Goal: Navigation & Orientation: Find specific page/section

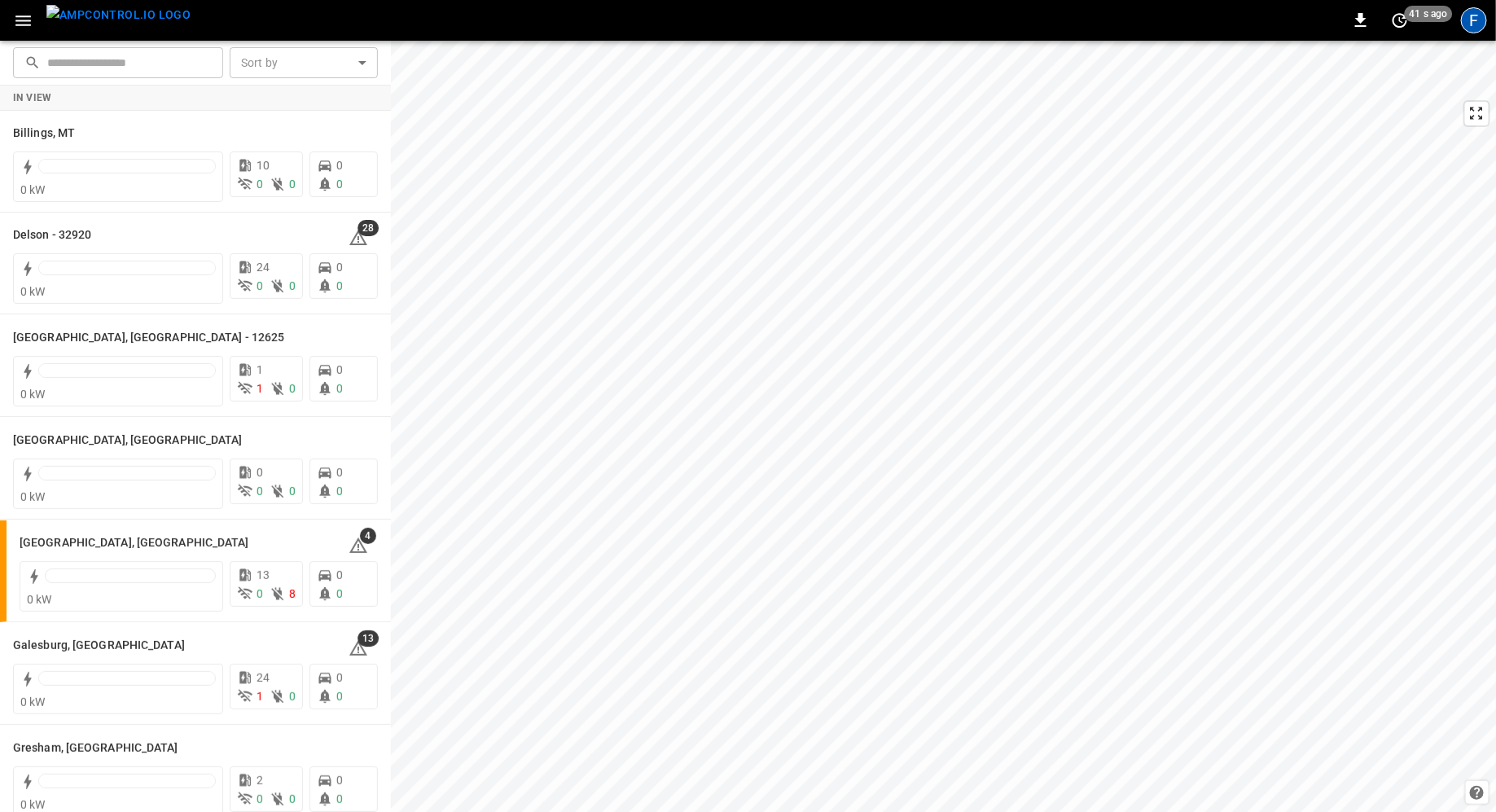
click at [1474, 14] on div "F" at bounding box center [1474, 20] width 26 height 26
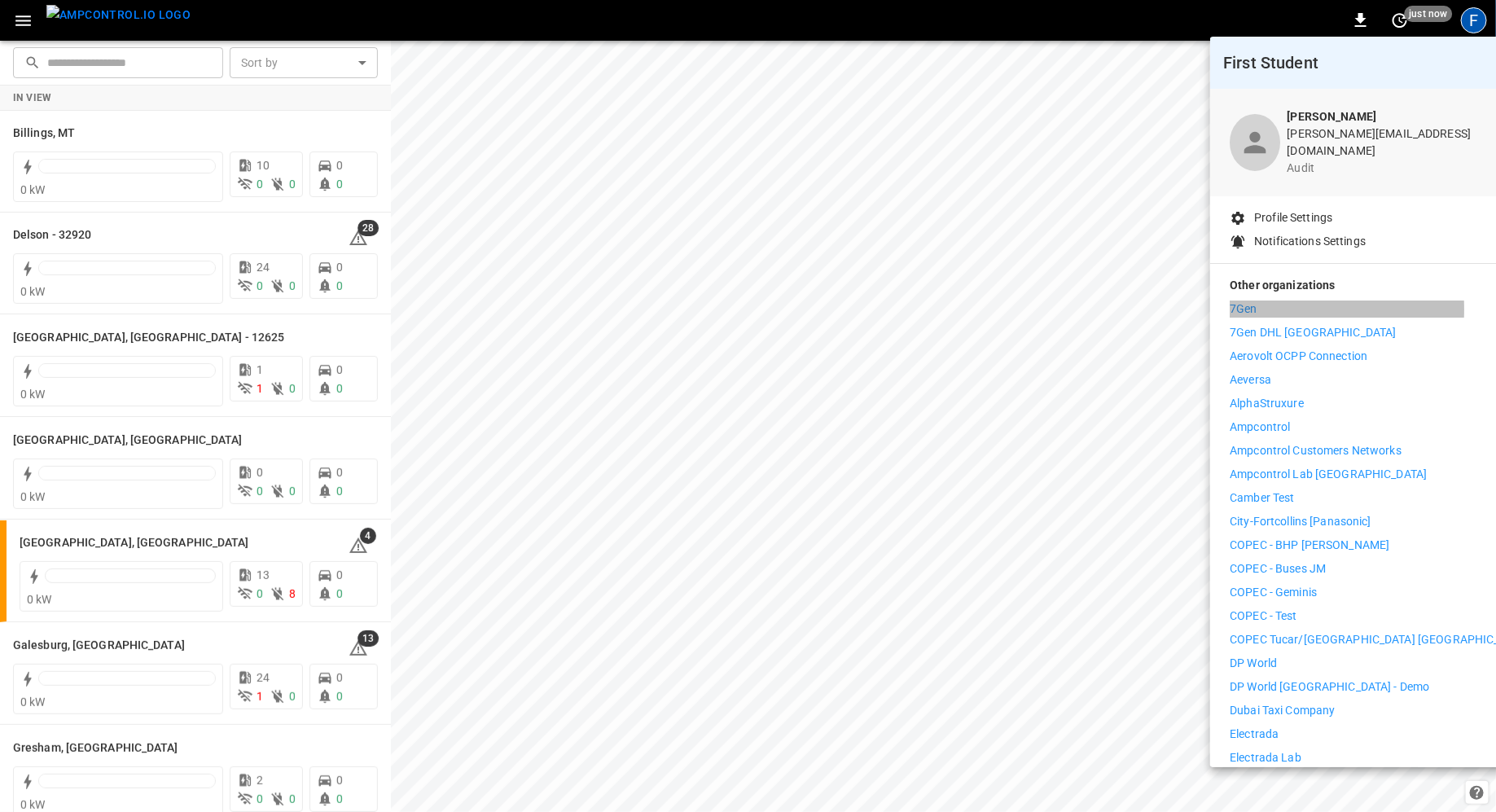
click at [1239, 301] on p "7Gen" at bounding box center [1243, 309] width 28 height 17
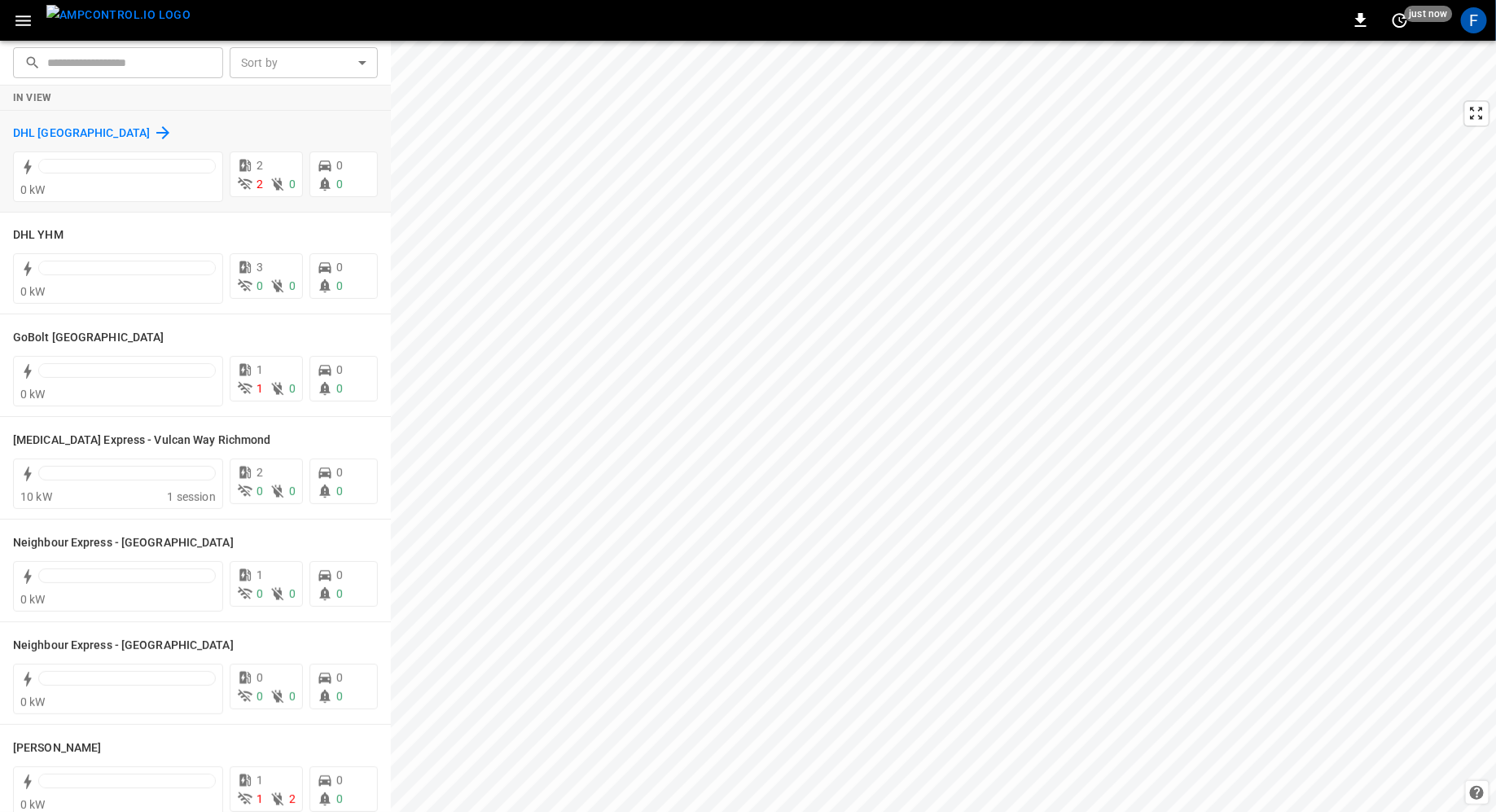
click at [153, 132] on icon at bounding box center [163, 132] width 19 height 19
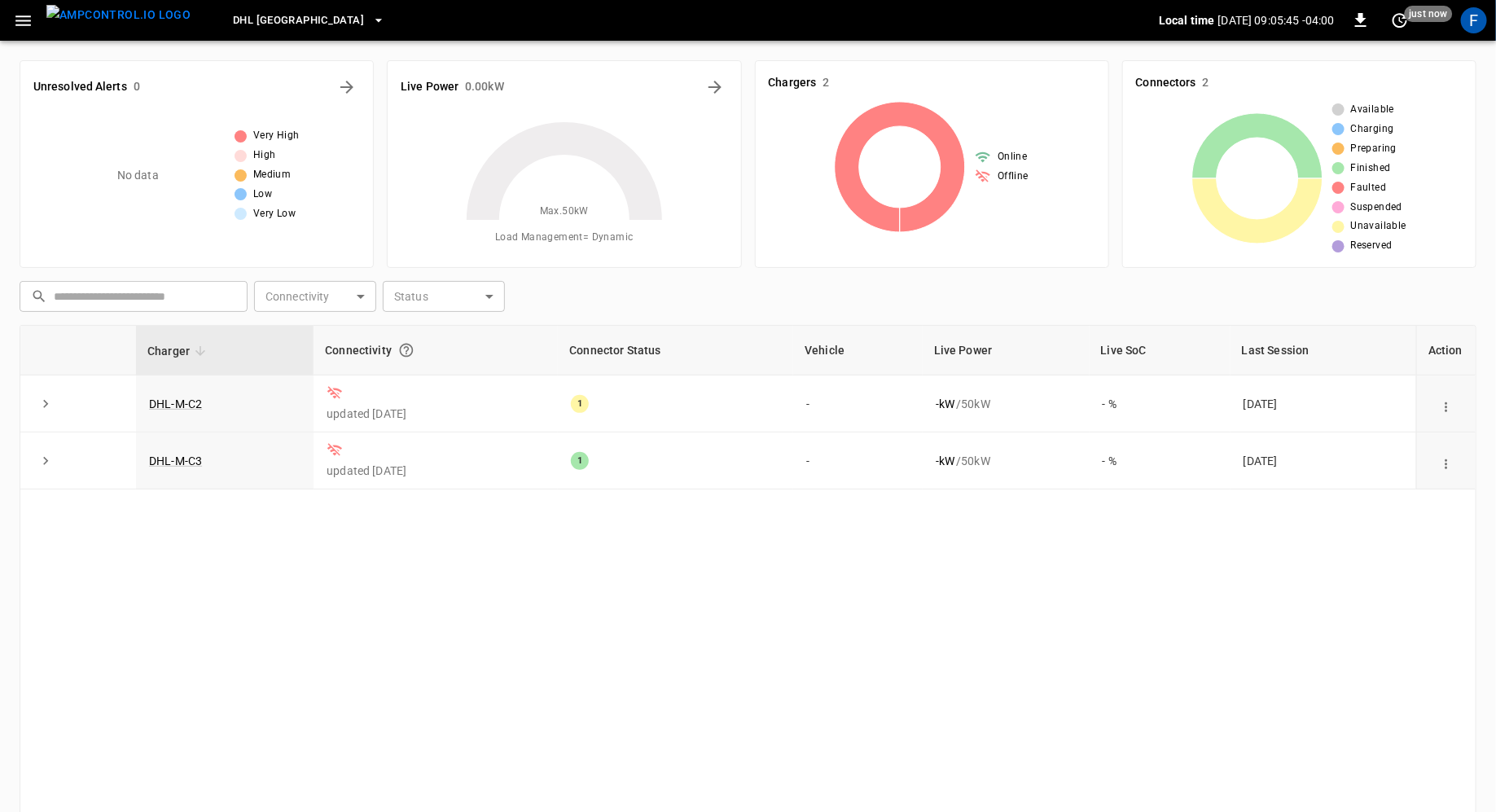
click at [256, 10] on button "DHL [GEOGRAPHIC_DATA]" at bounding box center [308, 20] width 166 height 32
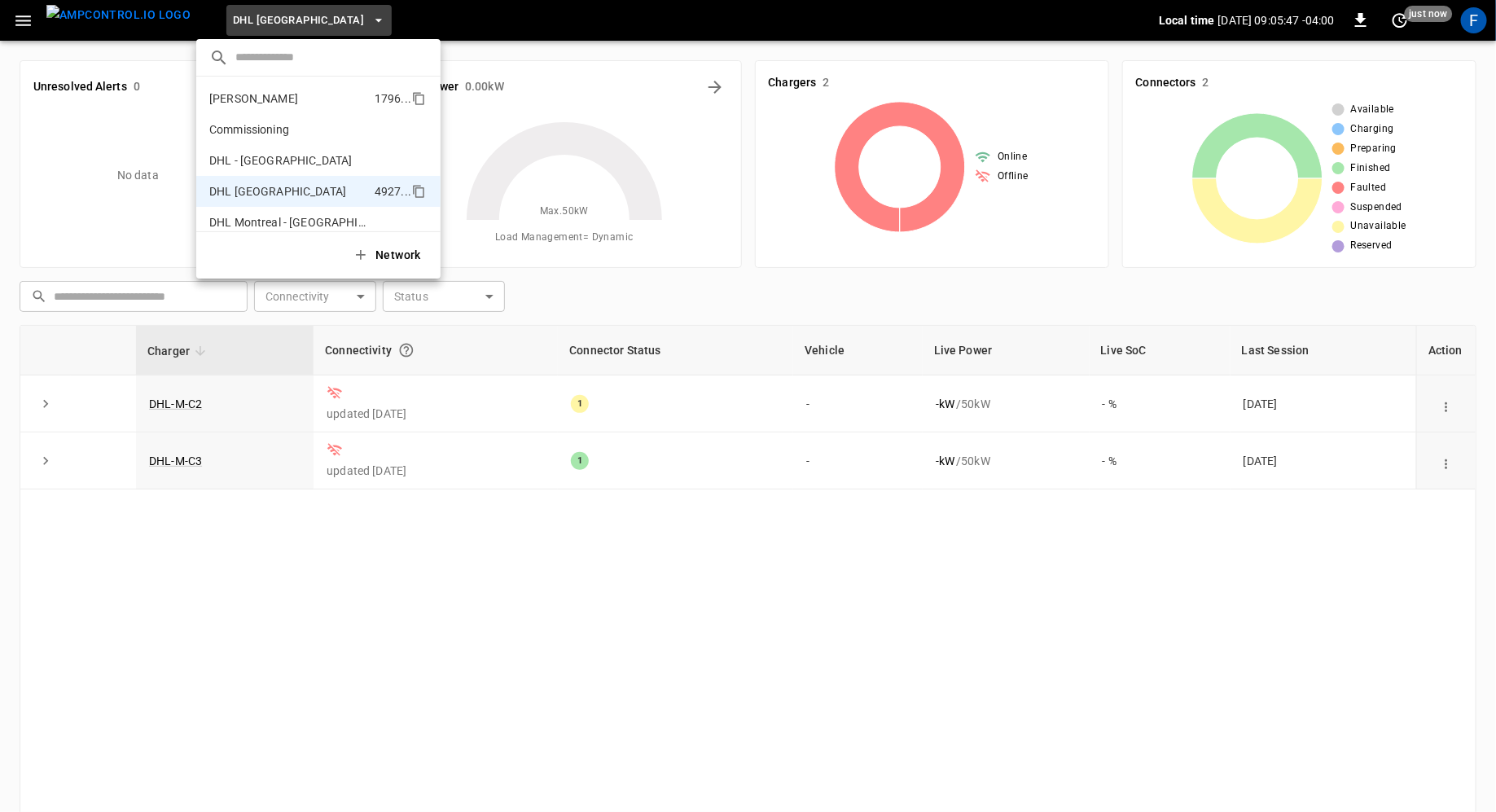
click at [253, 94] on p "[PERSON_NAME]" at bounding box center [254, 98] width 89 height 16
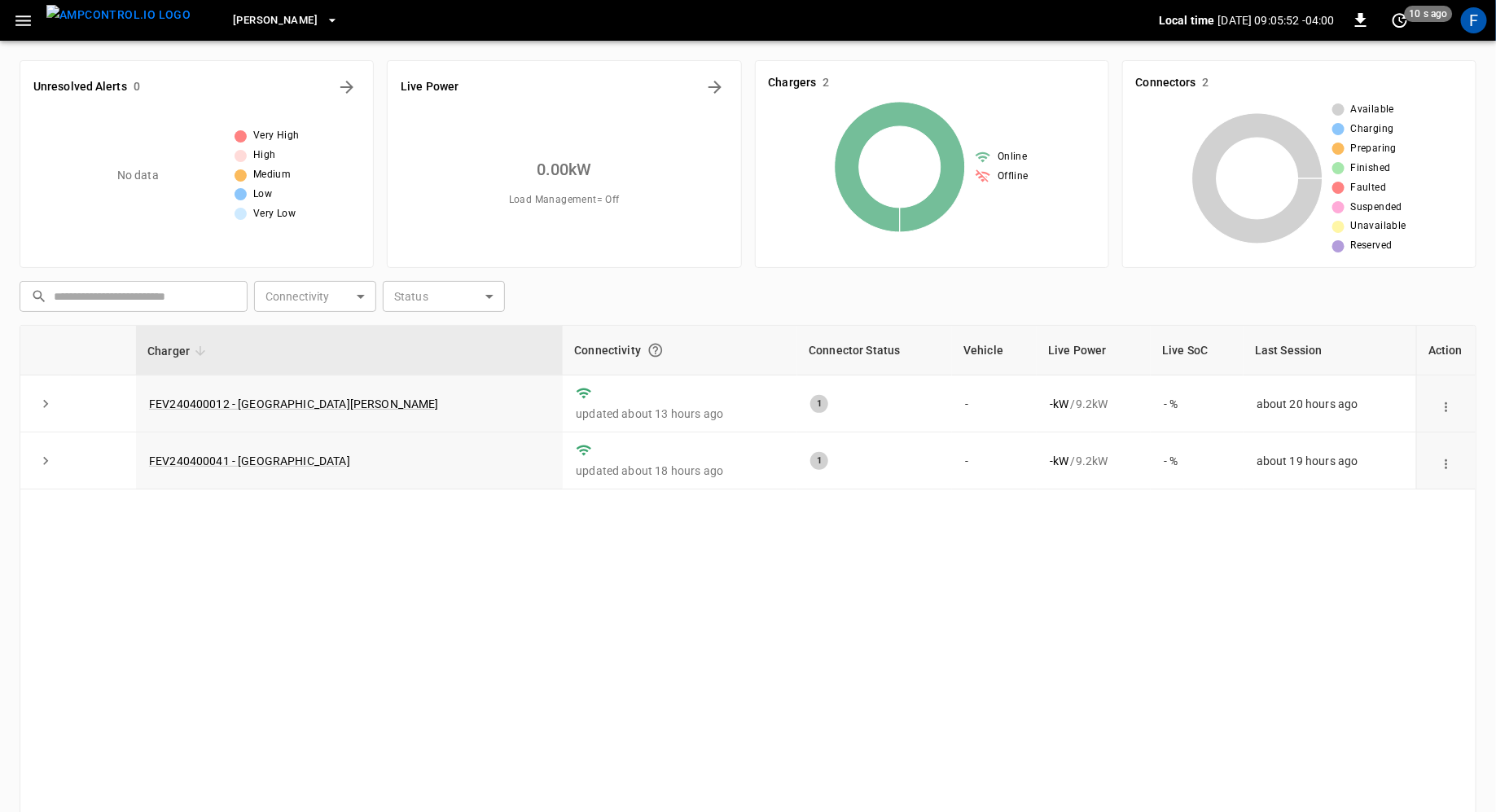
click at [16, 14] on icon "button" at bounding box center [23, 20] width 20 height 20
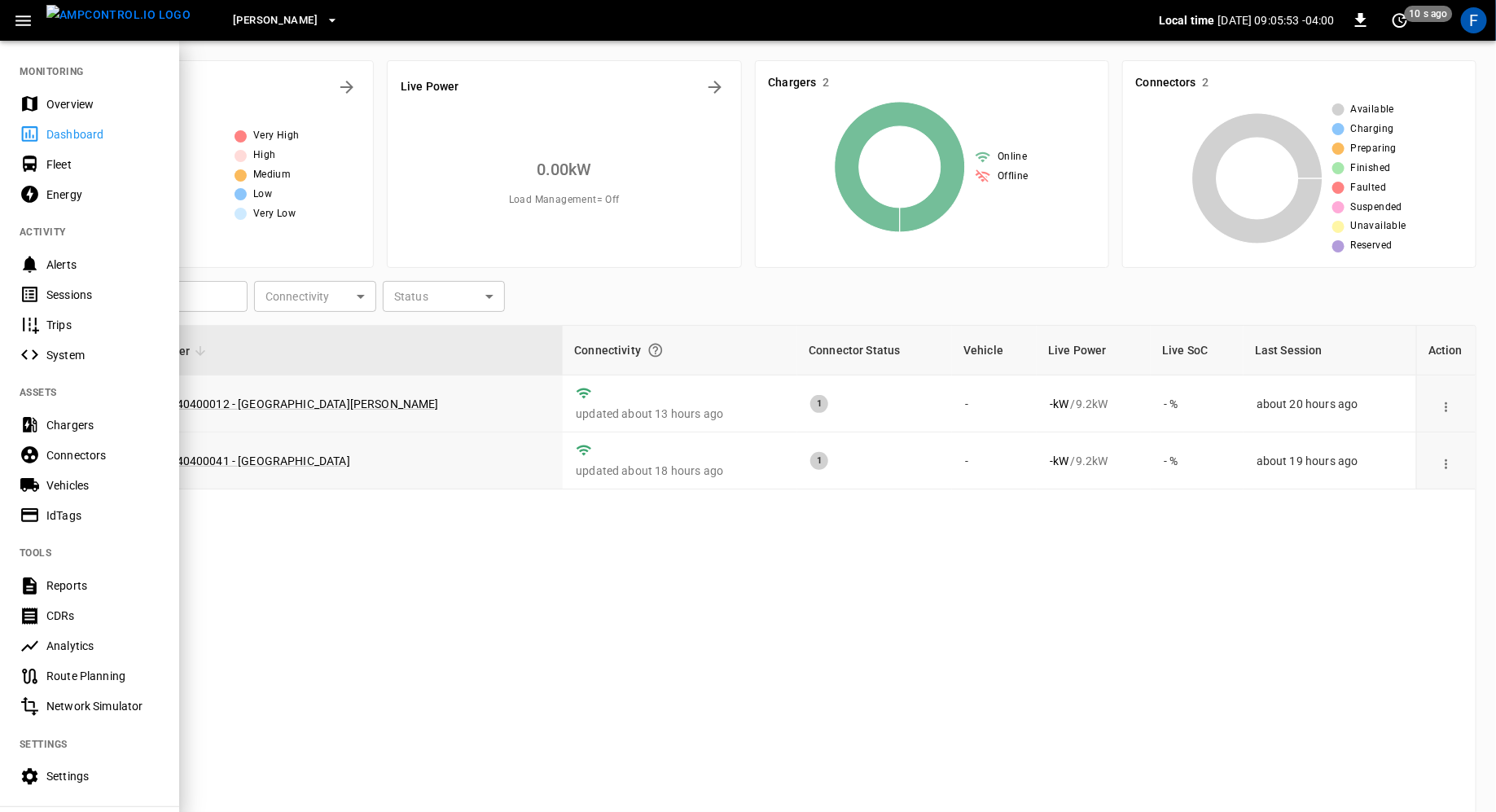
click at [41, 95] on div "Overview" at bounding box center [89, 103] width 179 height 30
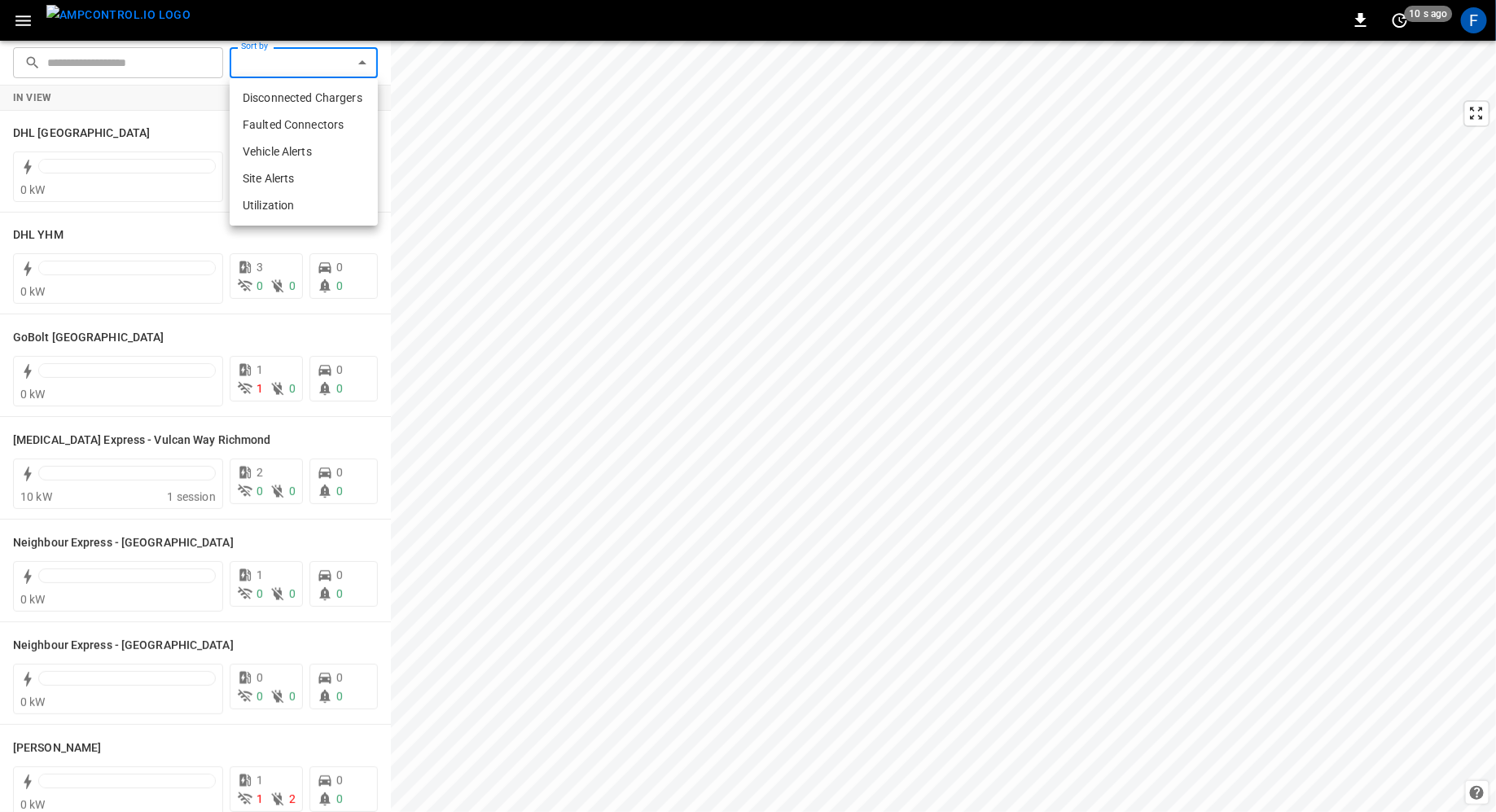
click at [260, 71] on body "0 10 s ago F ​ ​ Sort by ​ Sort by In View DHL Montreal 0 kW 2 2 0 0 0 DHL YHM …" at bounding box center [748, 406] width 1496 height 812
click at [280, 63] on div at bounding box center [748, 406] width 1496 height 812
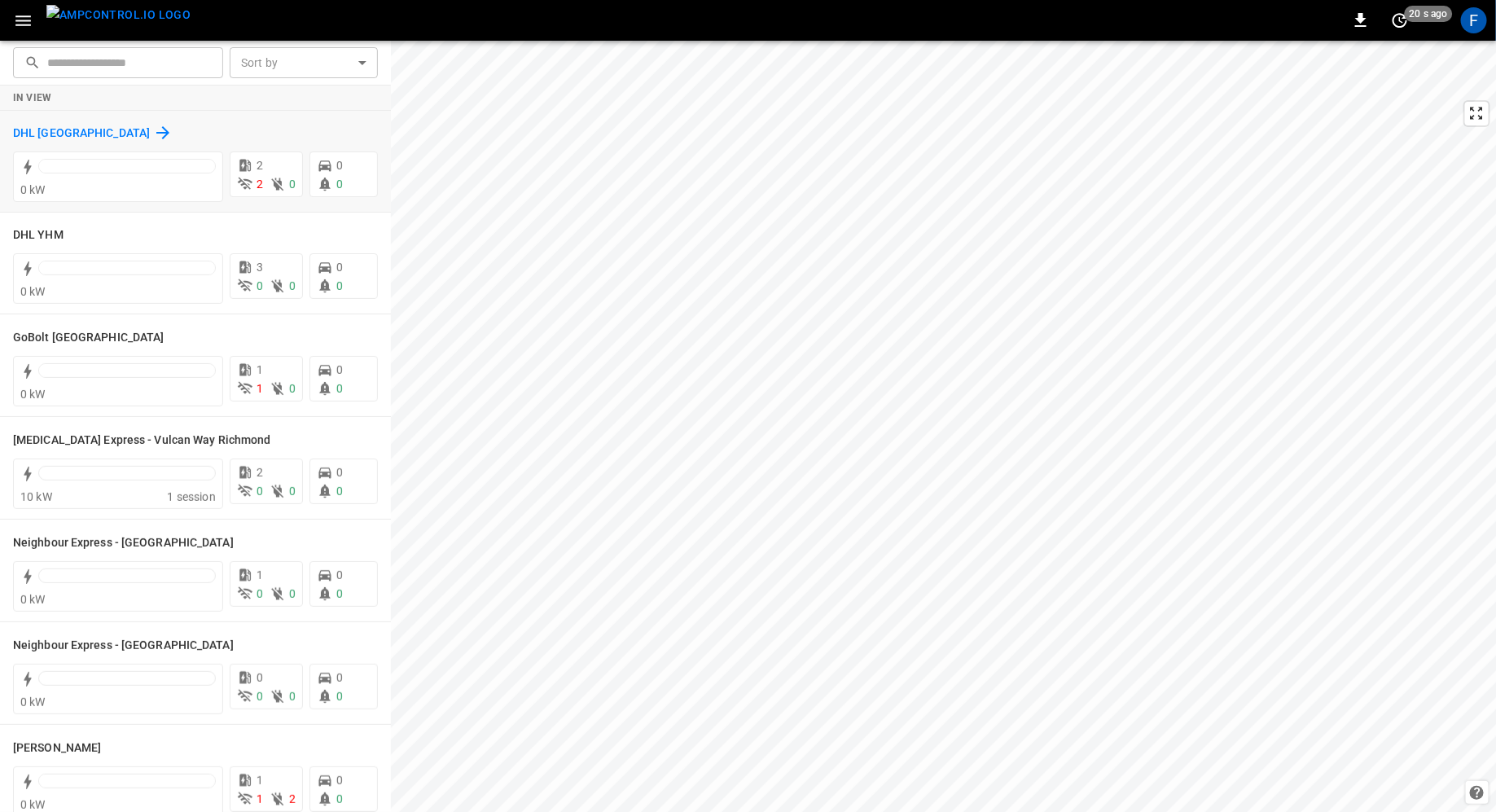
click at [41, 129] on h6 "DHL [GEOGRAPHIC_DATA]" at bounding box center [81, 133] width 137 height 18
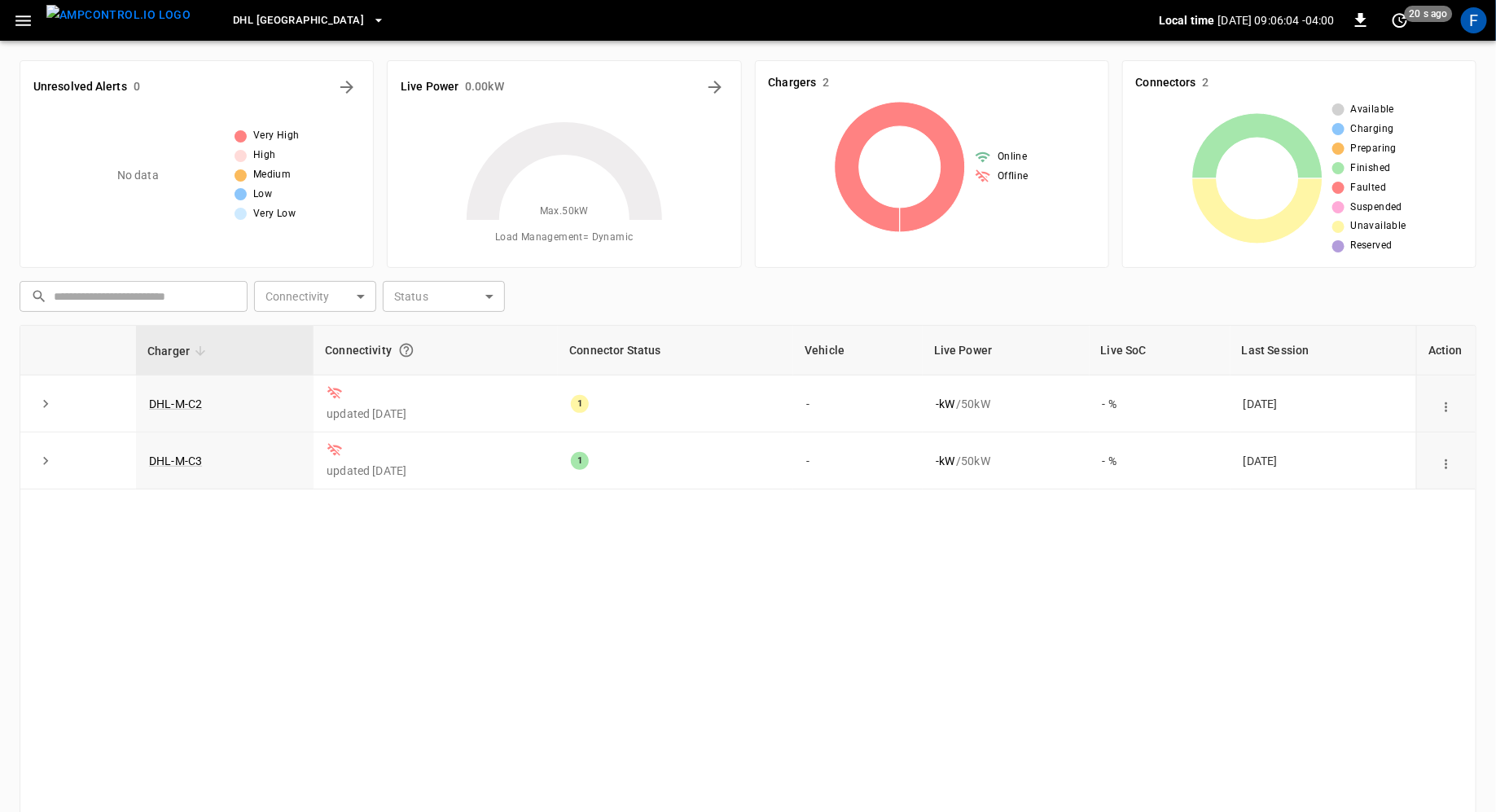
click at [233, 15] on span "DHL [GEOGRAPHIC_DATA]" at bounding box center [298, 21] width 131 height 19
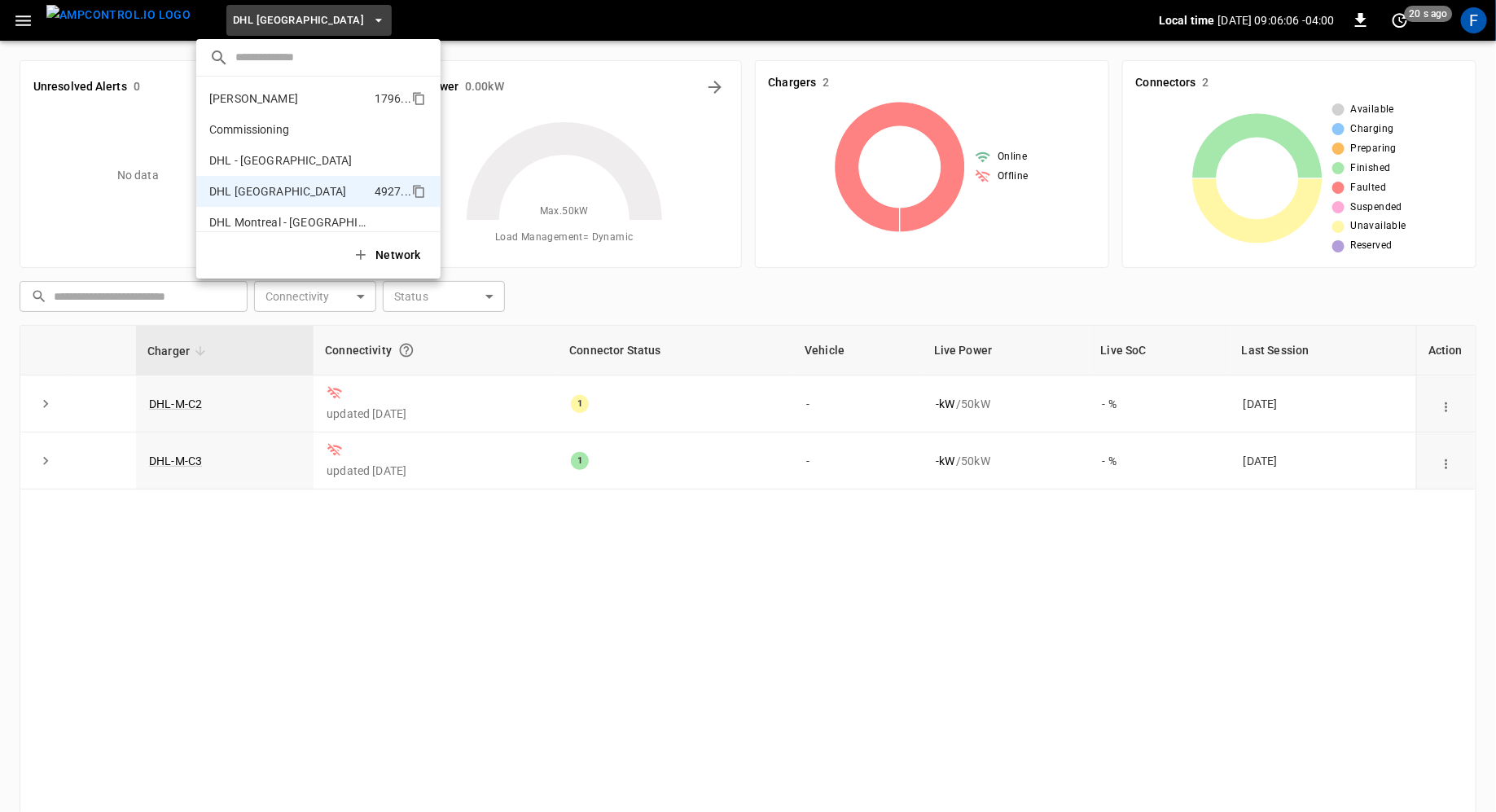
click at [245, 106] on li "[PERSON_NAME] 1796 ..." at bounding box center [318, 99] width 244 height 31
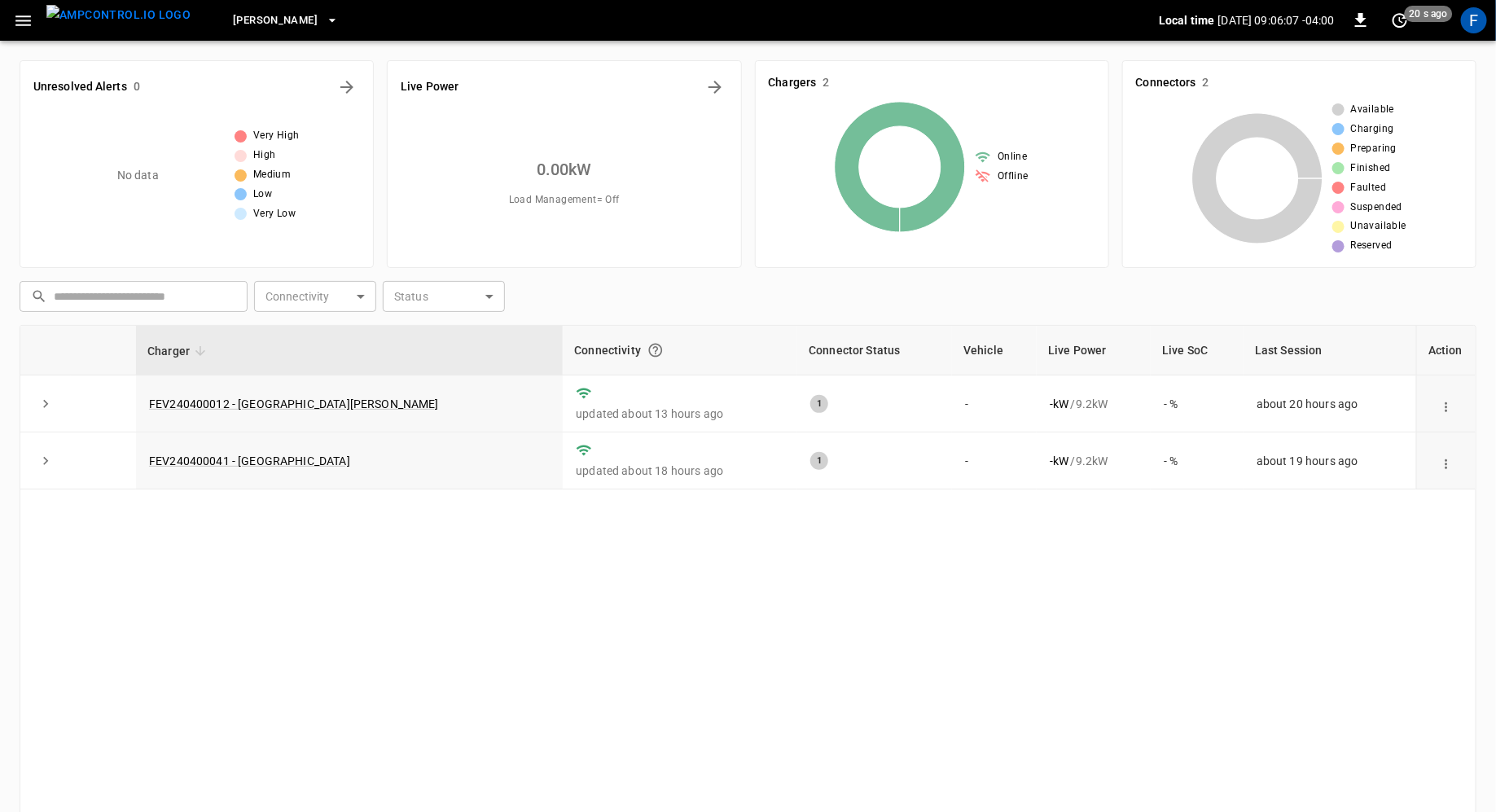
click at [245, 106] on div "Unresolved Alerts 0 No data Very High High Medium Low Very Low" at bounding box center [196, 164] width 354 height 208
click at [237, 19] on span "[PERSON_NAME]" at bounding box center [275, 21] width 84 height 19
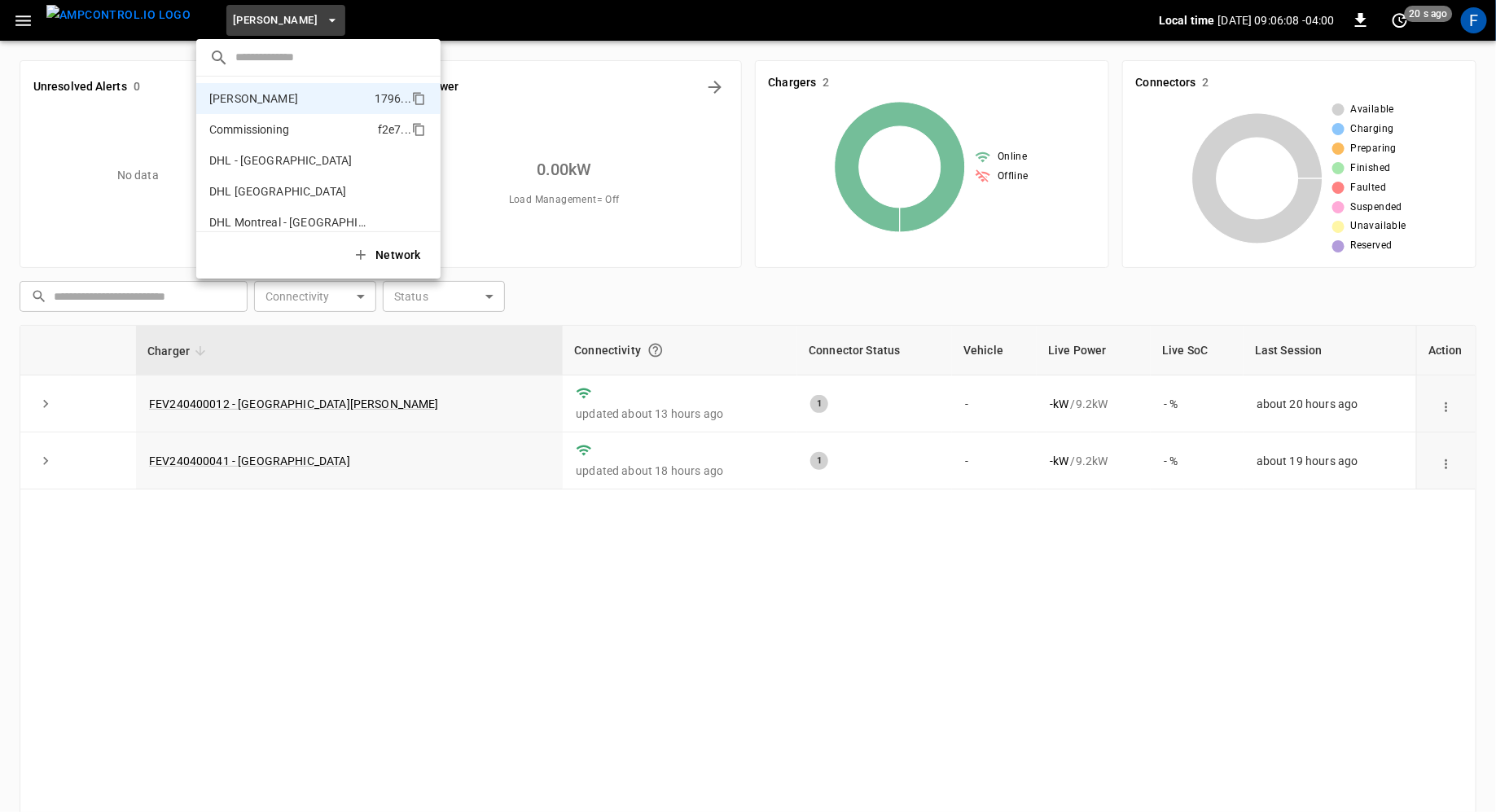
click at [253, 128] on p "Commissioning" at bounding box center [249, 129] width 79 height 16
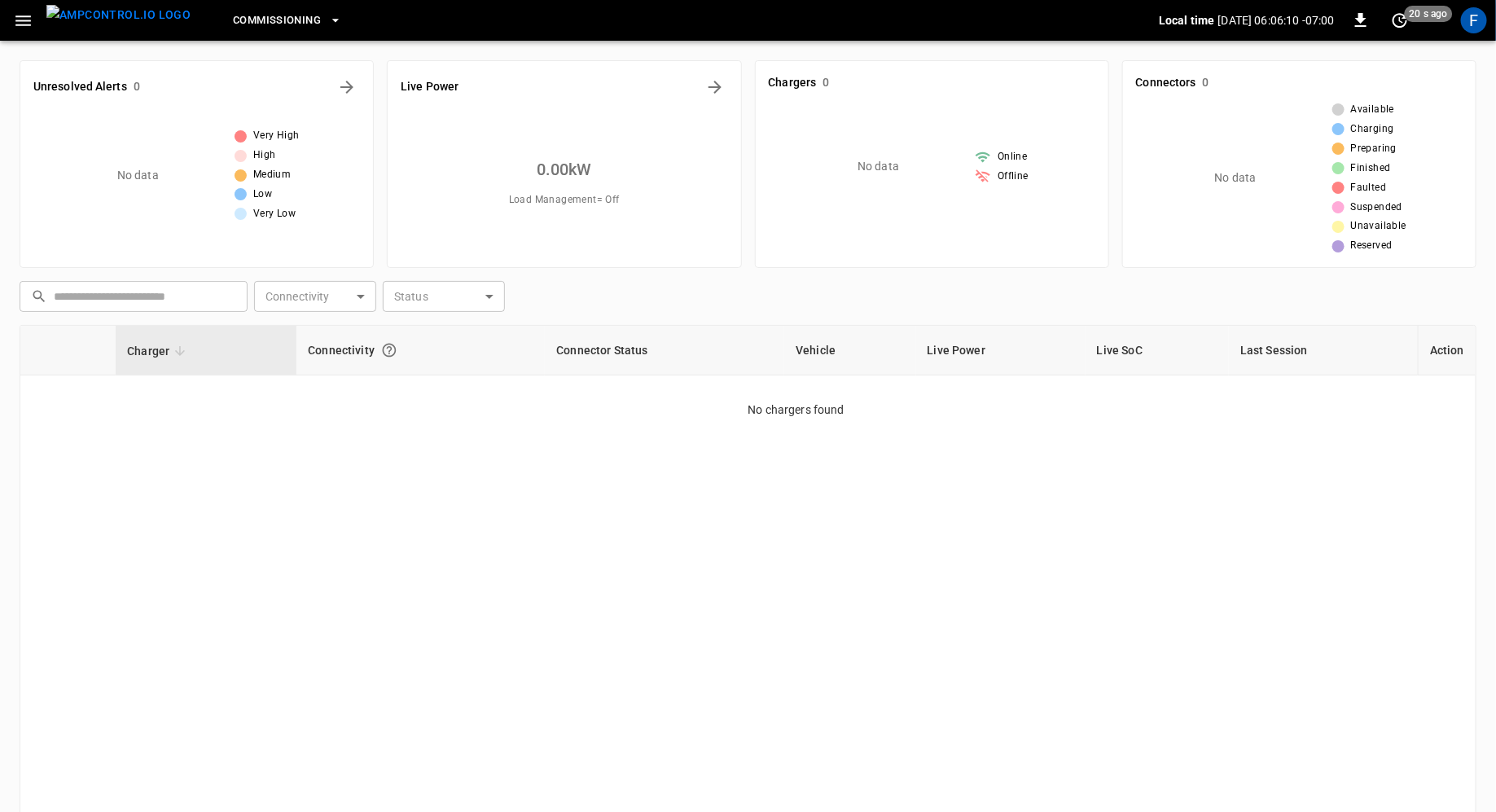
click at [255, 37] on div "Commissioning" at bounding box center [681, 21] width 955 height 38
click at [255, 31] on button "Commissioning" at bounding box center [287, 20] width 123 height 32
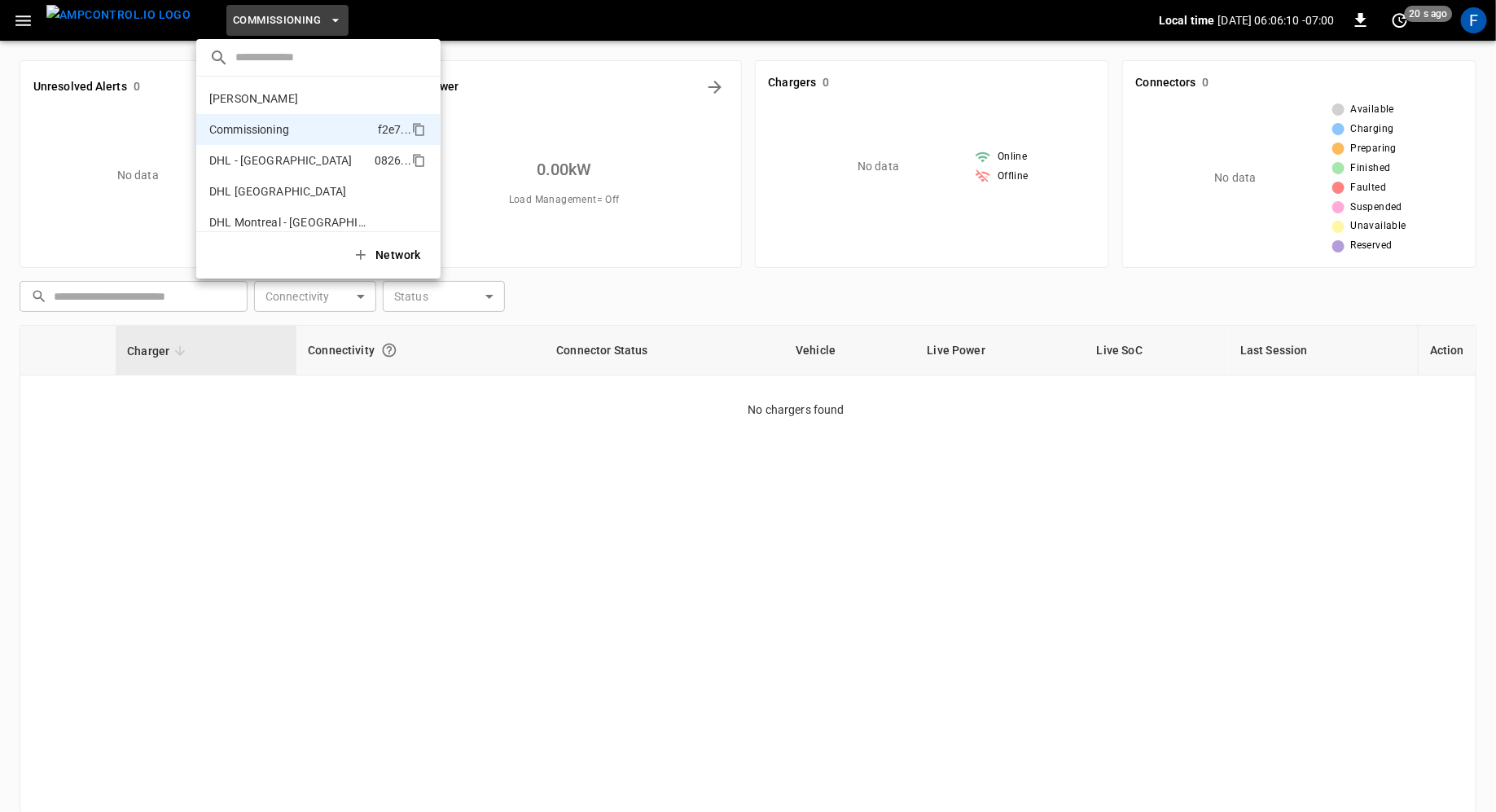
scroll to position [25, 0]
click at [255, 128] on p "DHL - [GEOGRAPHIC_DATA]" at bounding box center [281, 135] width 143 height 16
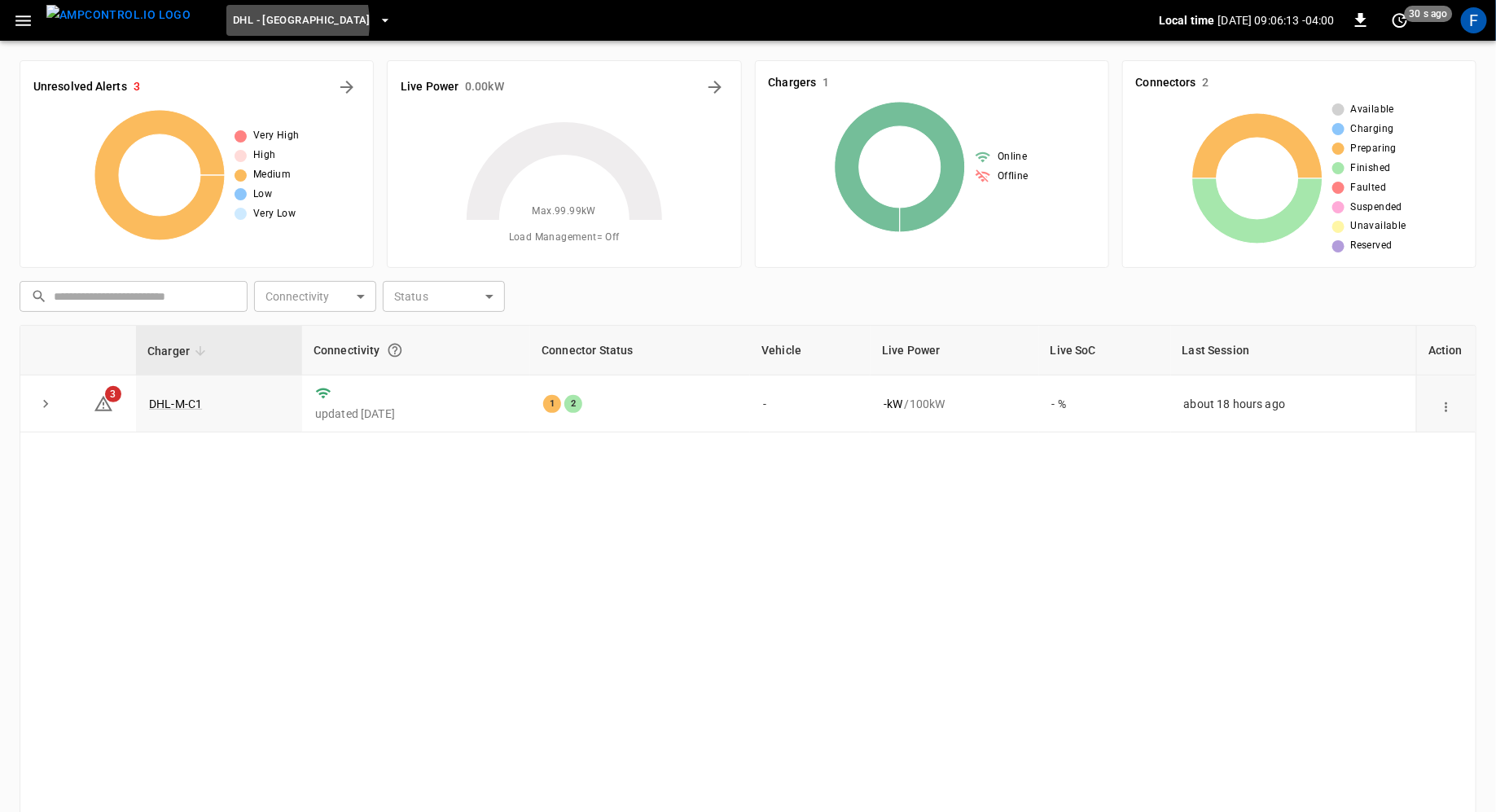
click at [242, 23] on span "DHL - [GEOGRAPHIC_DATA]" at bounding box center [302, 21] width 138 height 19
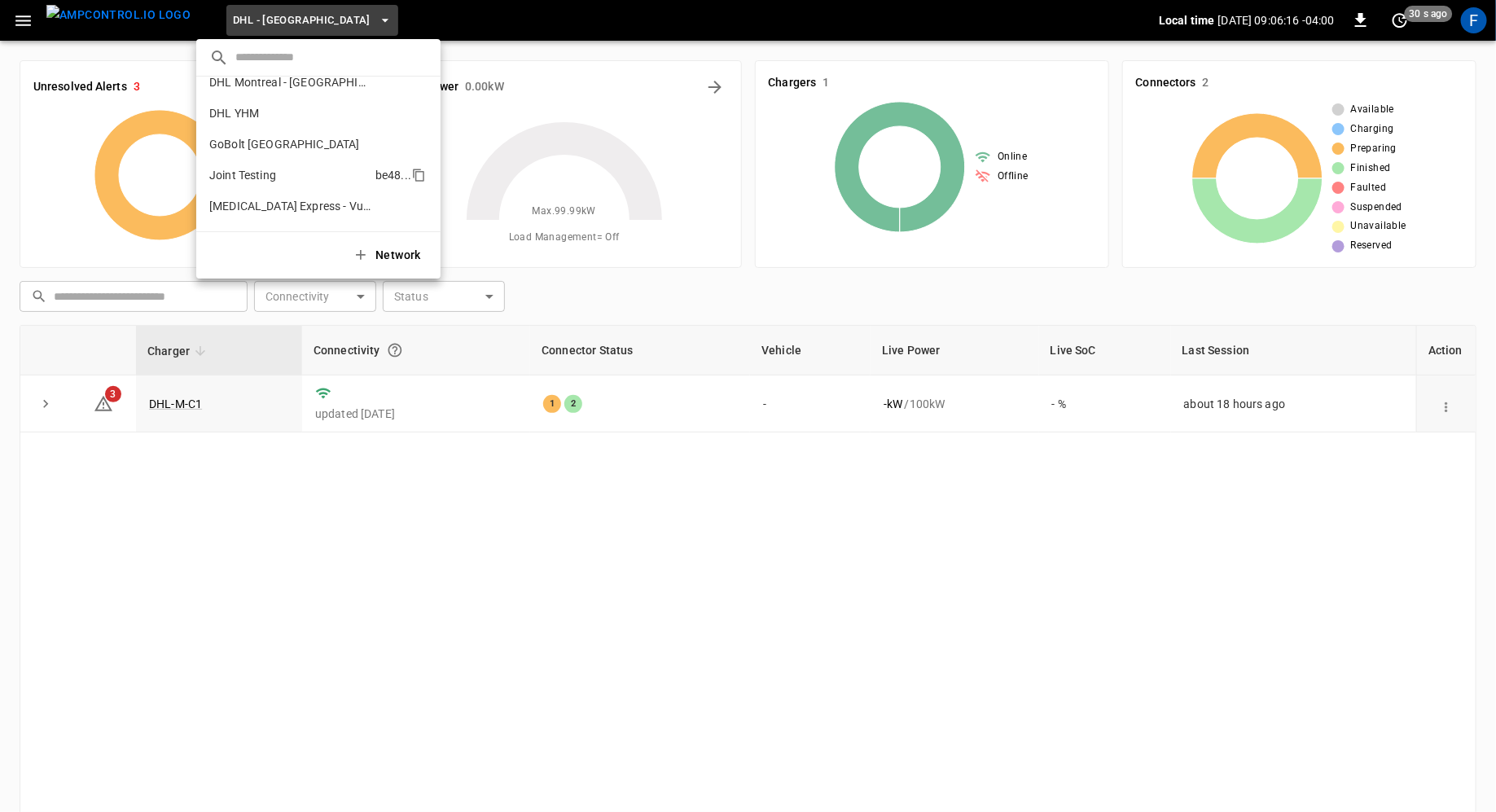
scroll to position [181, 0]
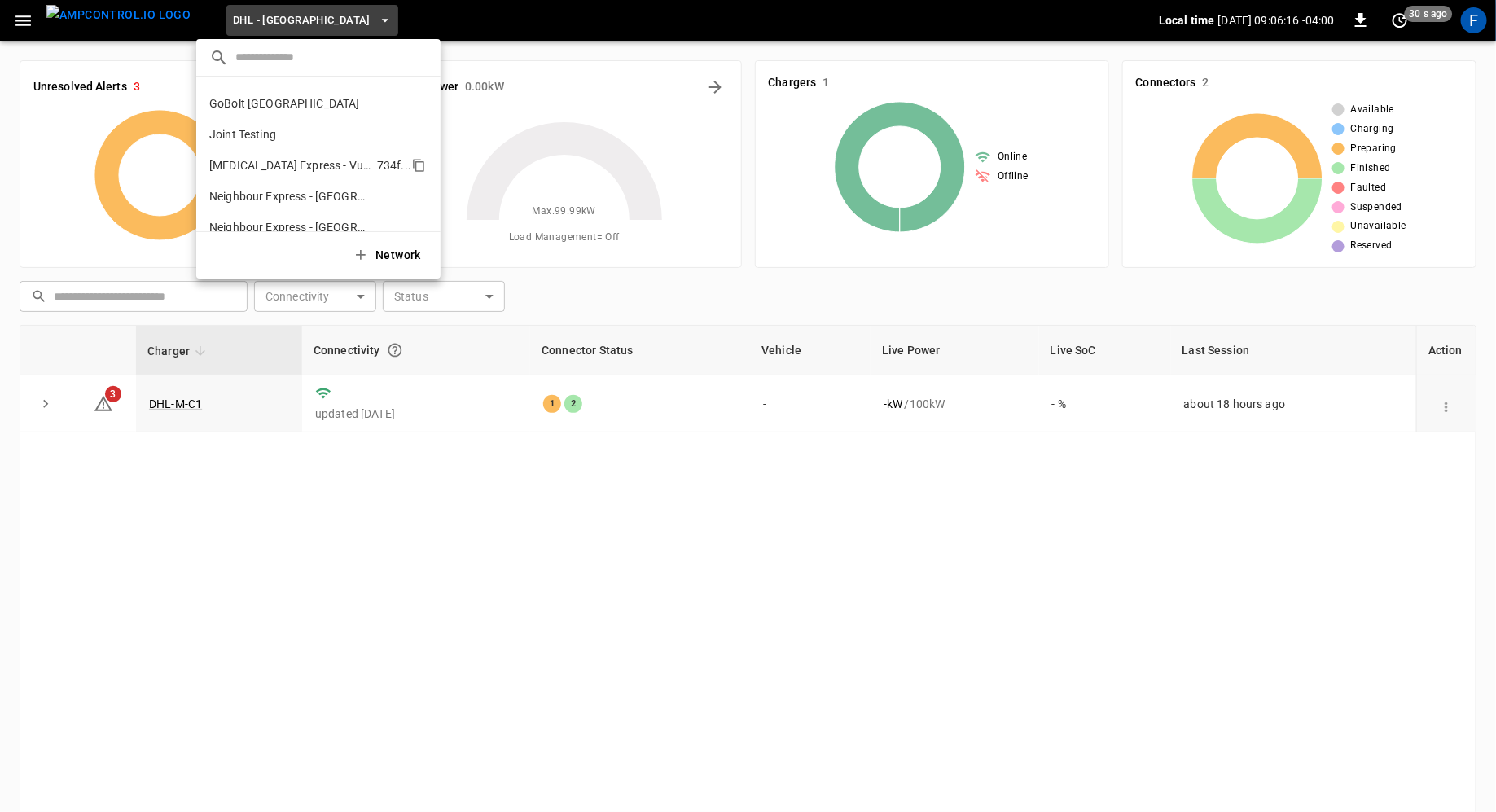
click at [277, 159] on p "[MEDICAL_DATA] Express - Vulcan Way Richmond" at bounding box center [290, 165] width 161 height 16
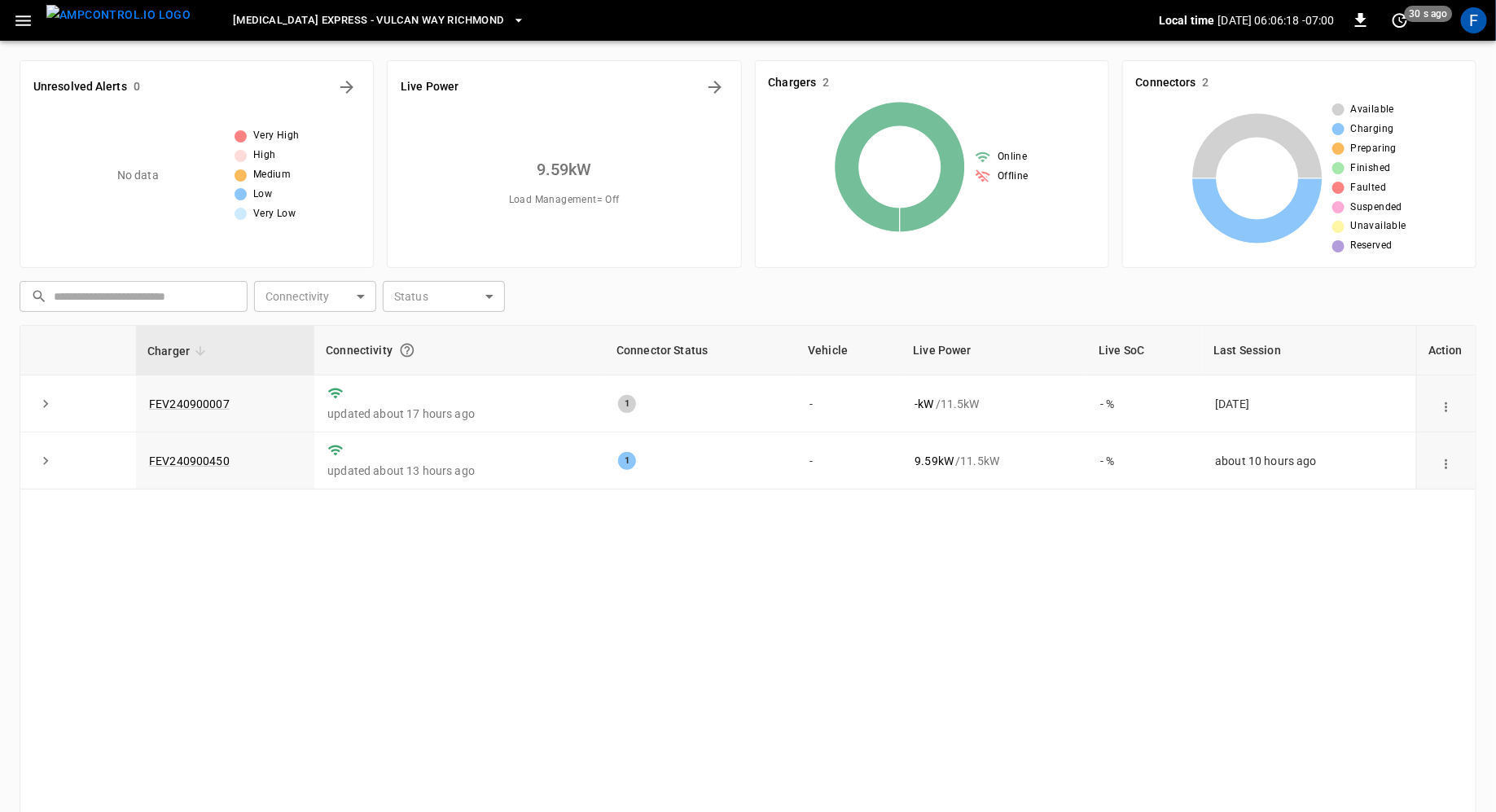
click at [288, 22] on span "[MEDICAL_DATA] Express - Vulcan Way Richmond" at bounding box center [368, 21] width 270 height 19
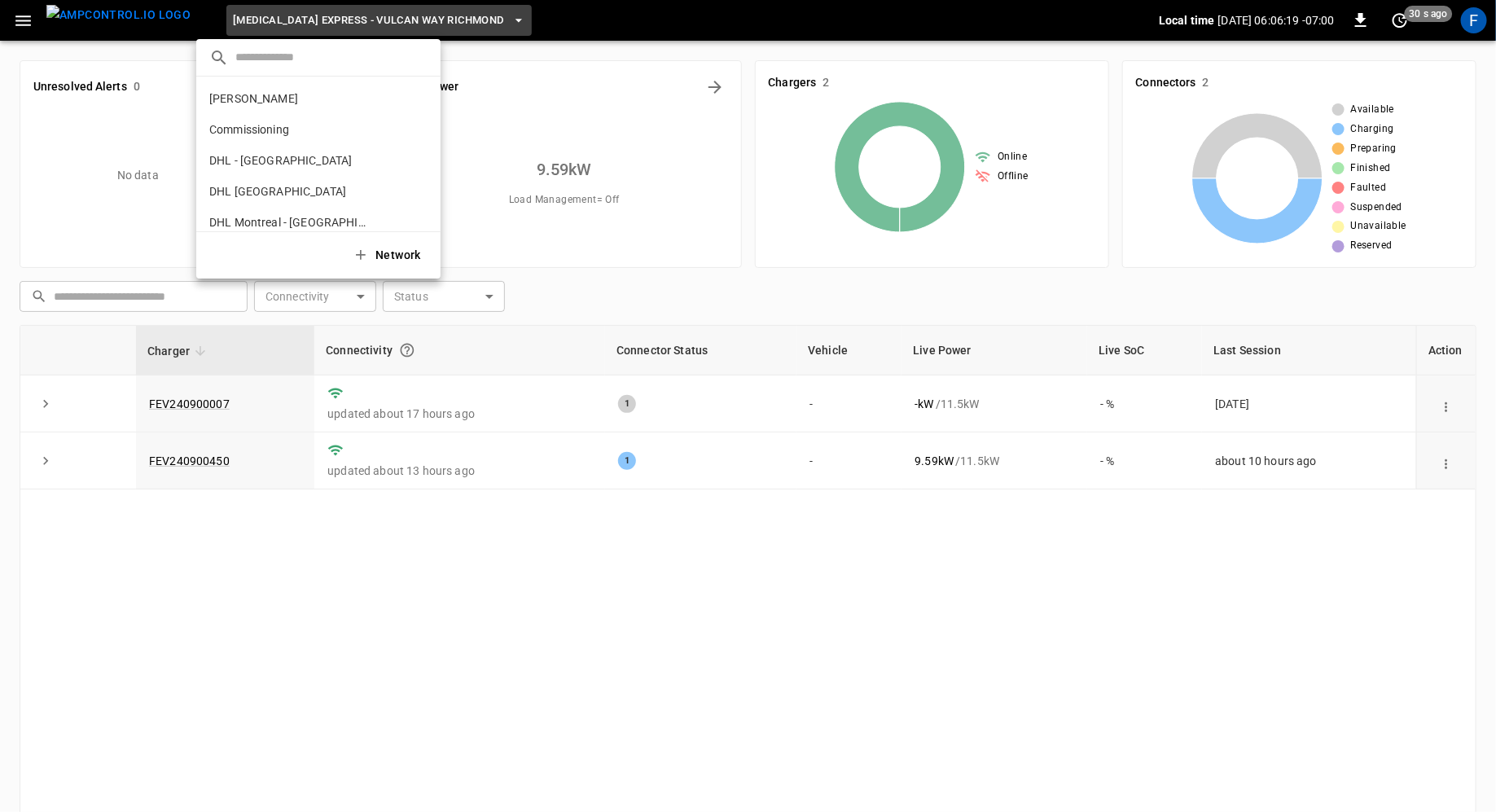
scroll to position [229, 0]
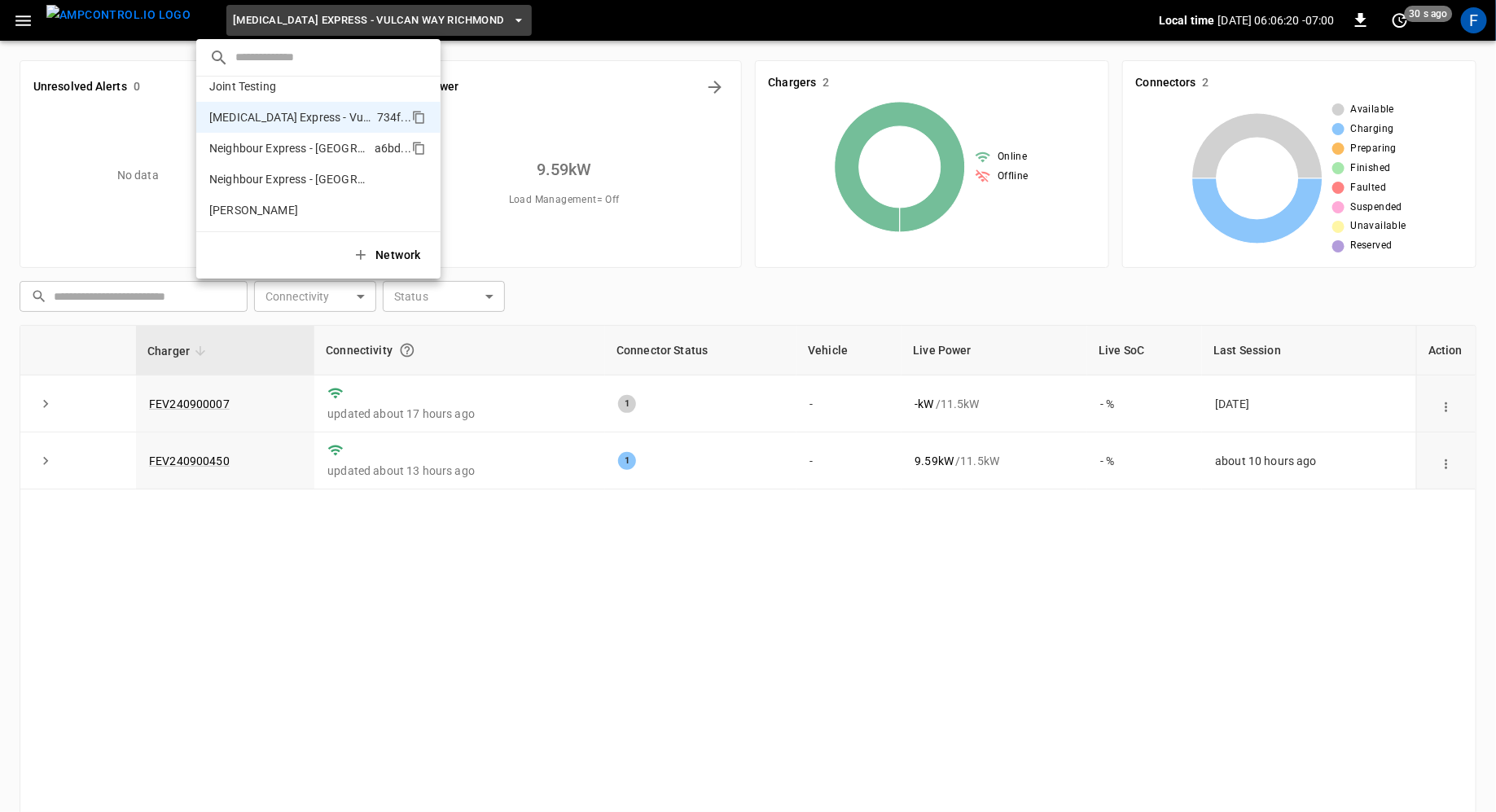
click at [294, 156] on li "Neighbour Express - [GEOGRAPHIC_DATA] a6bd ..." at bounding box center [318, 148] width 244 height 31
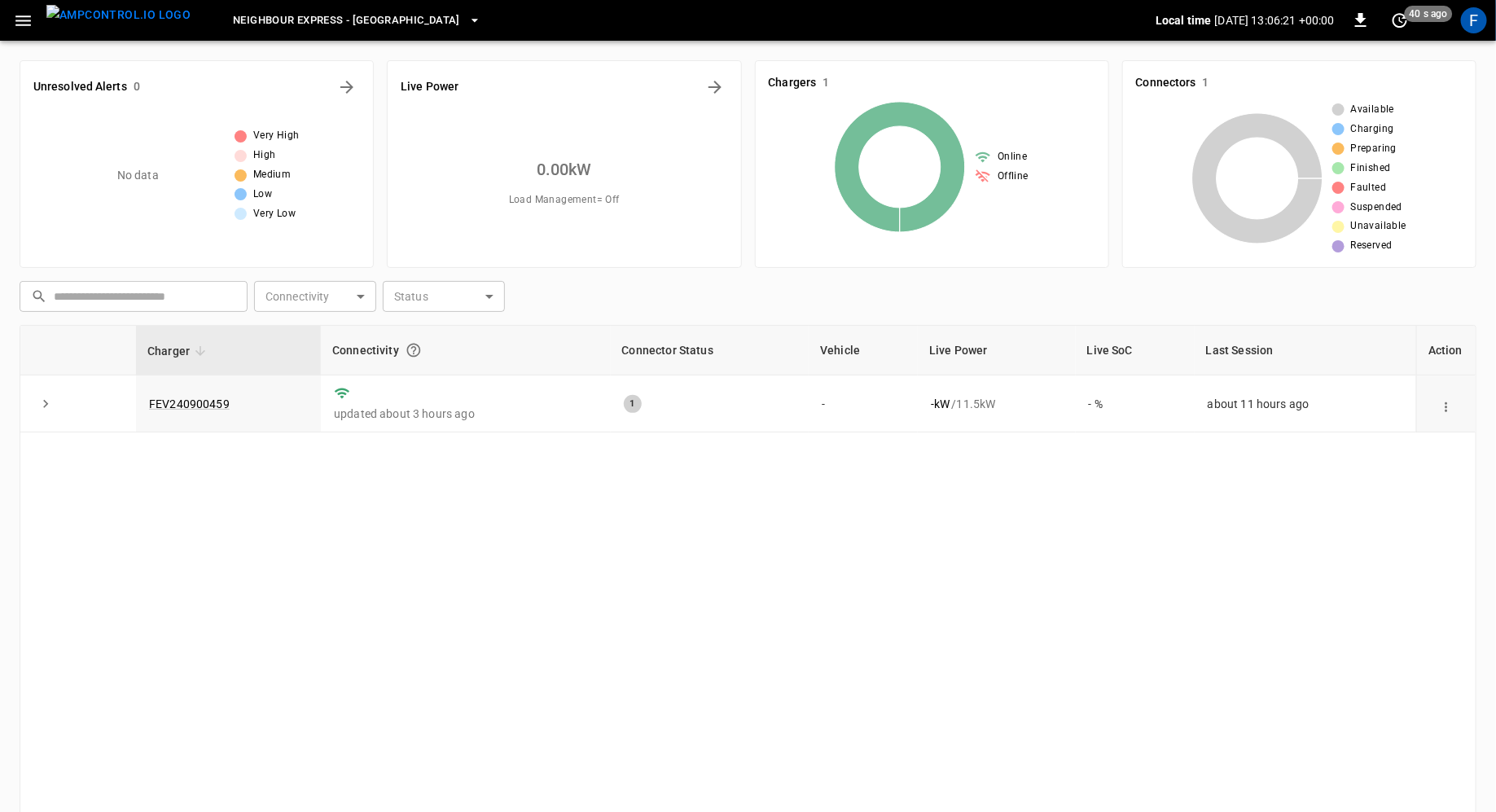
click at [273, 24] on span "Neighbour Express - [GEOGRAPHIC_DATA]" at bounding box center [346, 21] width 227 height 19
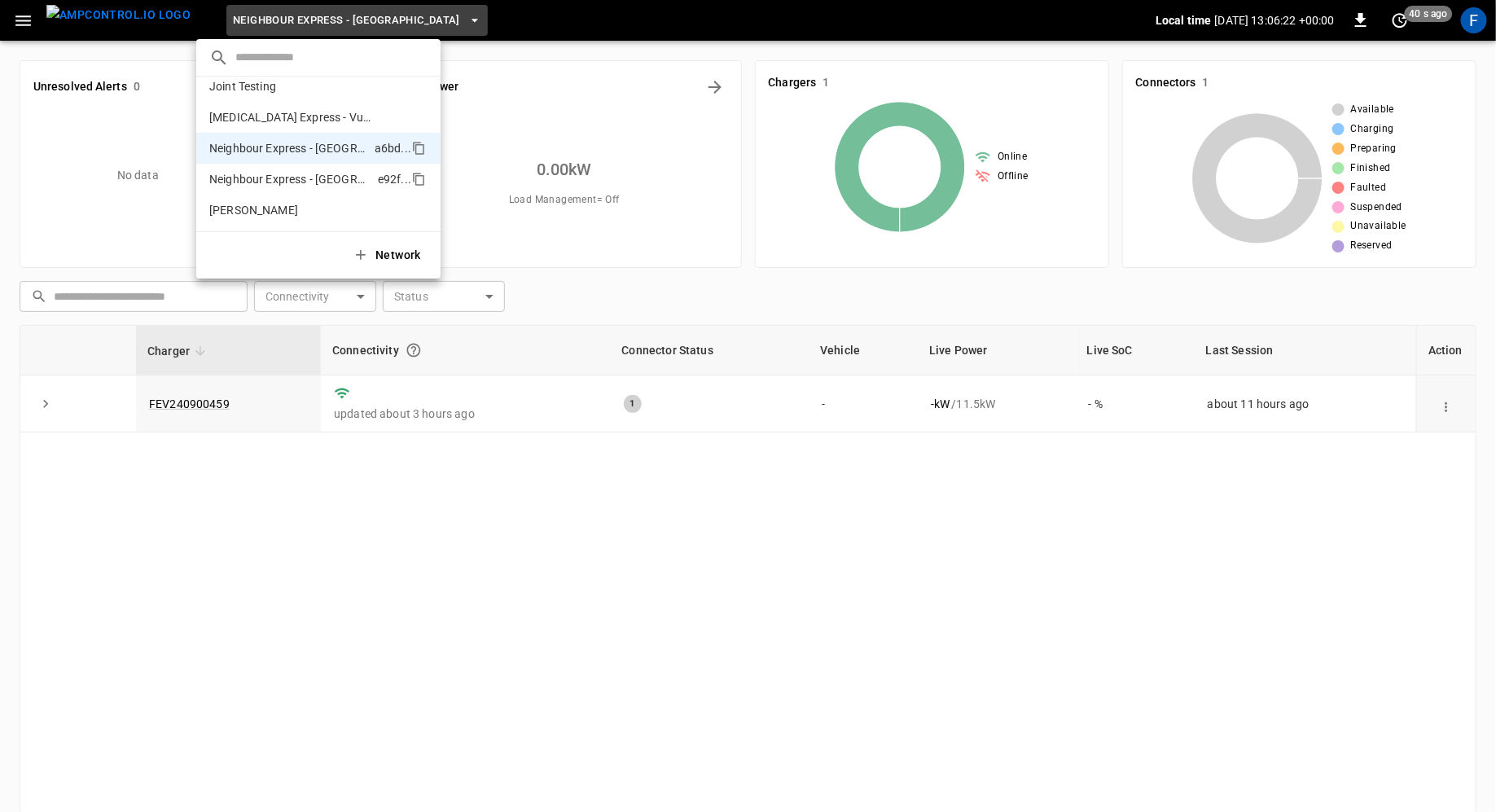
click at [284, 172] on p "Neighbour Express - [GEOGRAPHIC_DATA]" at bounding box center [290, 179] width 162 height 16
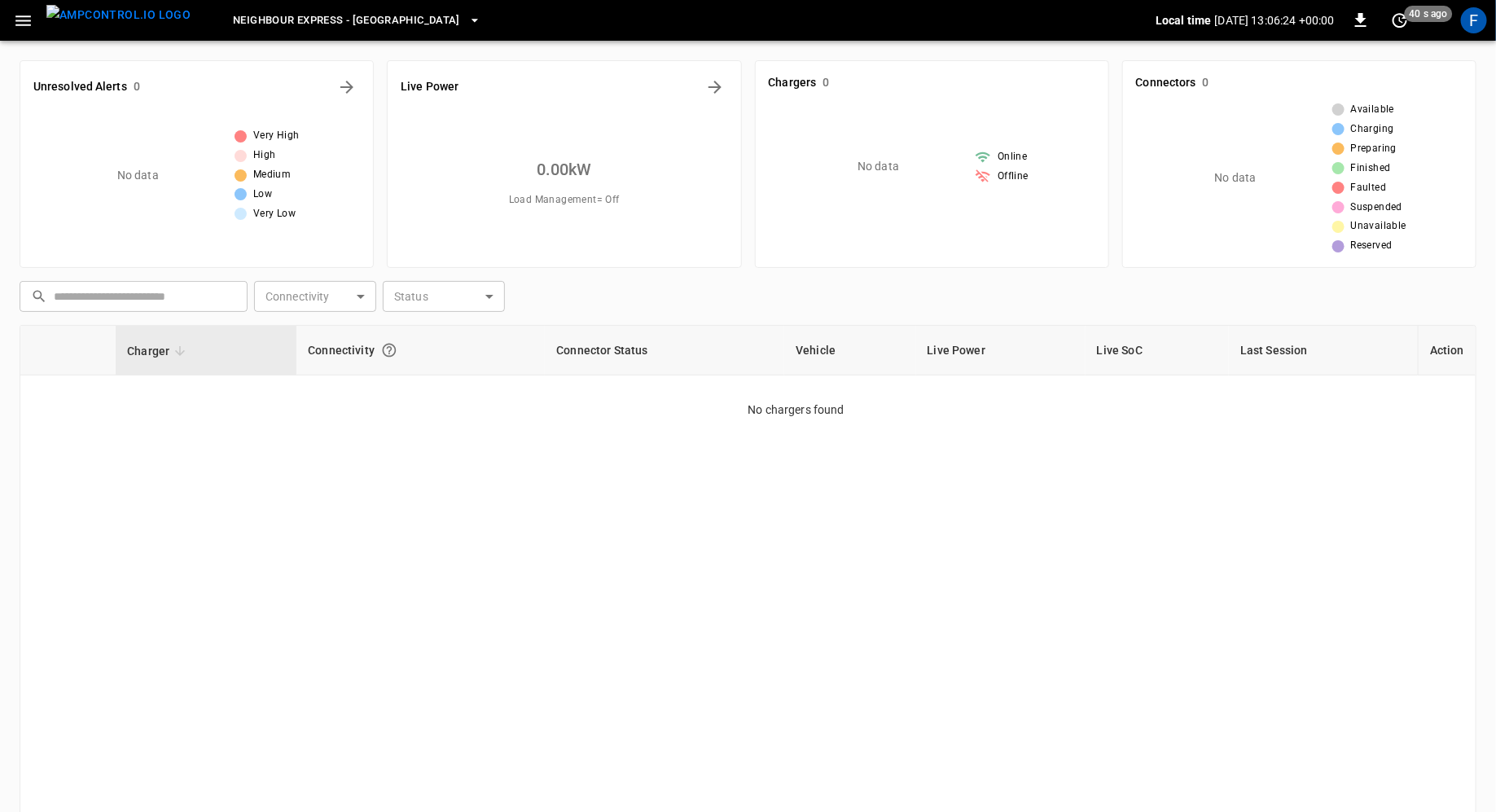
click at [268, 33] on button "Neighbour Express - [GEOGRAPHIC_DATA]" at bounding box center [356, 20] width 261 height 32
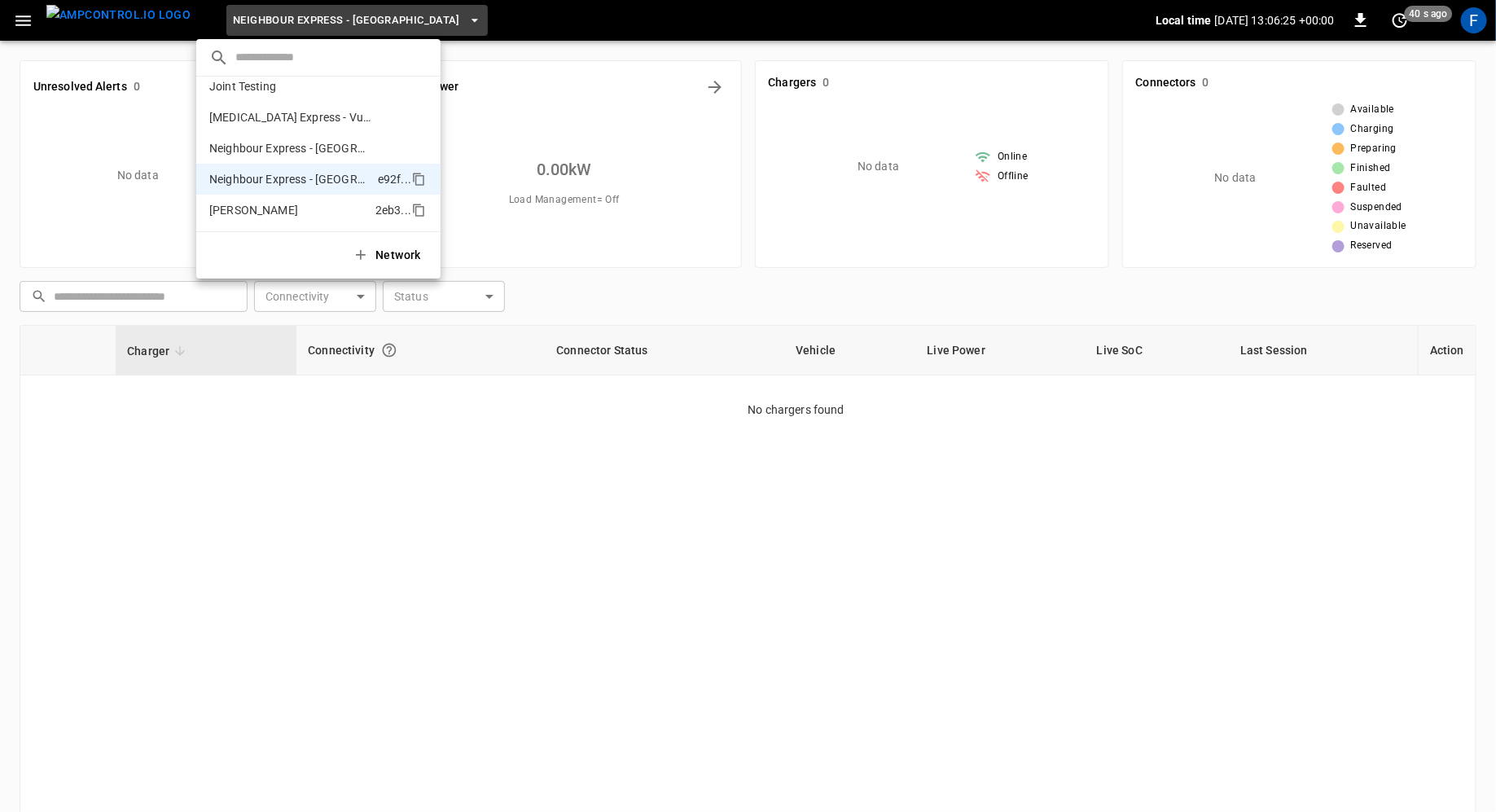
click at [256, 206] on li "[PERSON_NAME] 2eb3 ..." at bounding box center [318, 210] width 244 height 31
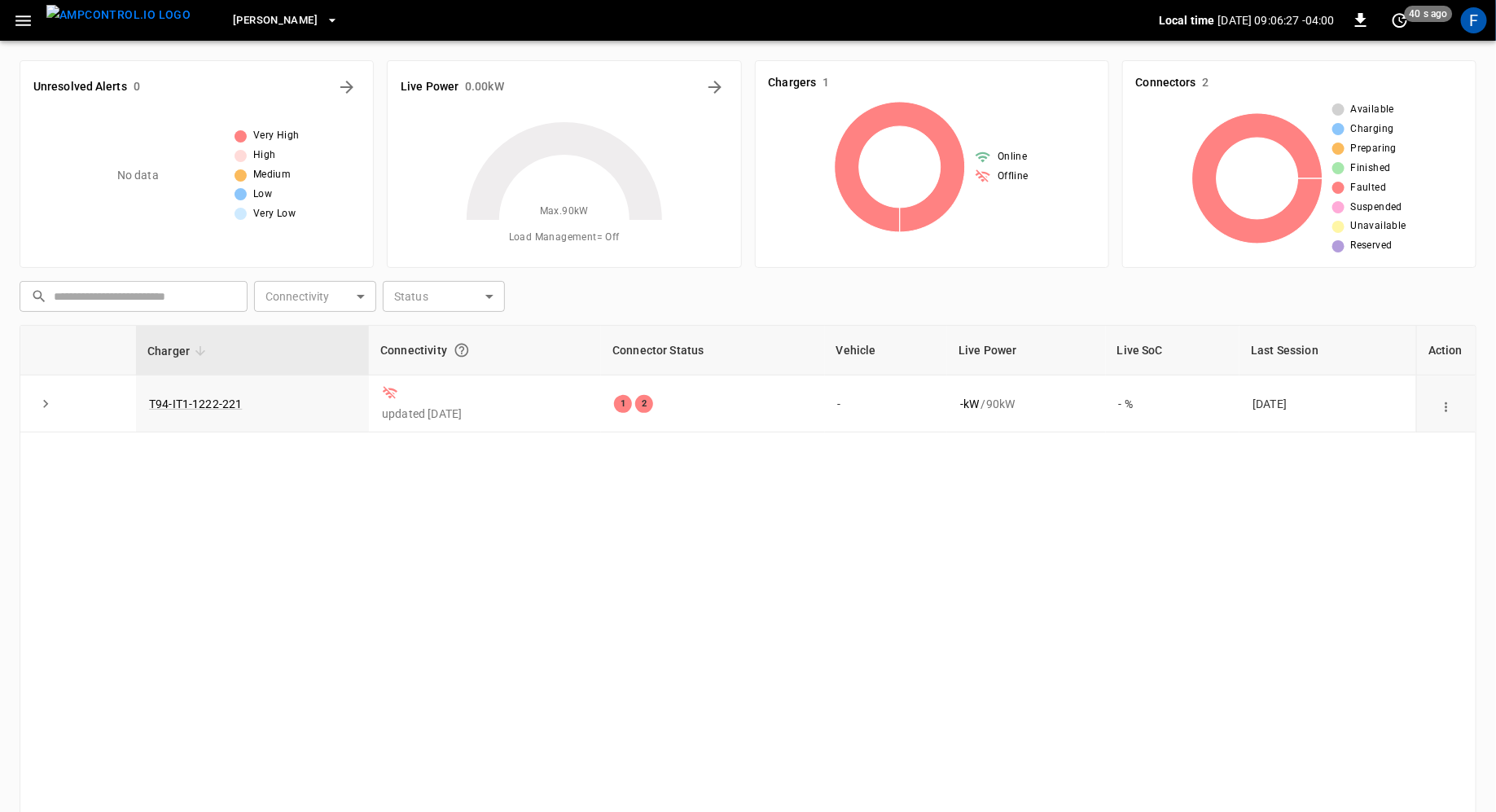
click at [238, 27] on span "[PERSON_NAME]" at bounding box center [275, 21] width 84 height 19
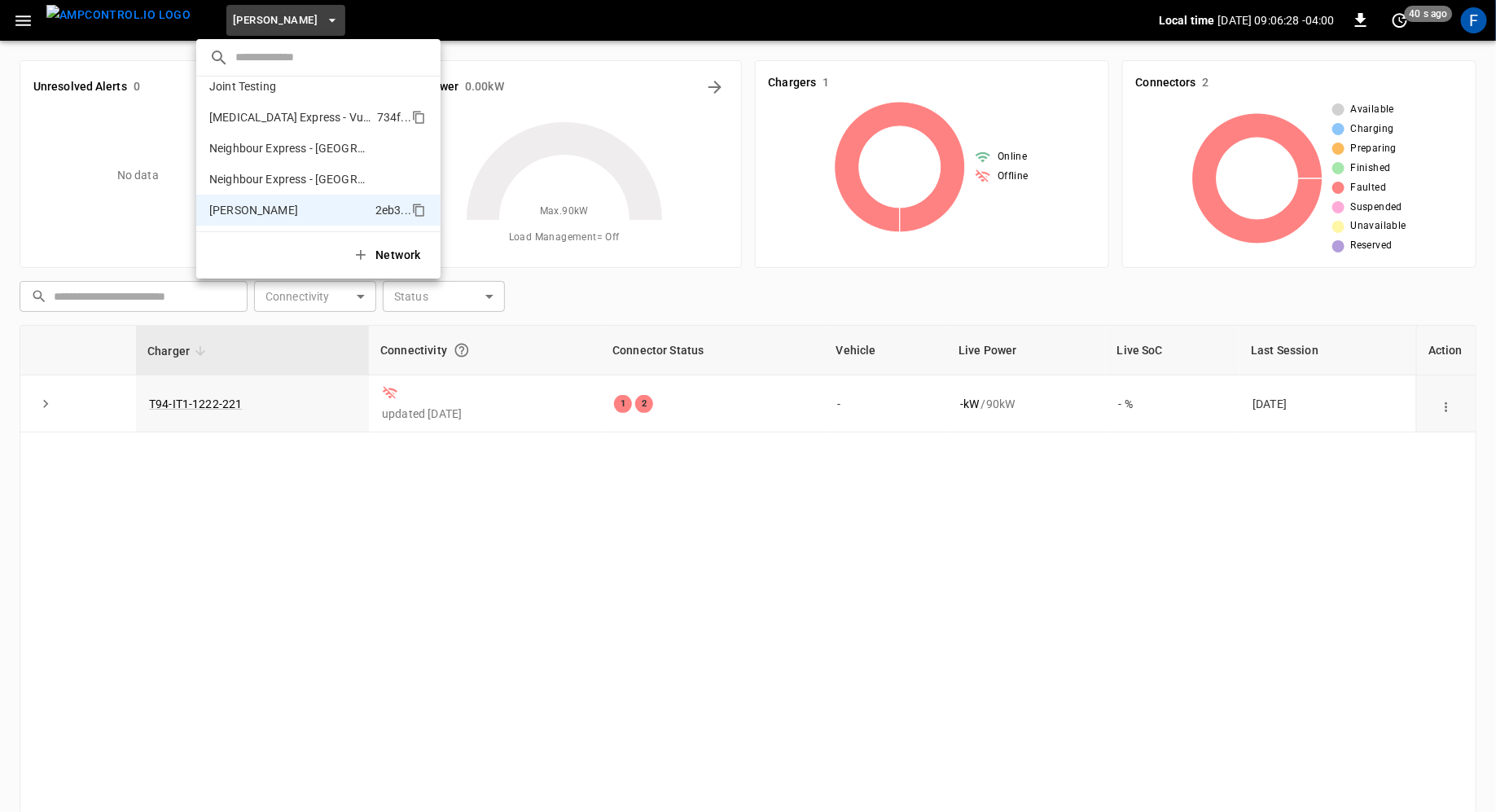
scroll to position [0, 0]
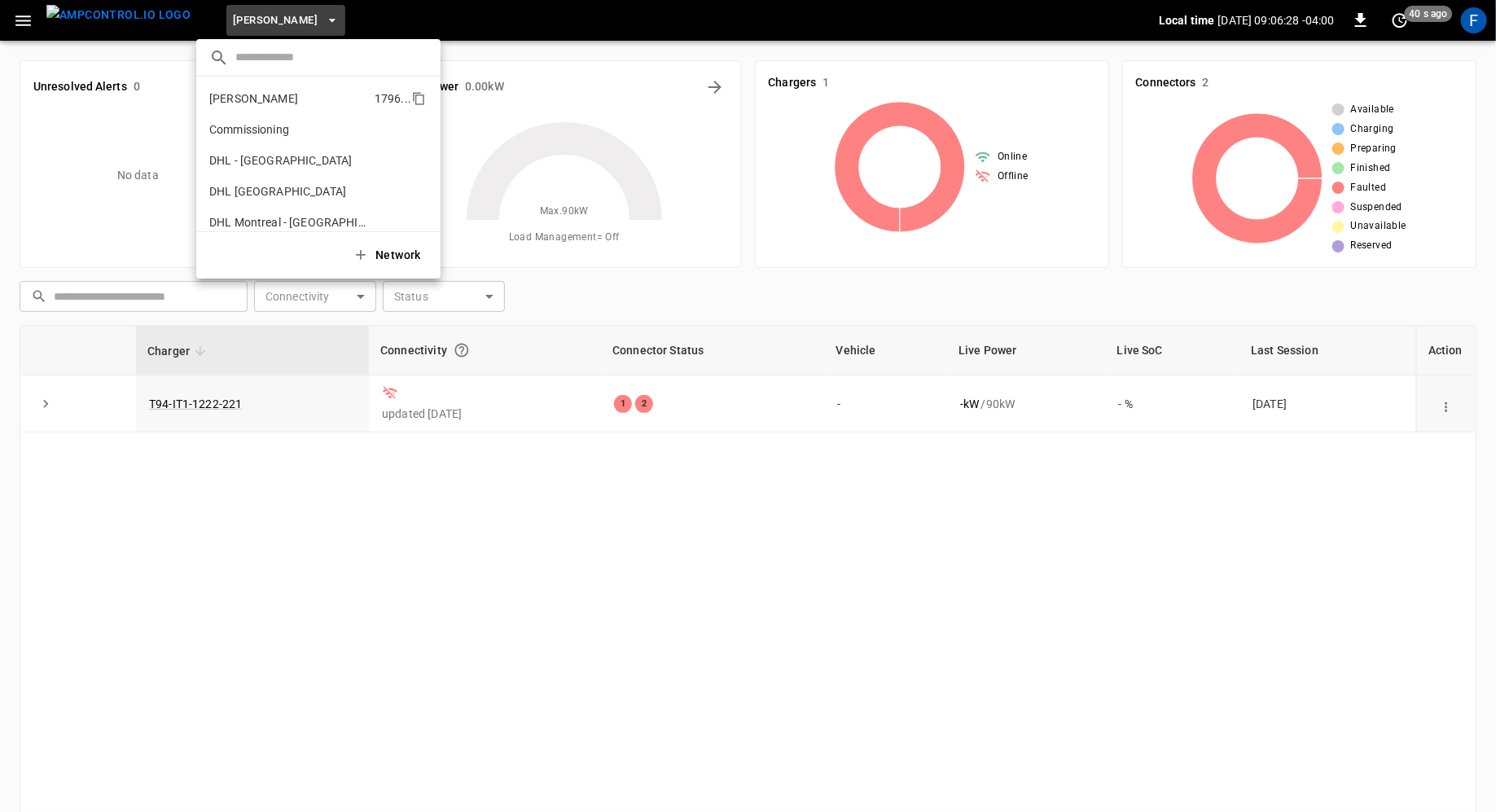
click at [251, 90] on p "[PERSON_NAME]" at bounding box center [254, 98] width 89 height 16
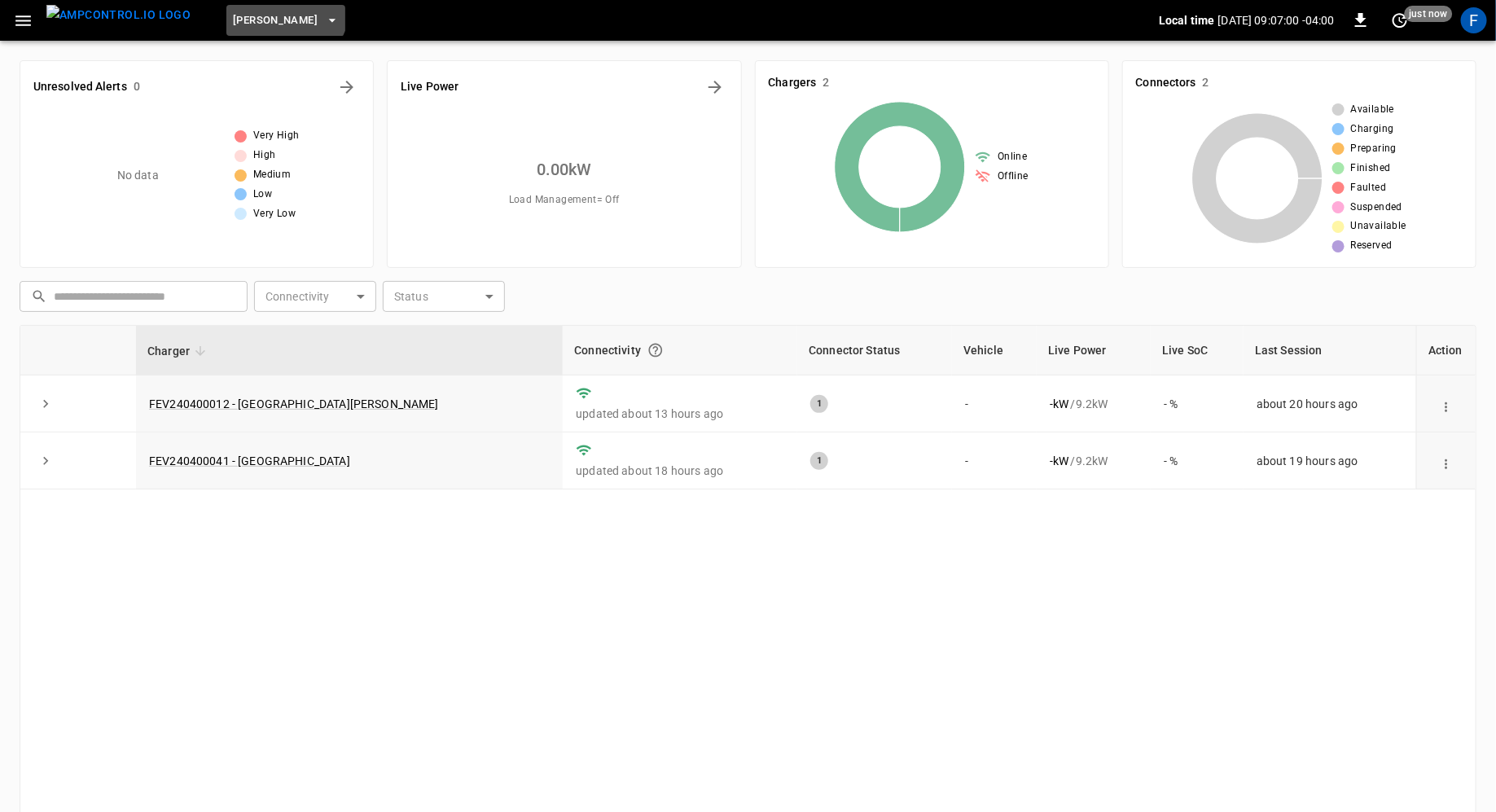
click at [247, 5] on button "[PERSON_NAME]" at bounding box center [285, 20] width 119 height 32
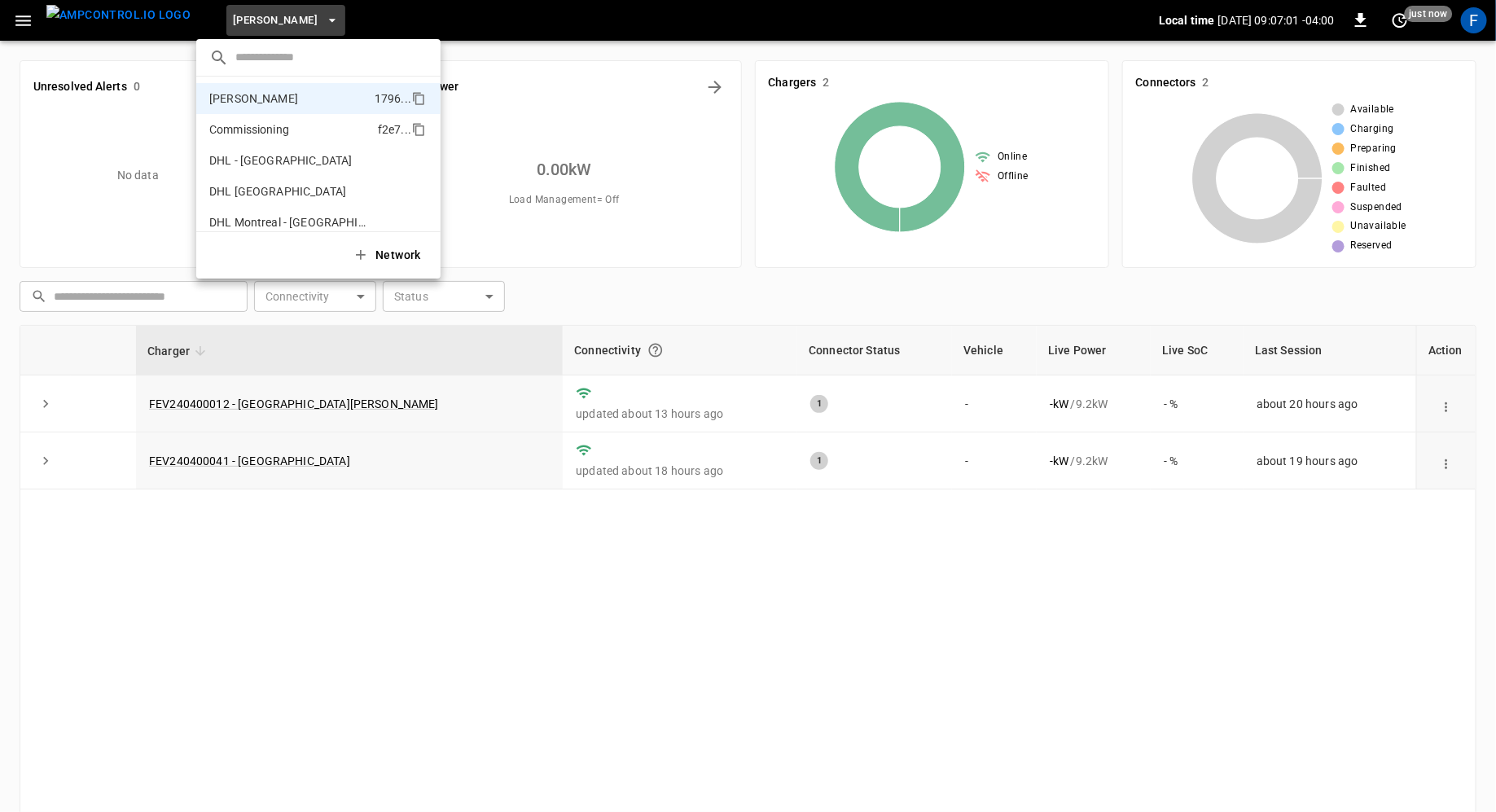
click at [252, 130] on p "Commissioning" at bounding box center [249, 129] width 79 height 16
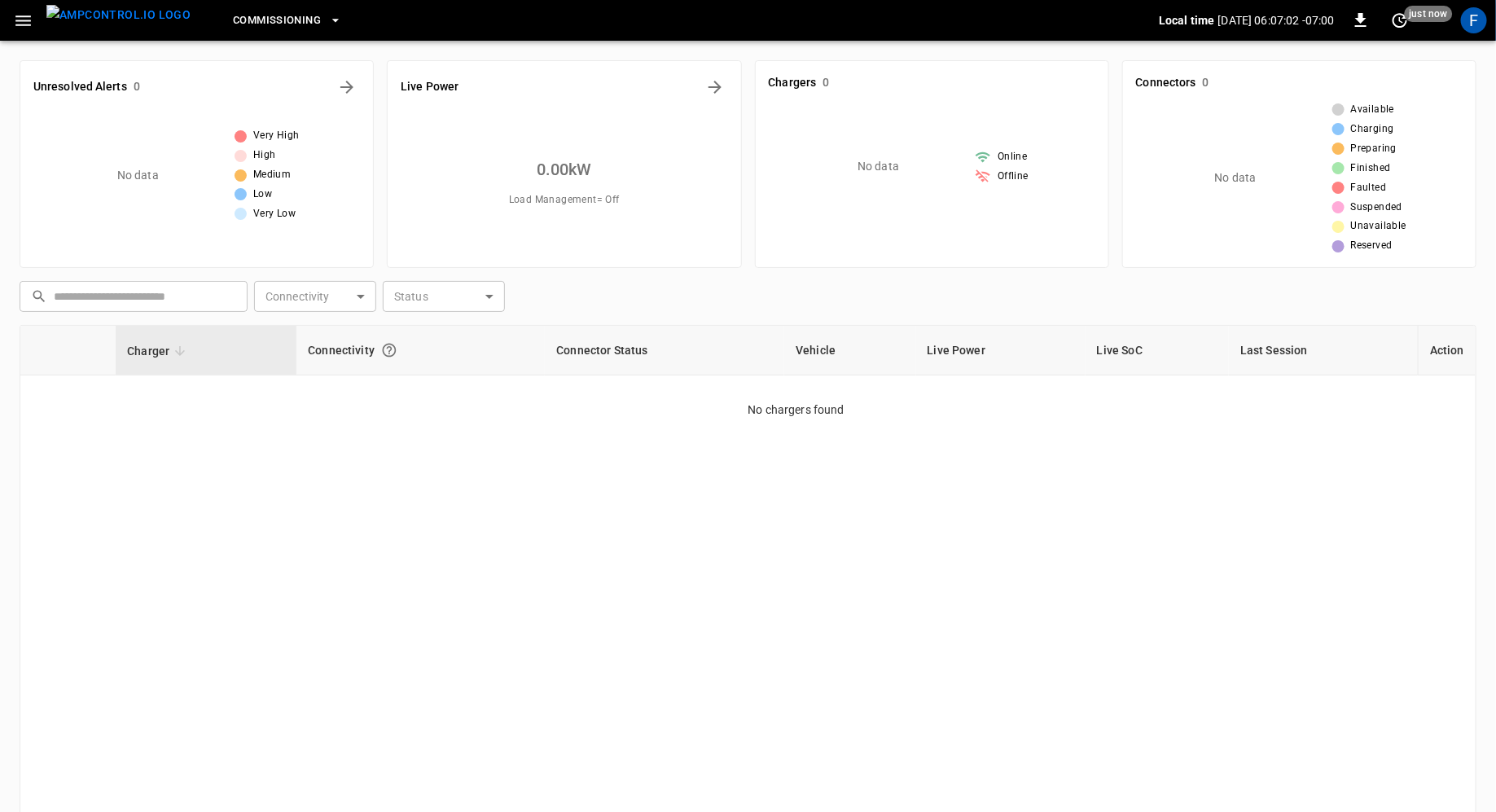
click at [233, 22] on span "Commissioning" at bounding box center [277, 21] width 88 height 19
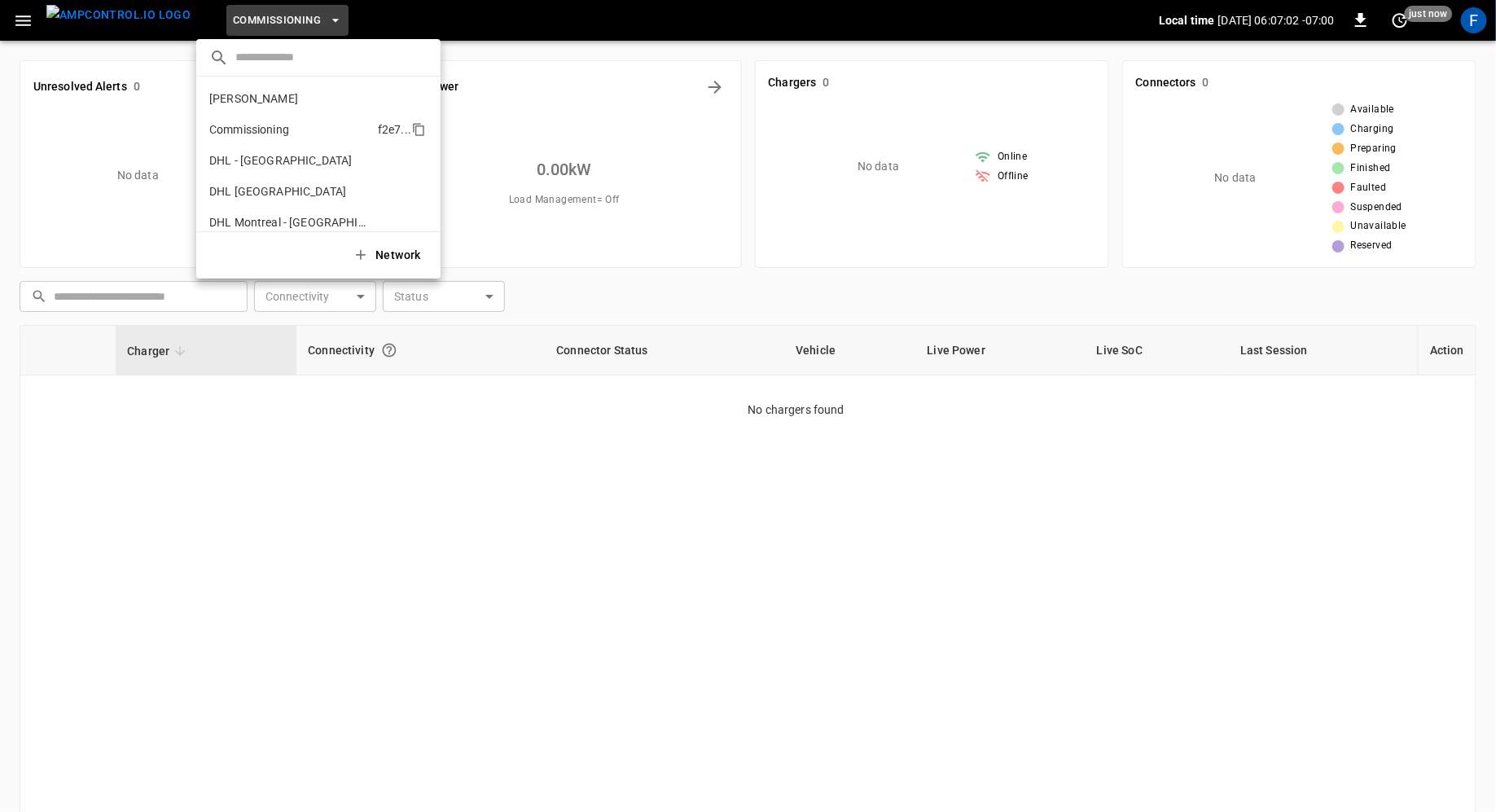
scroll to position [25, 0]
click at [232, 133] on p "DHL - [GEOGRAPHIC_DATA]" at bounding box center [281, 135] width 143 height 16
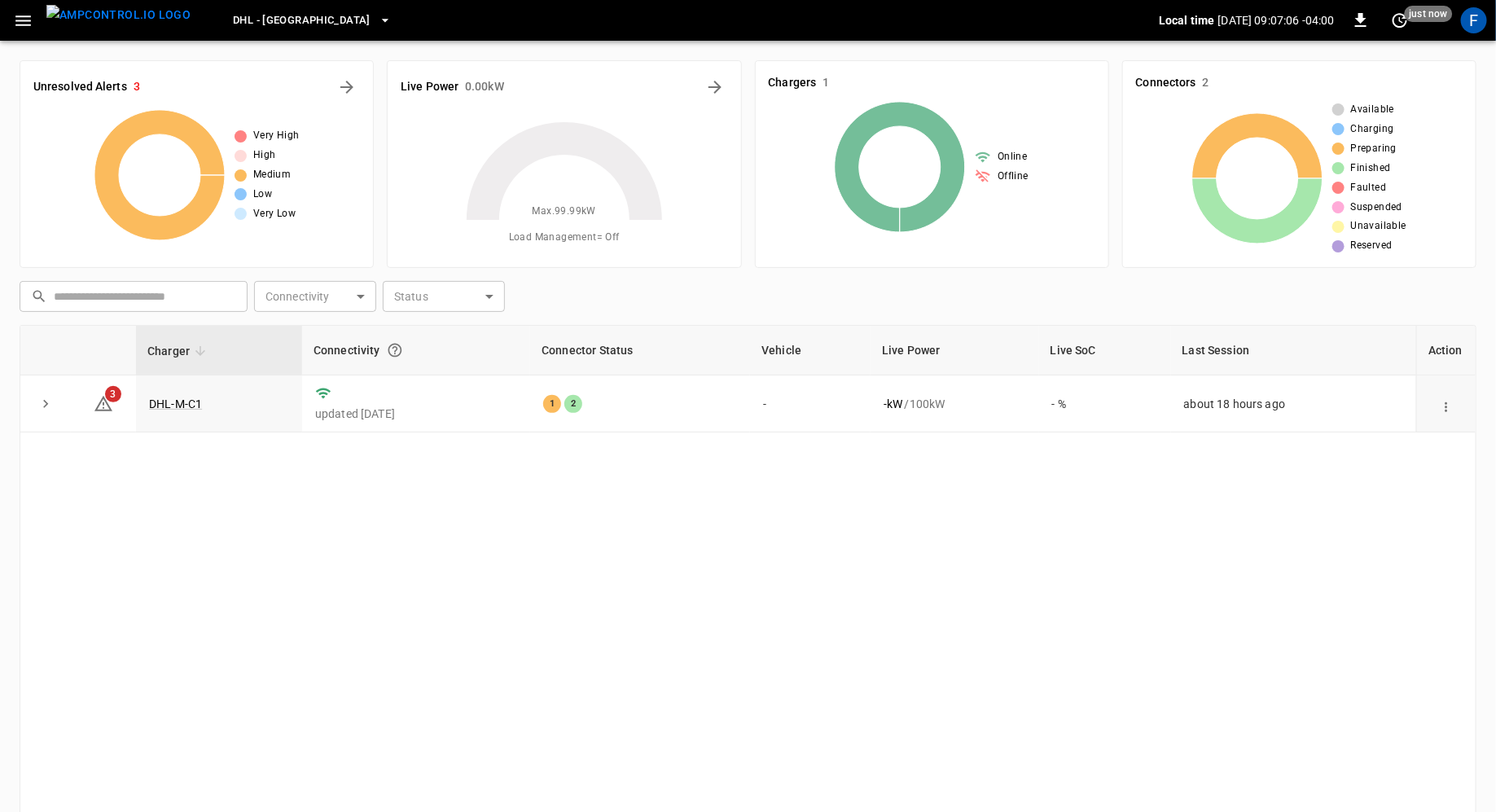
click at [242, 29] on span "DHL - [GEOGRAPHIC_DATA]" at bounding box center [302, 21] width 138 height 19
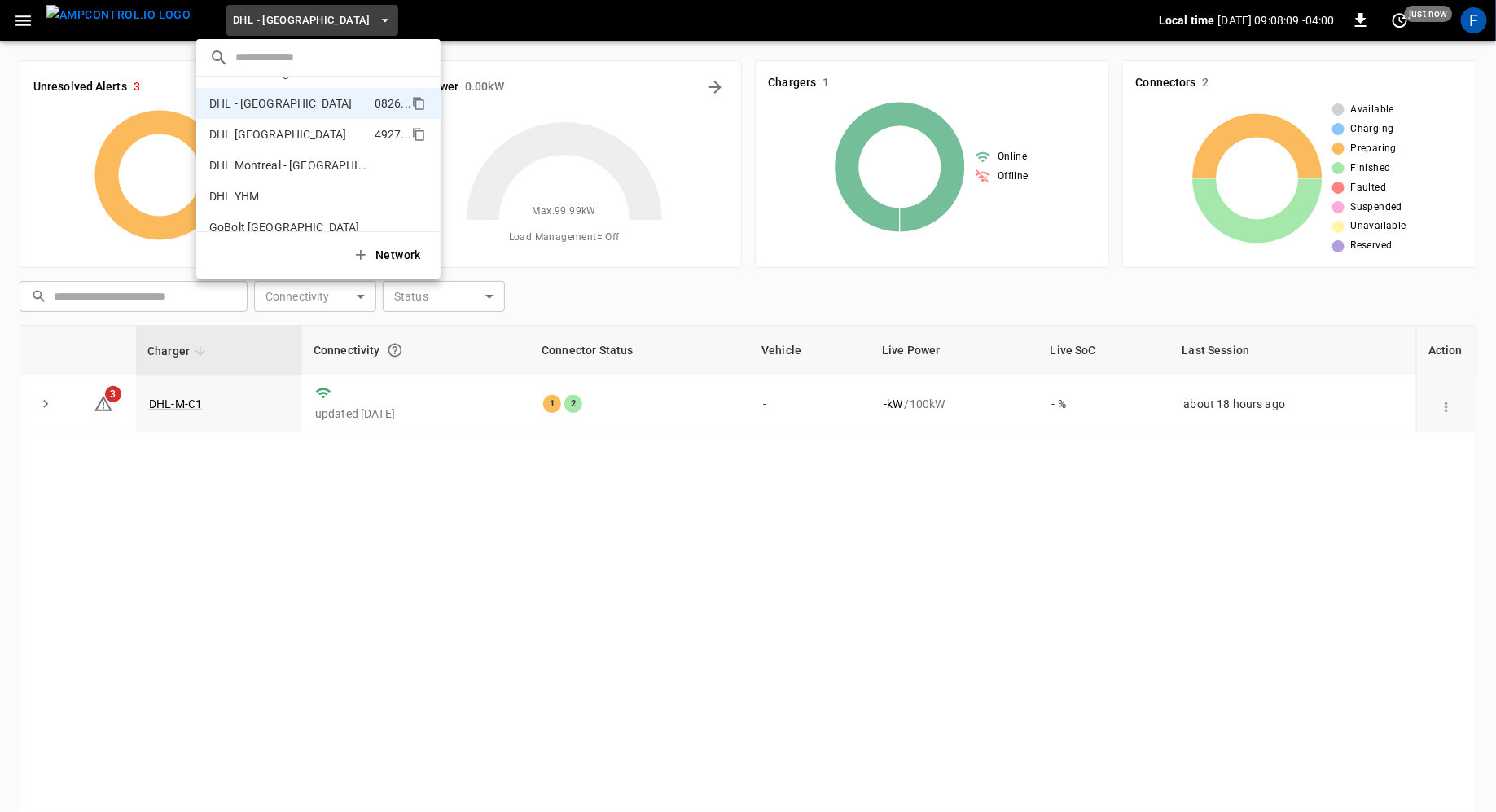
scroll to position [0, 0]
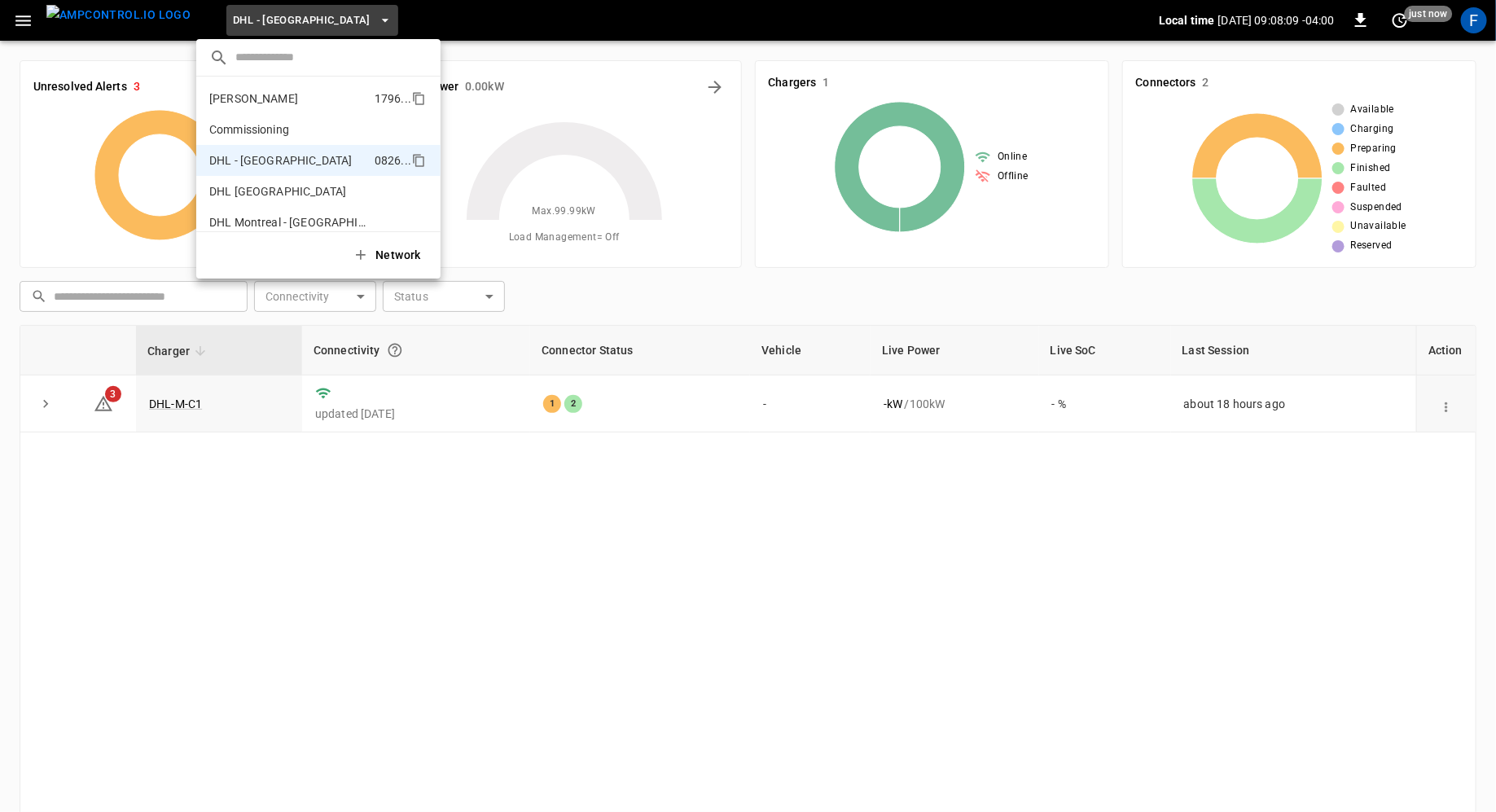
click at [288, 90] on li "[PERSON_NAME] 1796 ..." at bounding box center [318, 99] width 244 height 31
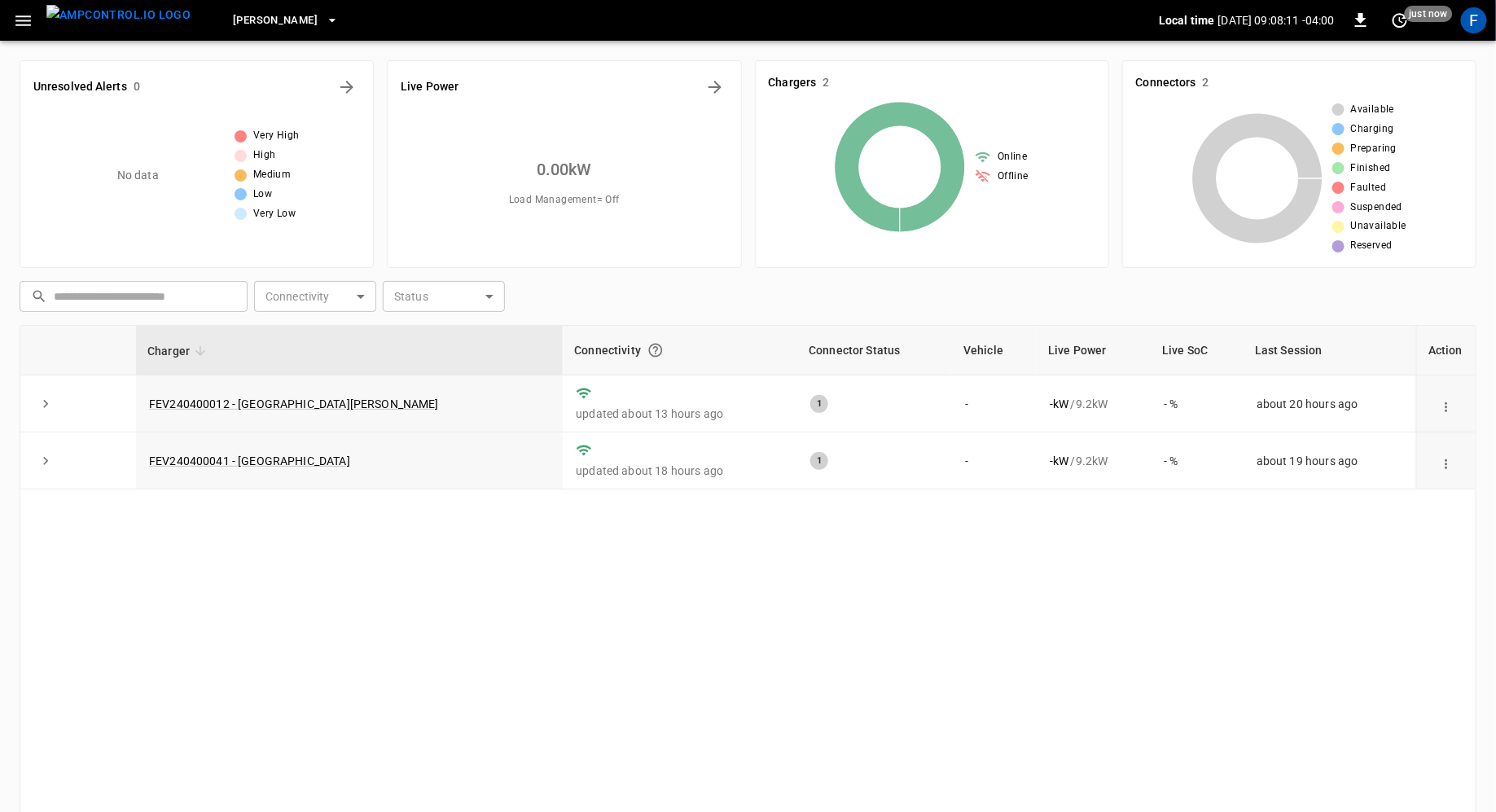
drag, startPoint x: 193, startPoint y: 18, endPoint x: 311, endPoint y: 22, distance: 118.1
click at [309, 22] on div "[PERSON_NAME]" at bounding box center [681, 21] width 955 height 38
drag, startPoint x: 323, startPoint y: 19, endPoint x: 224, endPoint y: 18, distance: 99.0
click at [225, 18] on div "[PERSON_NAME]" at bounding box center [681, 21] width 955 height 38
click at [233, 18] on span "[PERSON_NAME]" at bounding box center [275, 21] width 84 height 19
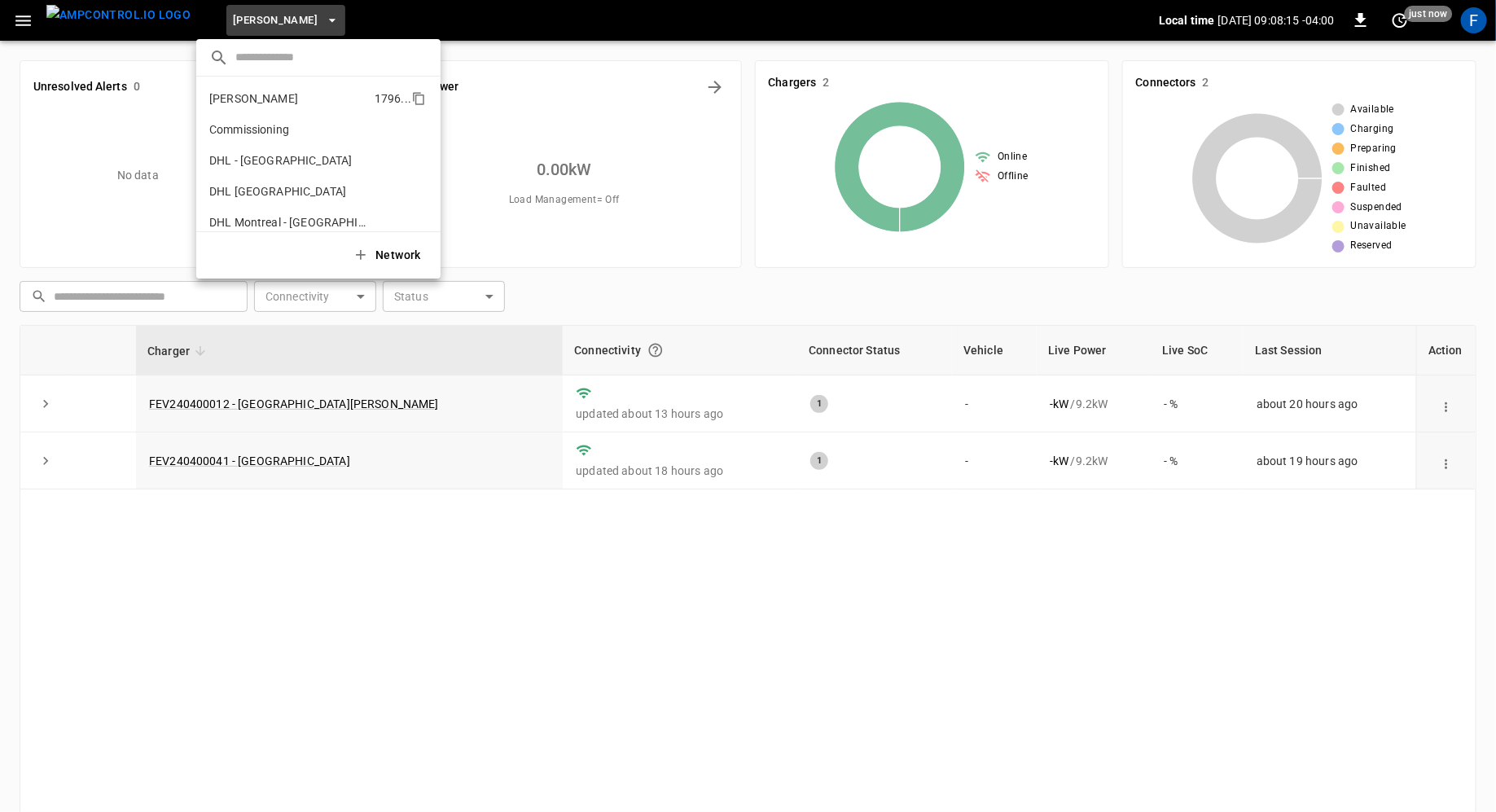
drag, startPoint x: 201, startPoint y: 94, endPoint x: 291, endPoint y: 93, distance: 90.0
click at [291, 93] on li "[PERSON_NAME] 1796 ..." at bounding box center [318, 99] width 244 height 31
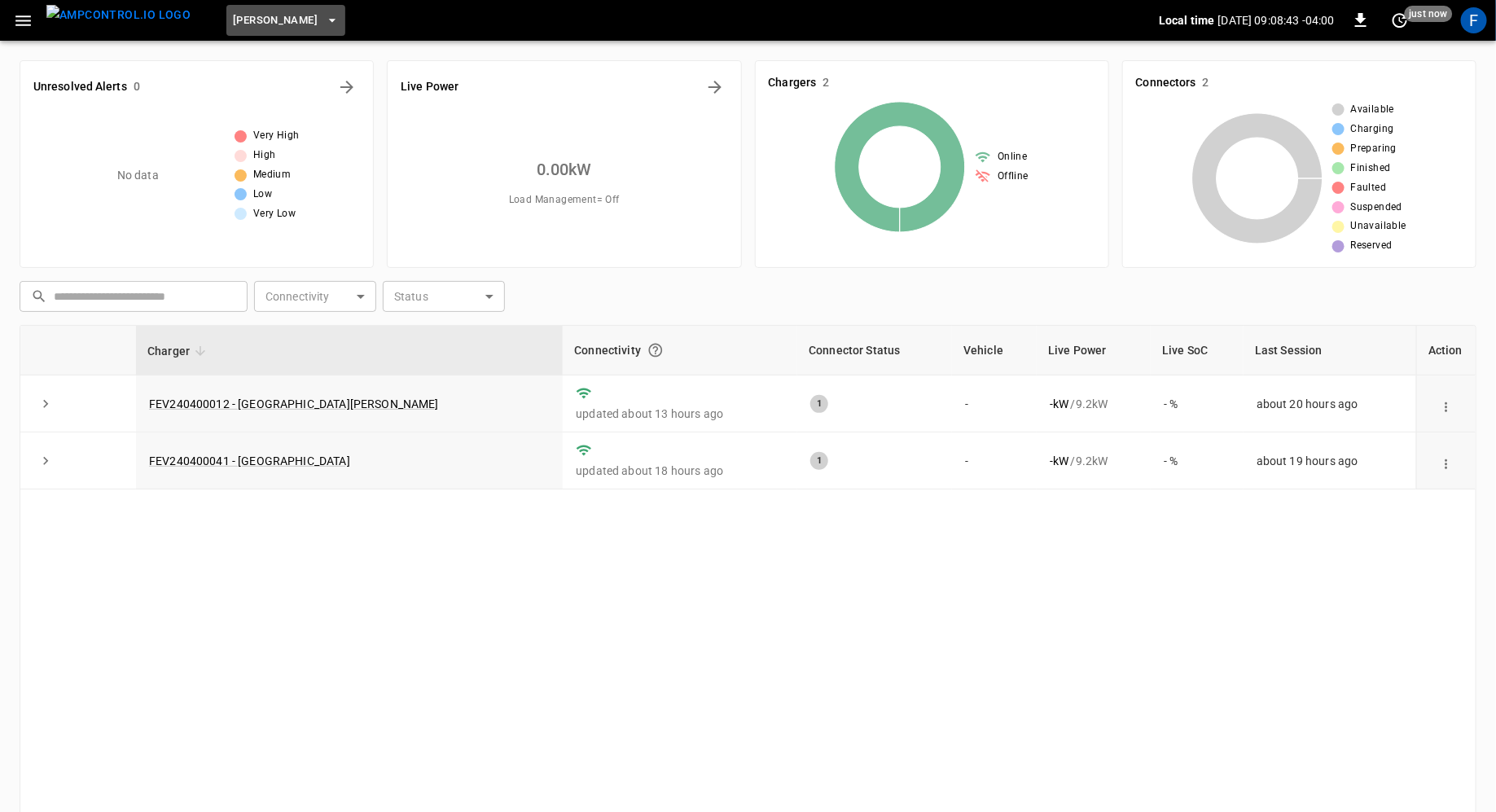
click at [279, 23] on span "[PERSON_NAME]" at bounding box center [275, 21] width 84 height 19
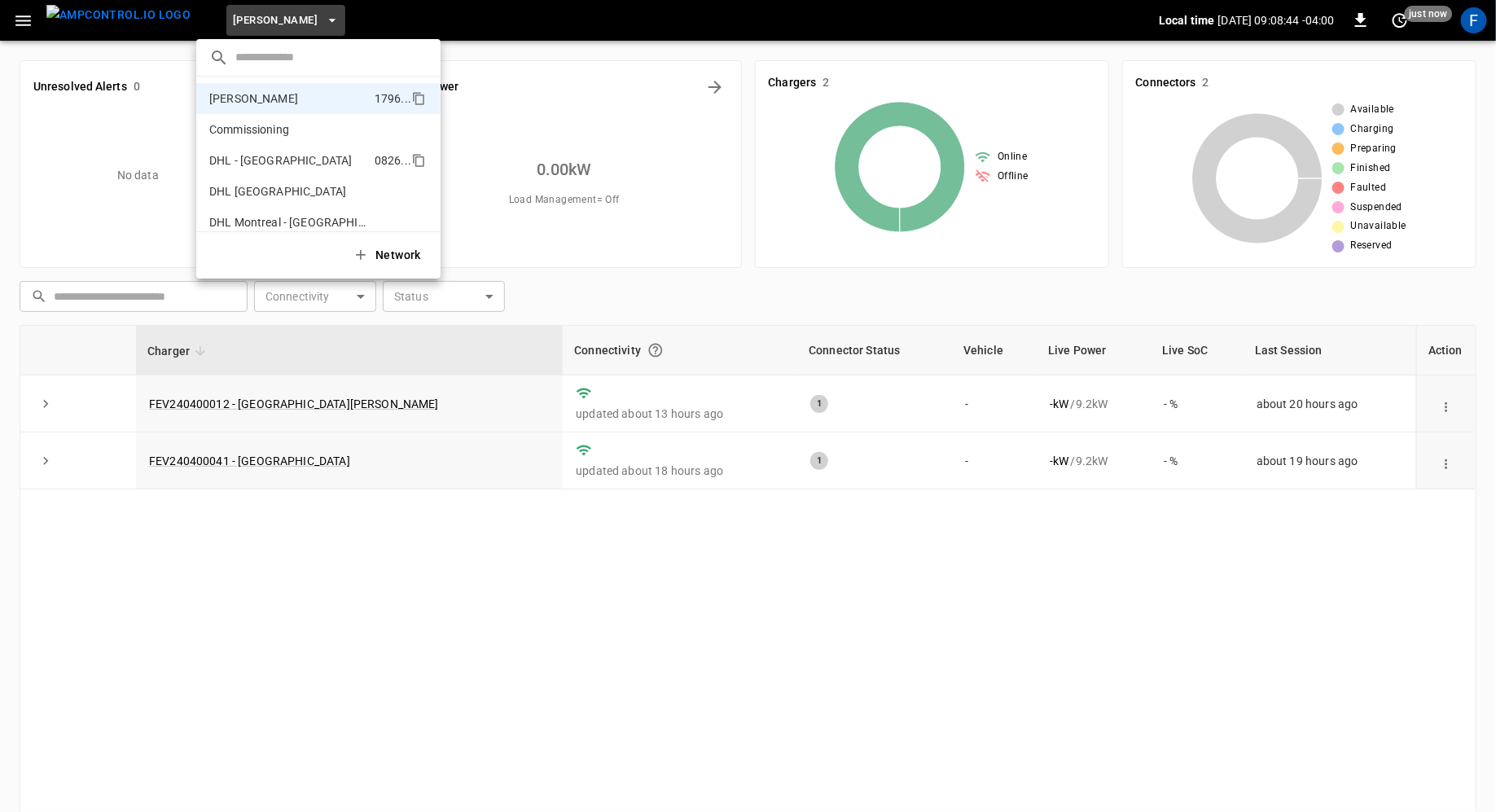
click at [261, 158] on p "DHL - [GEOGRAPHIC_DATA]" at bounding box center [281, 160] width 143 height 16
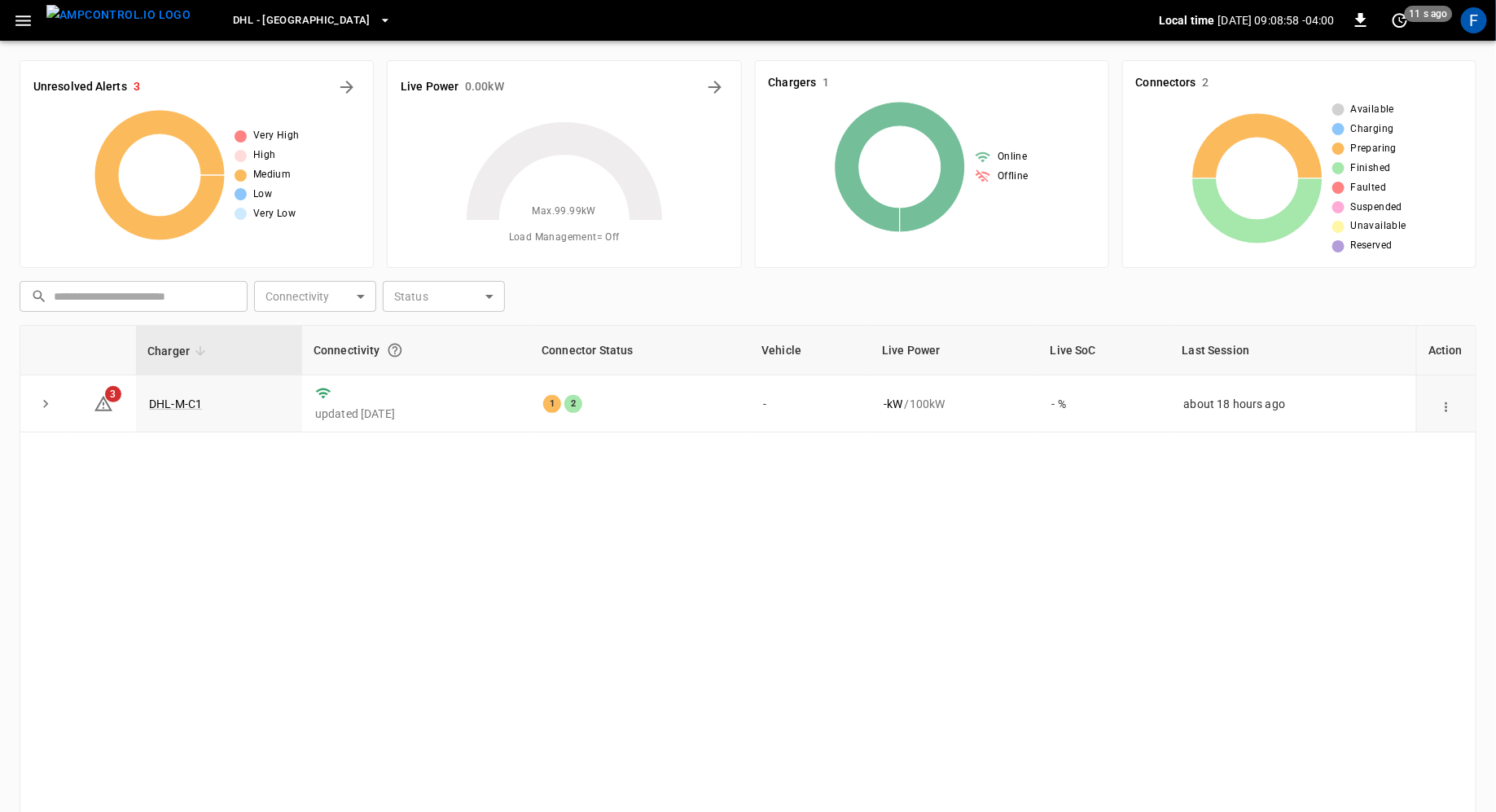
click at [275, 28] on span "DHL - [GEOGRAPHIC_DATA]" at bounding box center [302, 21] width 138 height 19
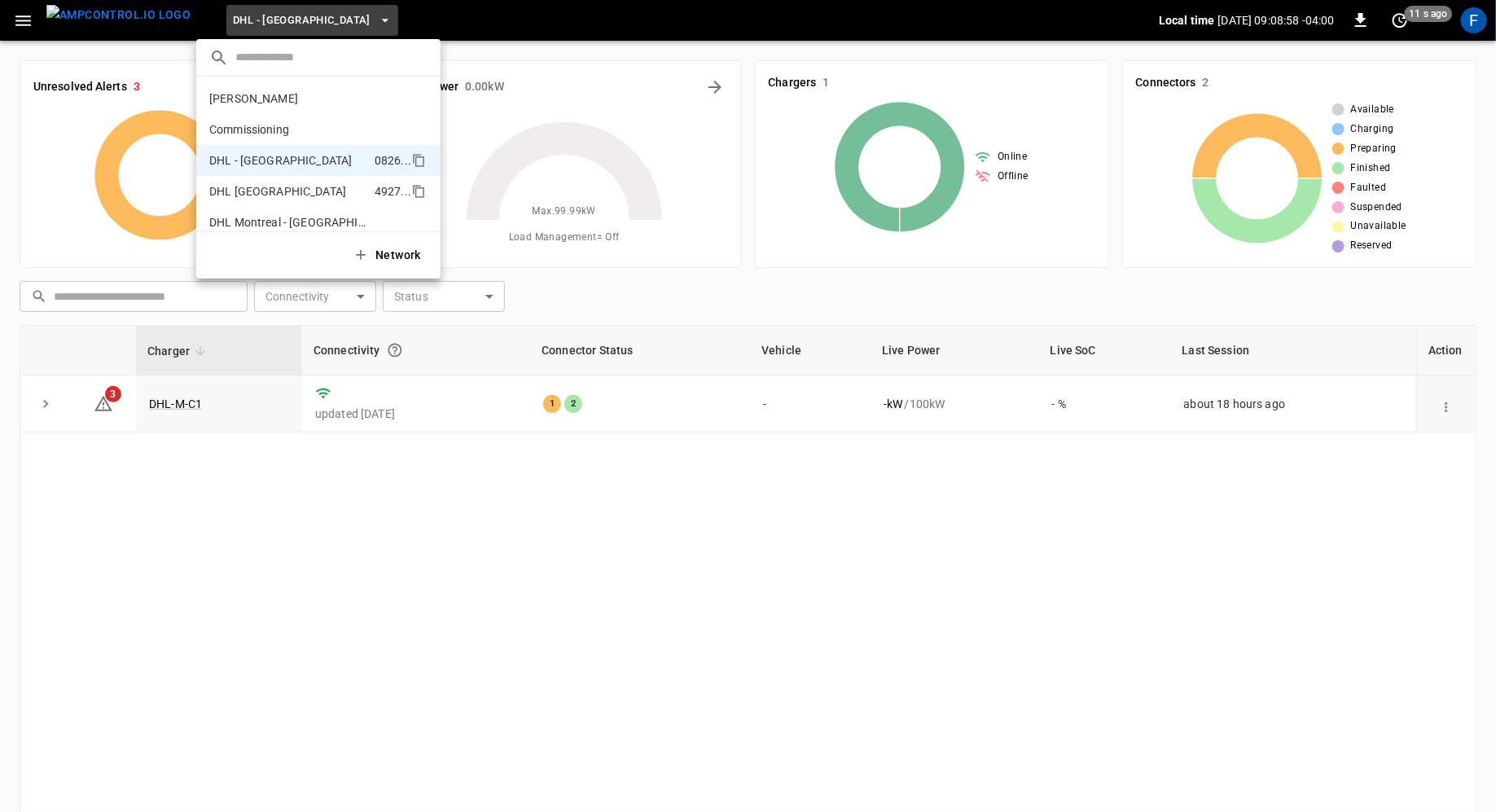
scroll to position [57, 0]
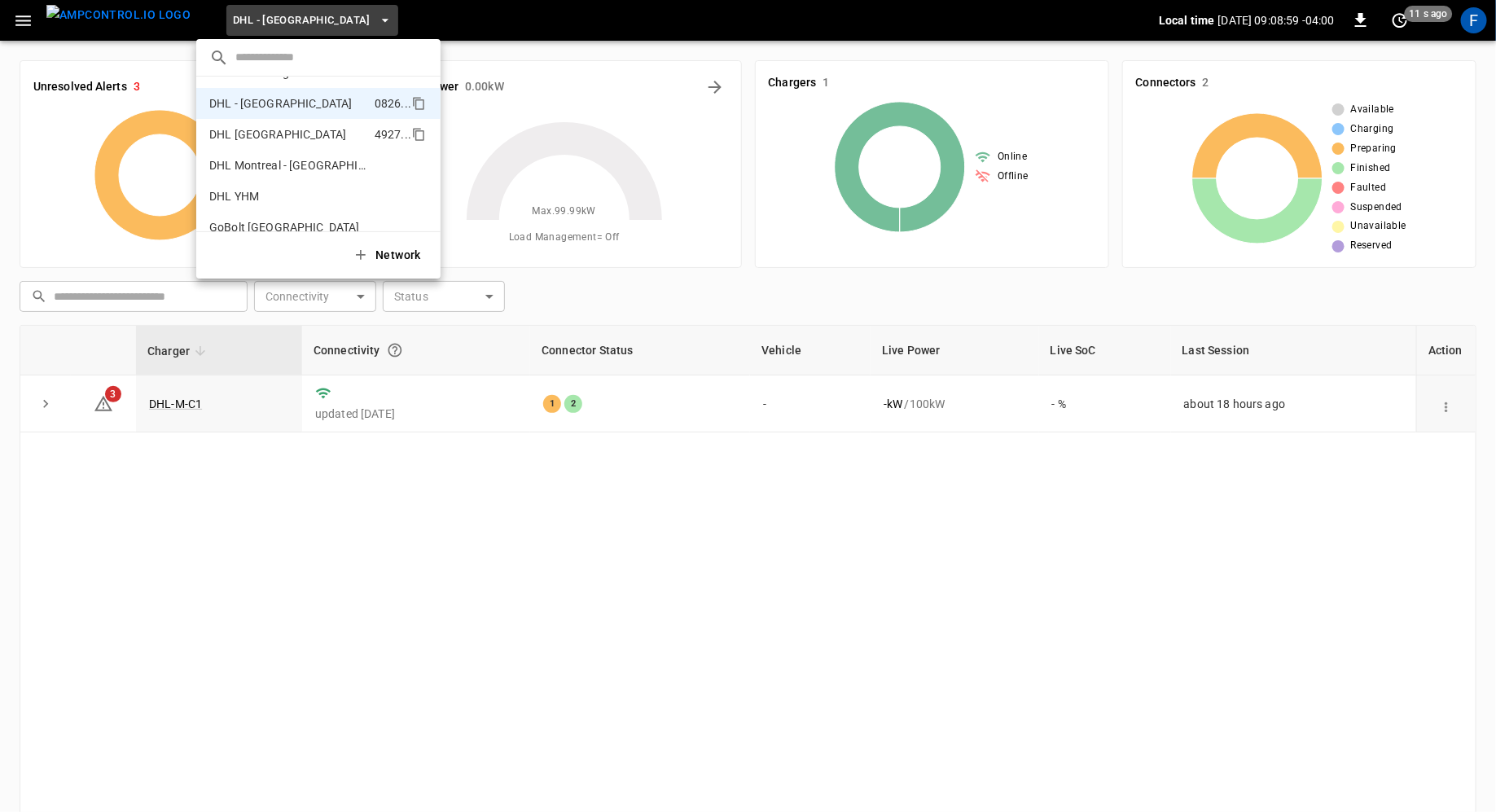
click at [281, 147] on li "DHL Montreal 4927 ..." at bounding box center [318, 134] width 244 height 31
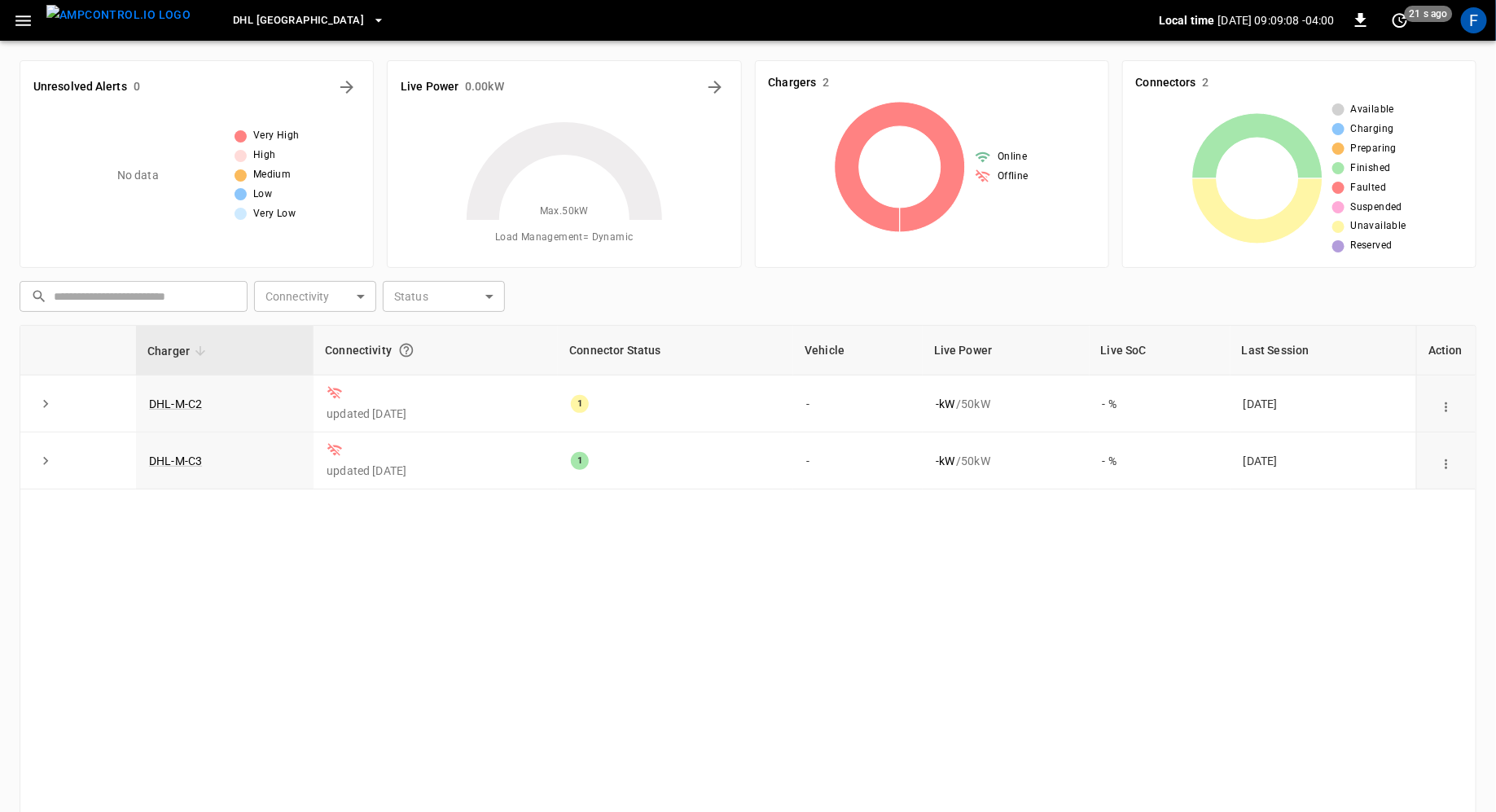
click at [257, 21] on span "DHL [GEOGRAPHIC_DATA]" at bounding box center [298, 21] width 131 height 19
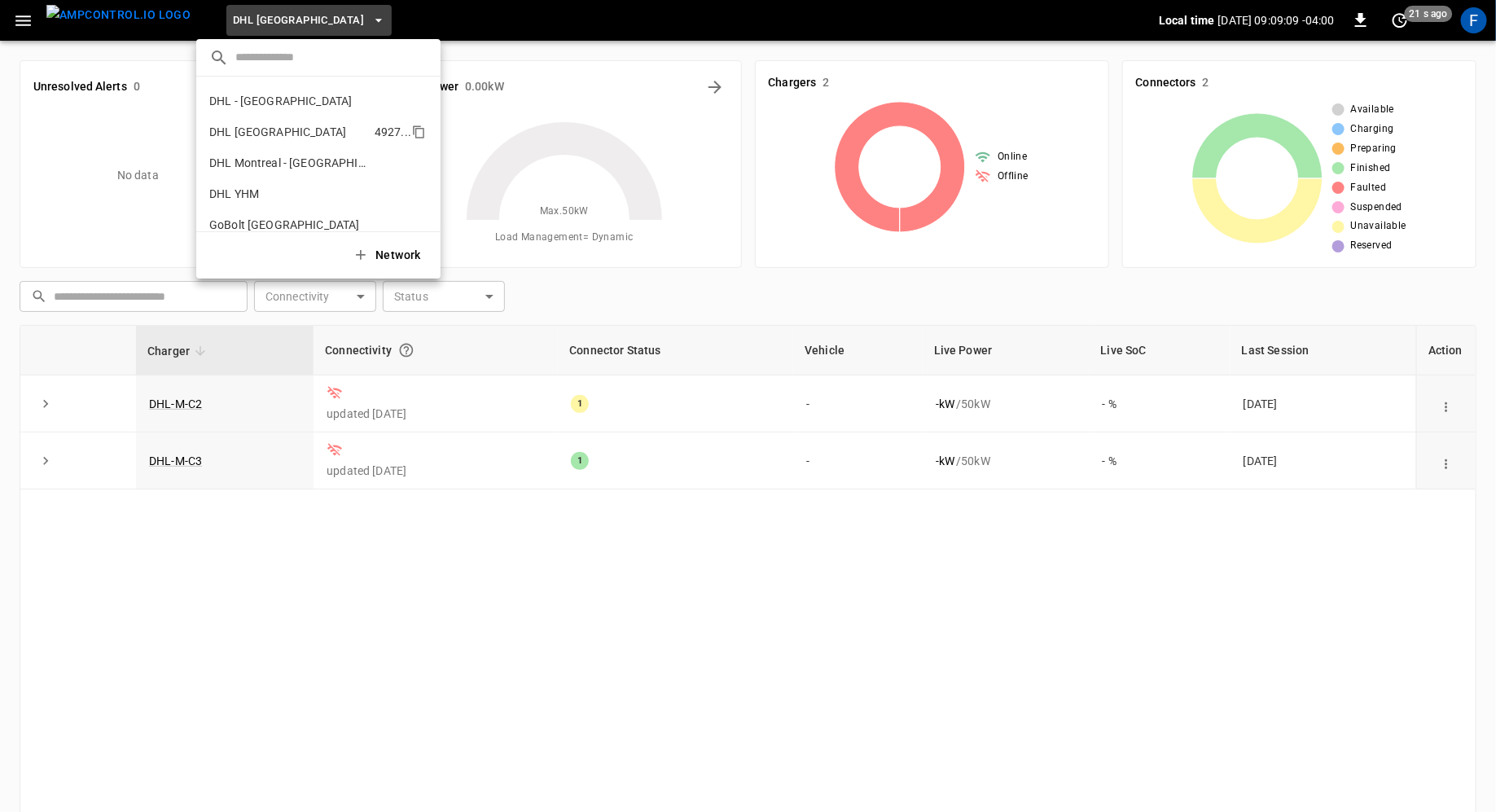
scroll to position [57, 0]
click at [264, 106] on p "DHL - [GEOGRAPHIC_DATA]" at bounding box center [281, 102] width 143 height 16
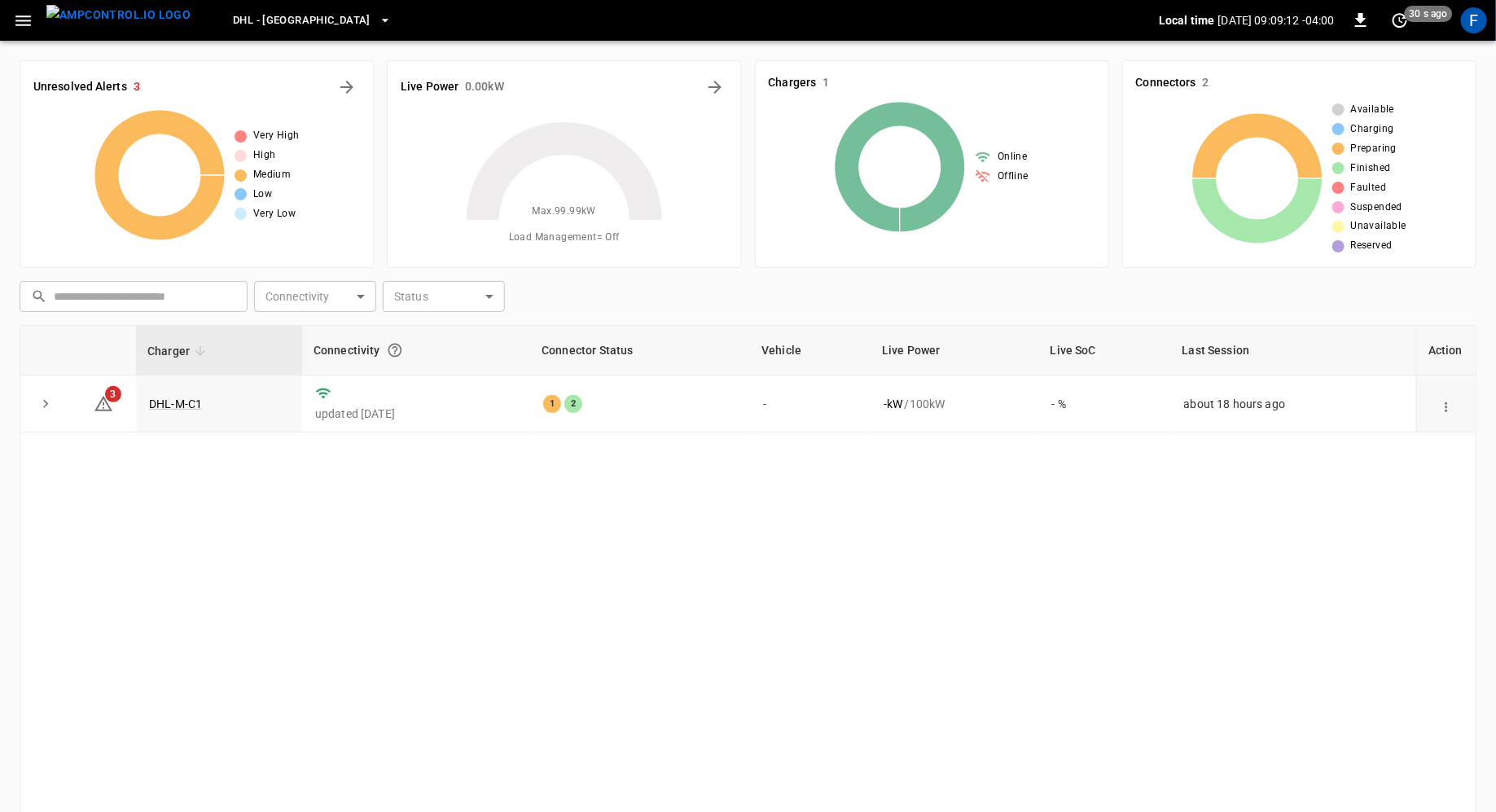
click at [245, 19] on span "DHL - [GEOGRAPHIC_DATA]" at bounding box center [302, 21] width 138 height 19
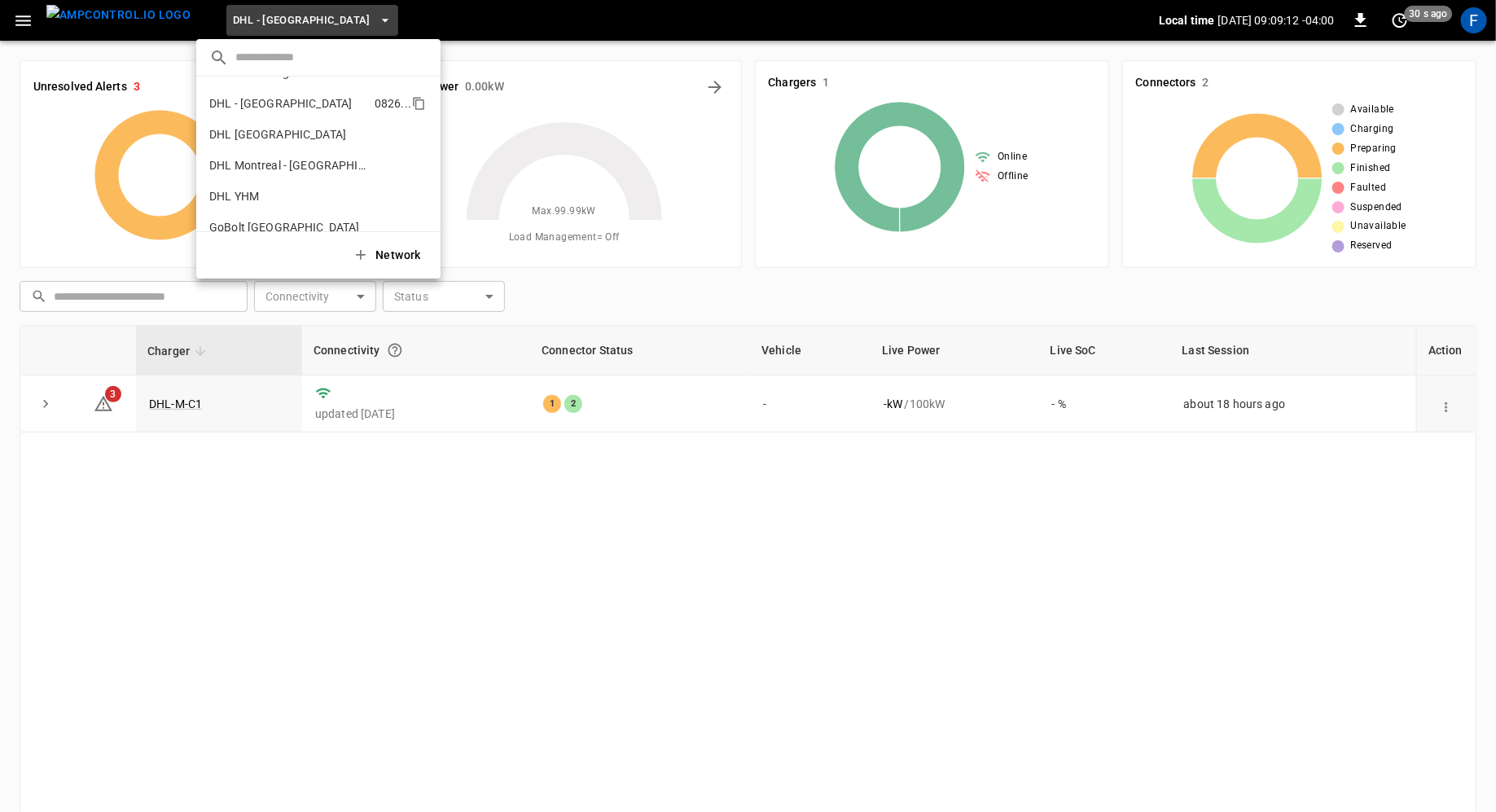
scroll to position [79, 0]
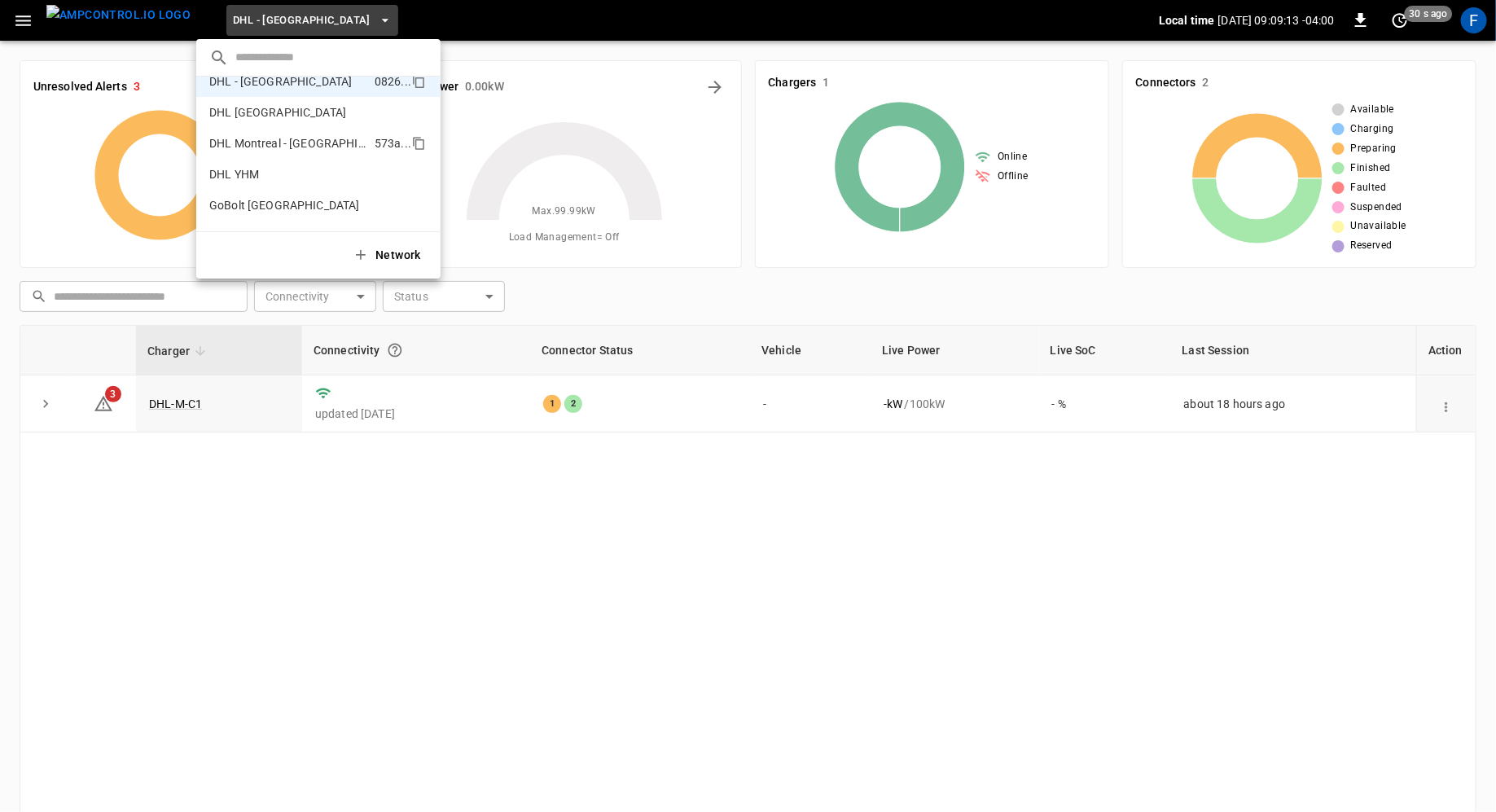
click at [245, 138] on p "DHL Montreal - [GEOGRAPHIC_DATA] (old)" at bounding box center [289, 143] width 159 height 16
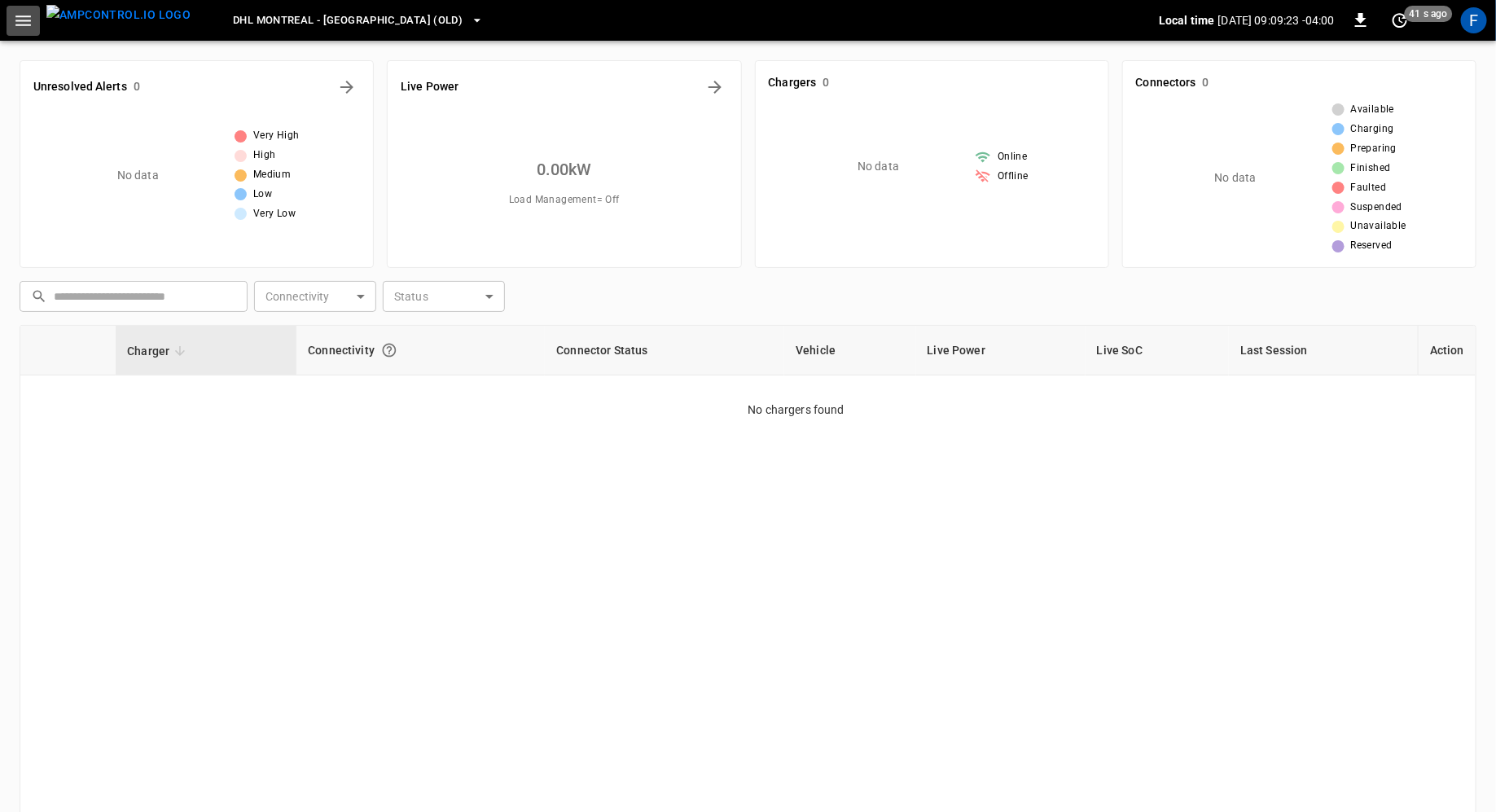
click at [30, 8] on button "button" at bounding box center [23, 20] width 34 height 30
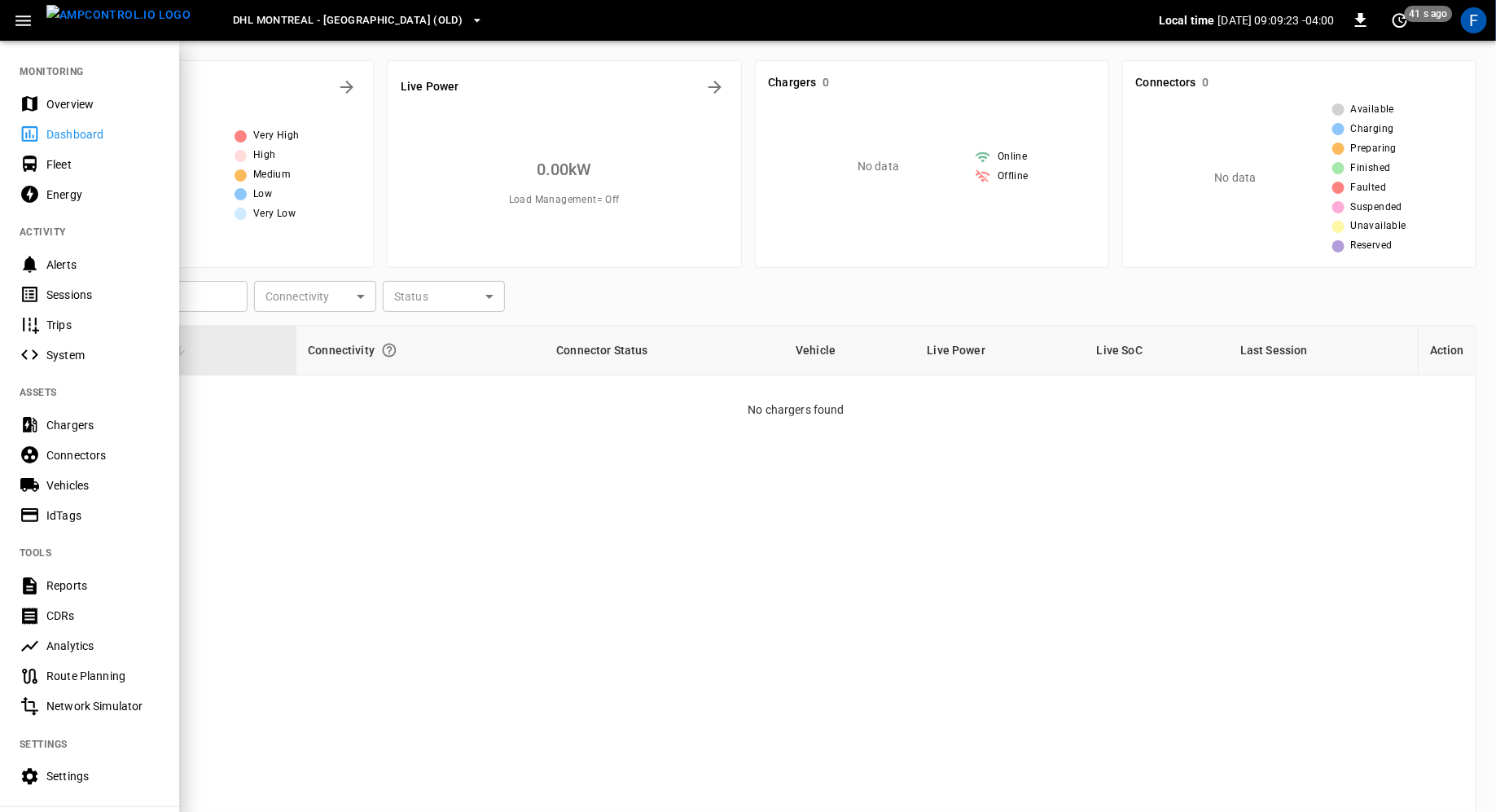
click at [62, 425] on div "Chargers" at bounding box center [102, 424] width 113 height 16
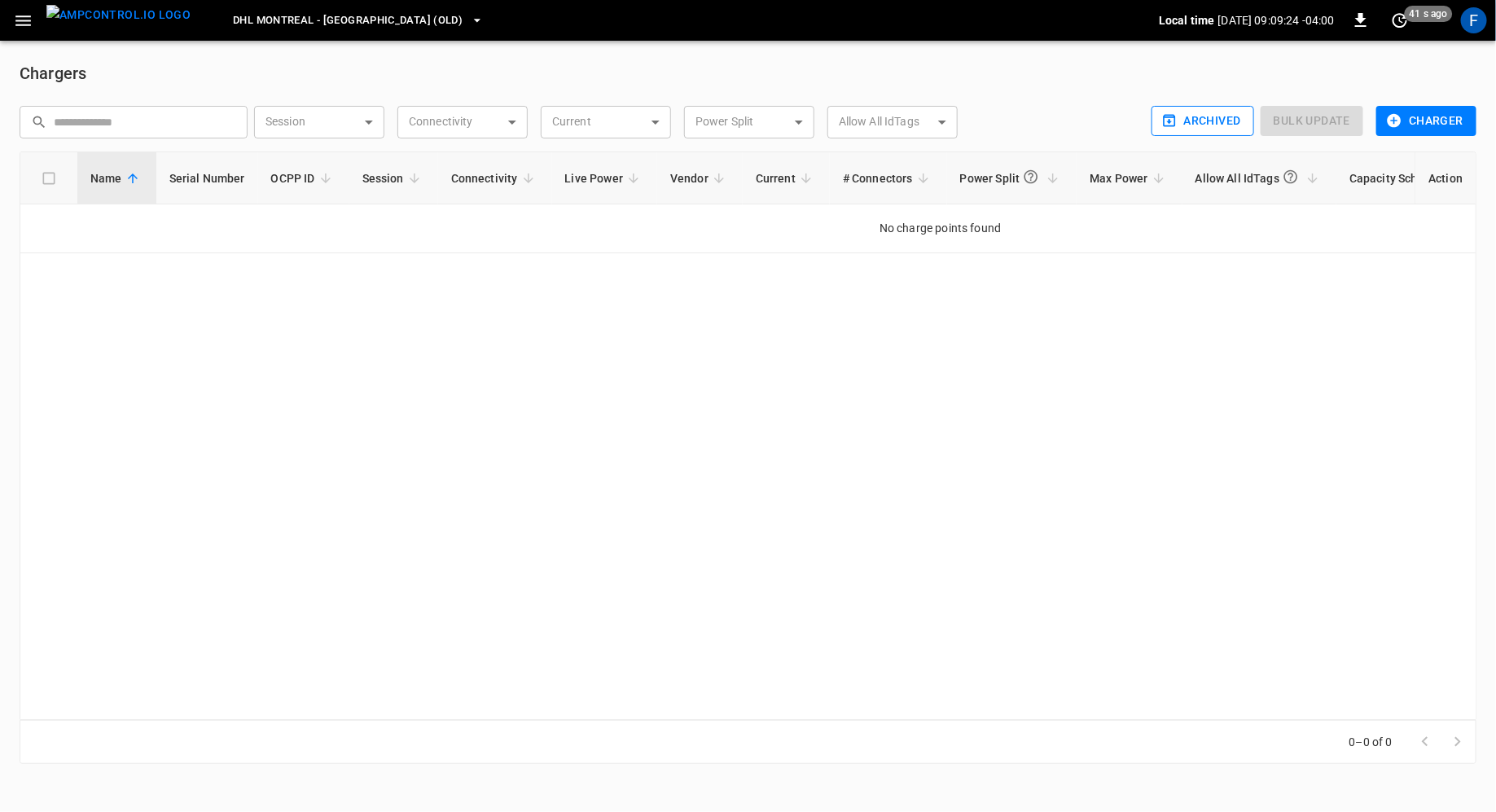
click at [1212, 119] on button "Archived" at bounding box center [1202, 121] width 102 height 30
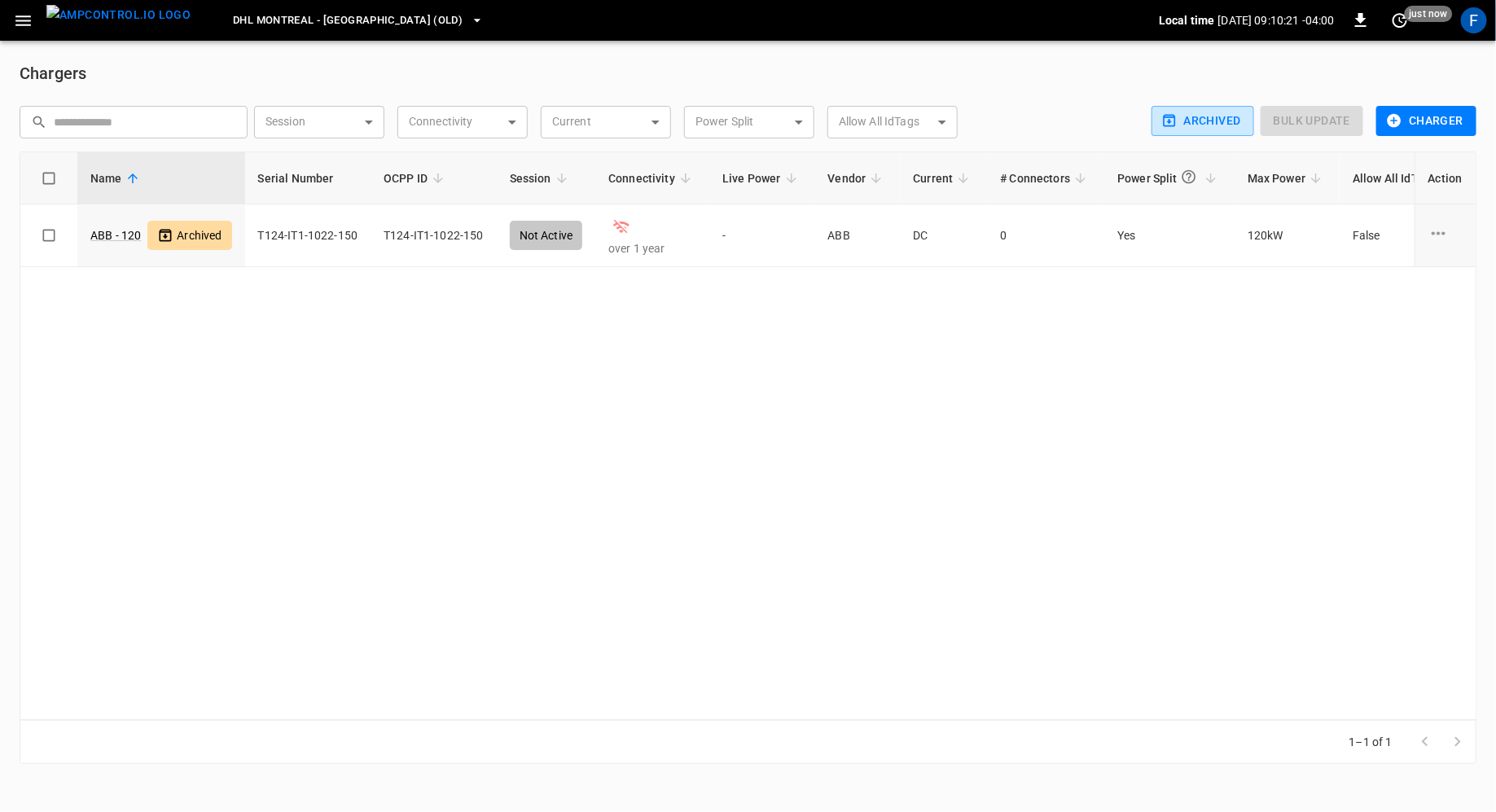
click at [292, 14] on span "DHL Montreal - [GEOGRAPHIC_DATA] (old)" at bounding box center [348, 21] width 230 height 19
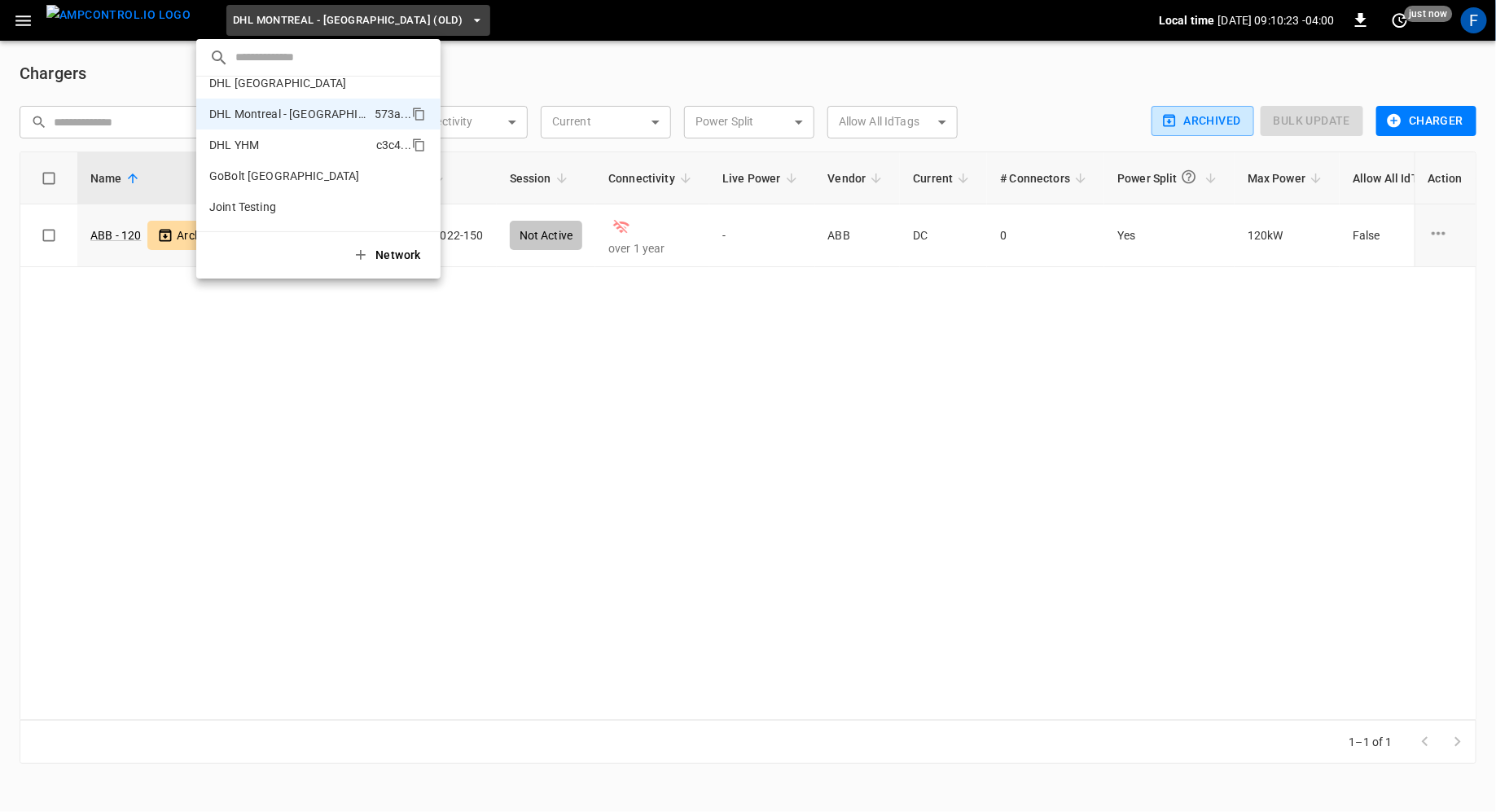
scroll to position [102, 0]
click at [281, 161] on li "DHL YHM c3c4 ..." at bounding box center [318, 150] width 244 height 31
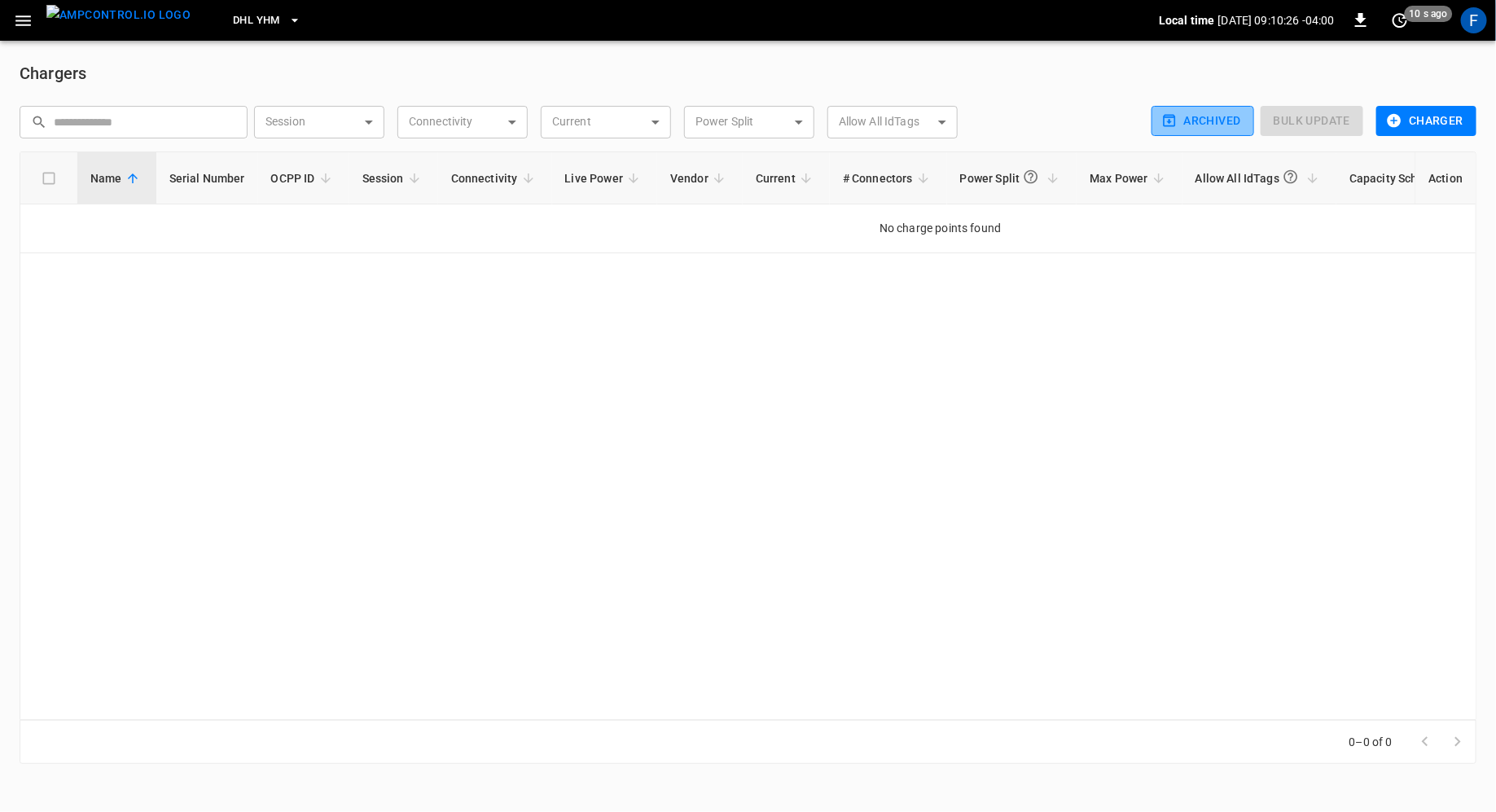
click at [1233, 112] on button "Archived" at bounding box center [1202, 121] width 102 height 30
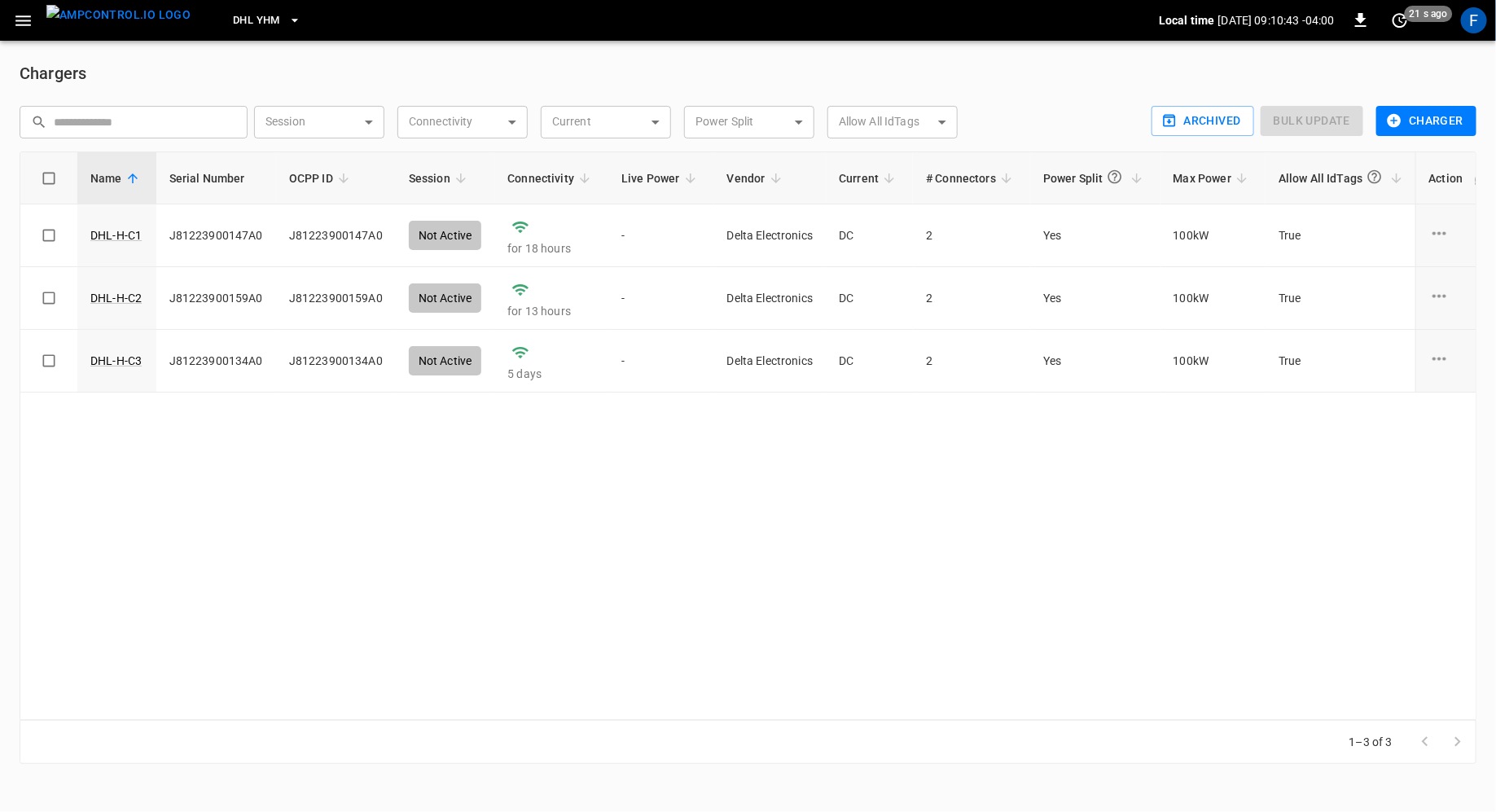
click at [241, 10] on button "DHL YHM" at bounding box center [266, 20] width 81 height 32
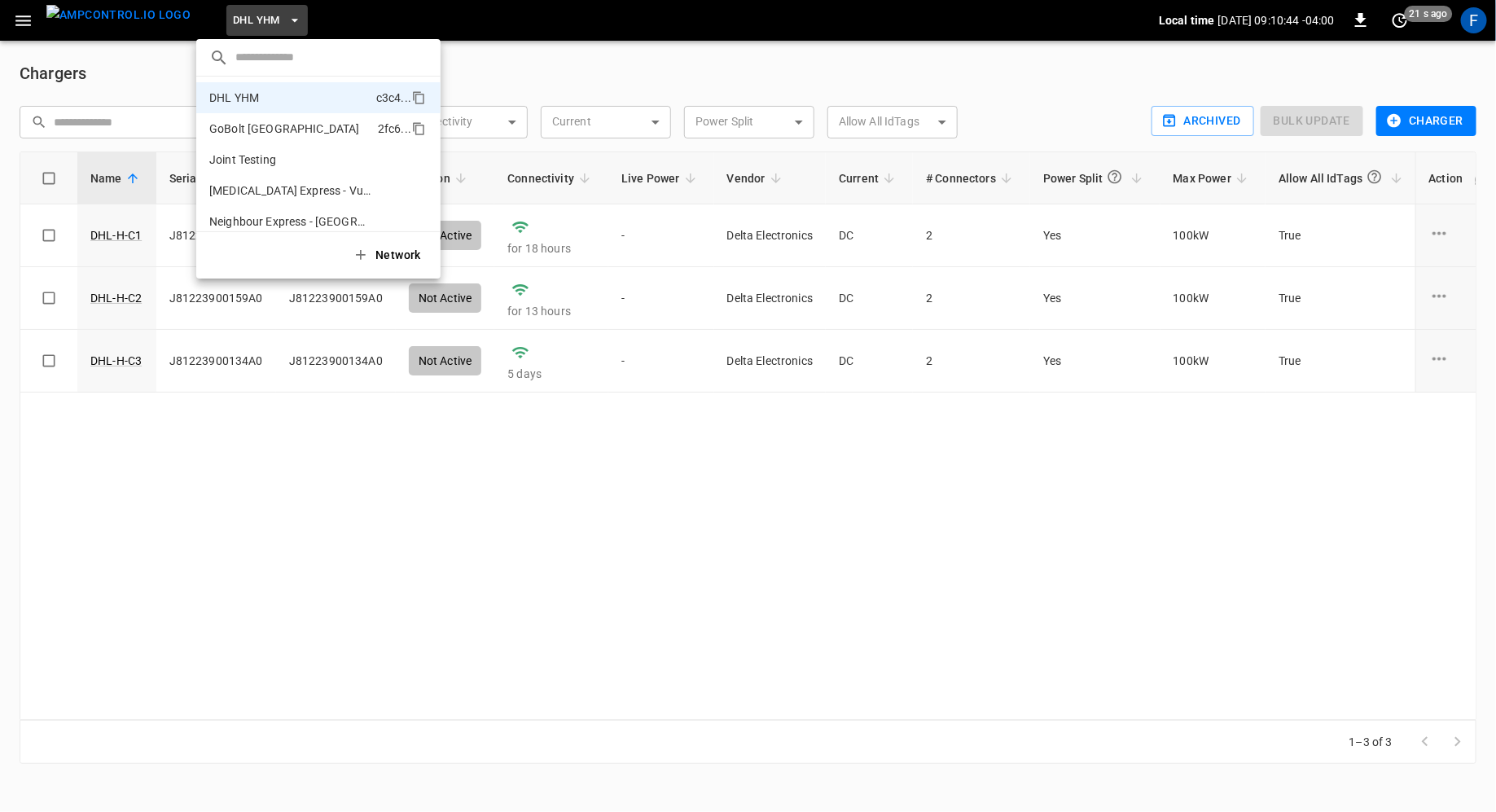
scroll to position [155, 0]
click at [274, 126] on p "GoBolt [GEOGRAPHIC_DATA]" at bounding box center [284, 129] width 150 height 16
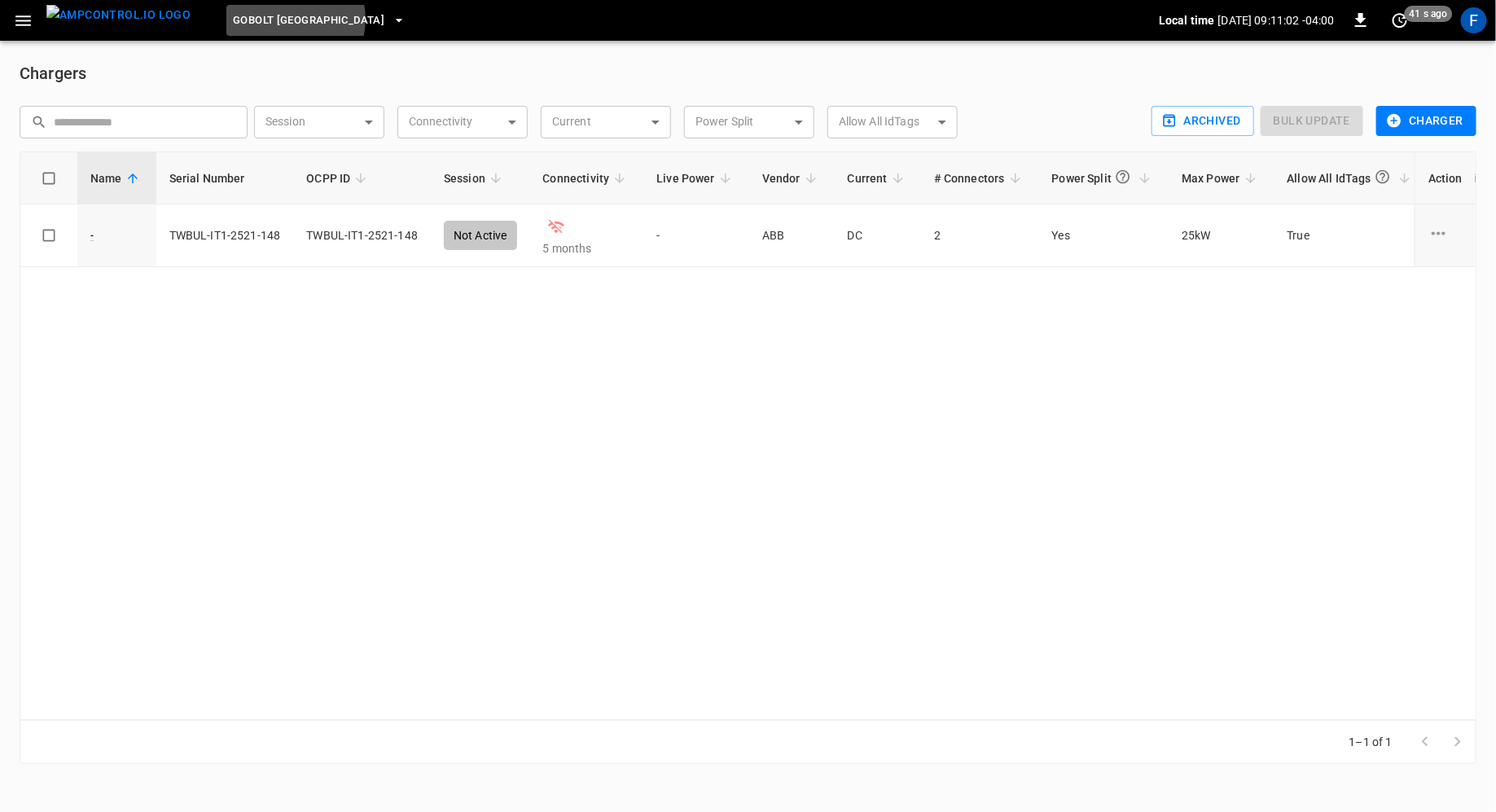
click at [257, 19] on span "GoBolt [GEOGRAPHIC_DATA]" at bounding box center [308, 21] width 151 height 19
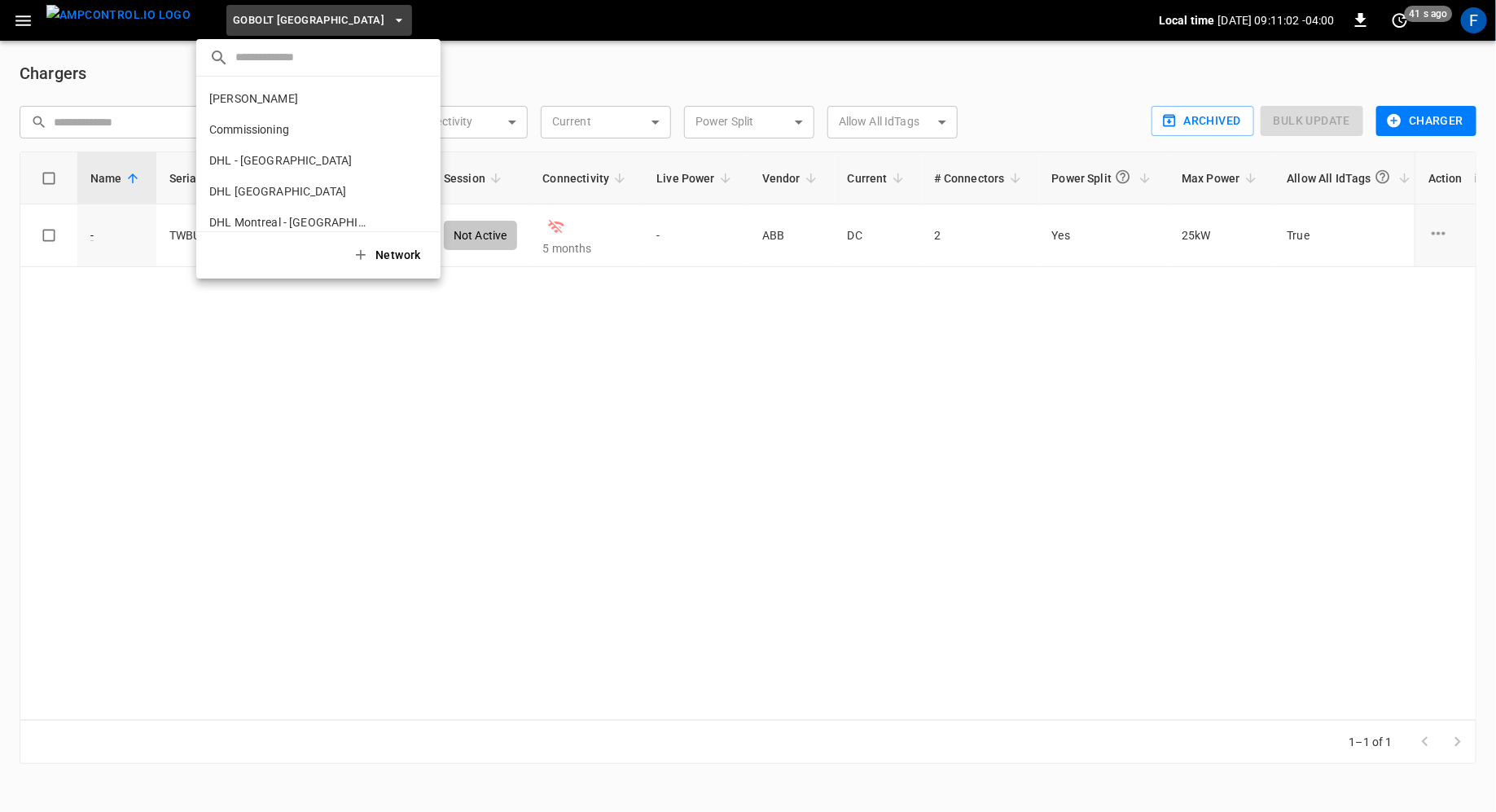
scroll to position [180, 0]
click at [241, 143] on li "Joint Testing be48 ..." at bounding box center [318, 135] width 244 height 31
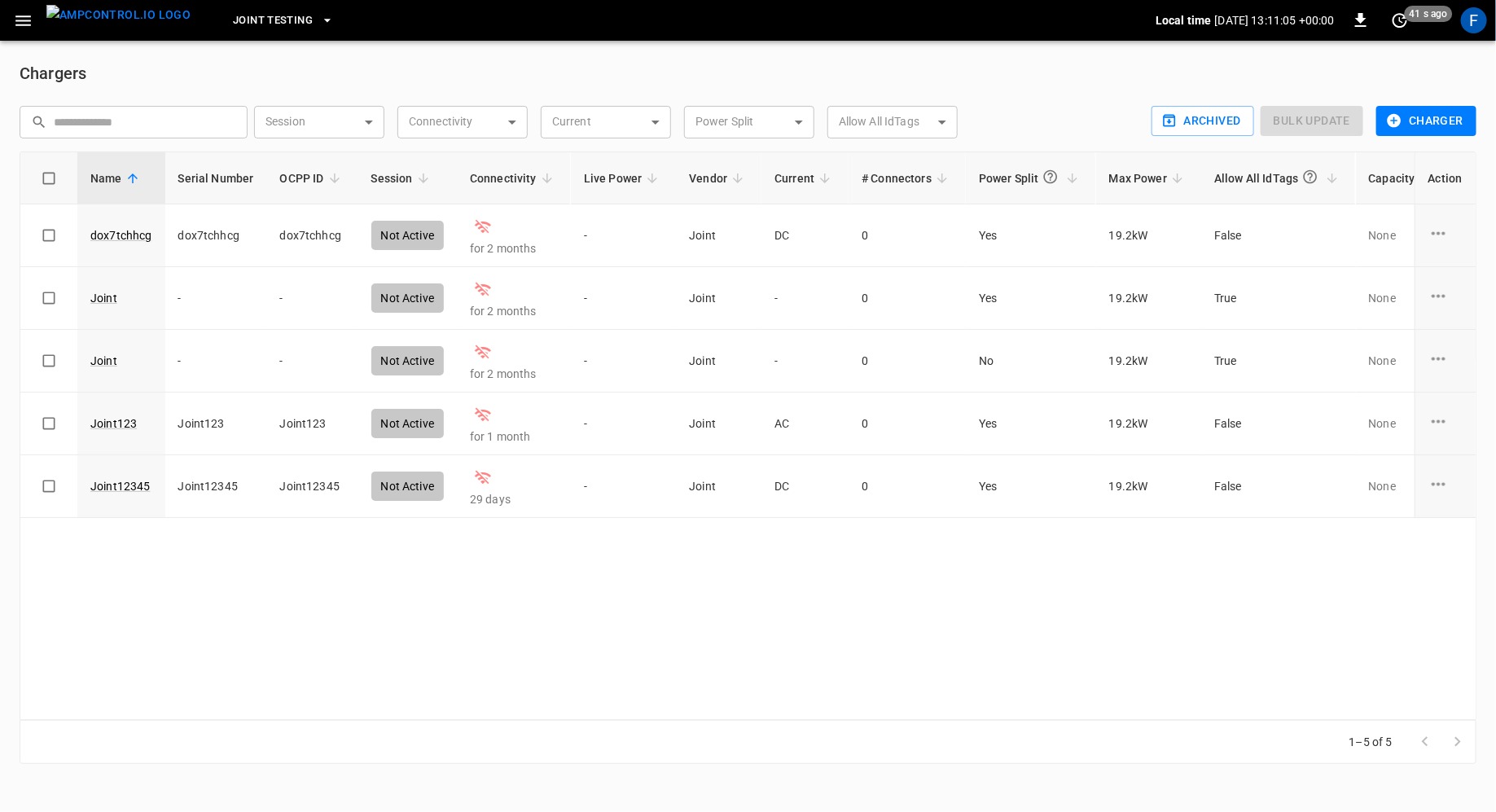
click at [254, 17] on span "Joint Testing" at bounding box center [272, 21] width 79 height 19
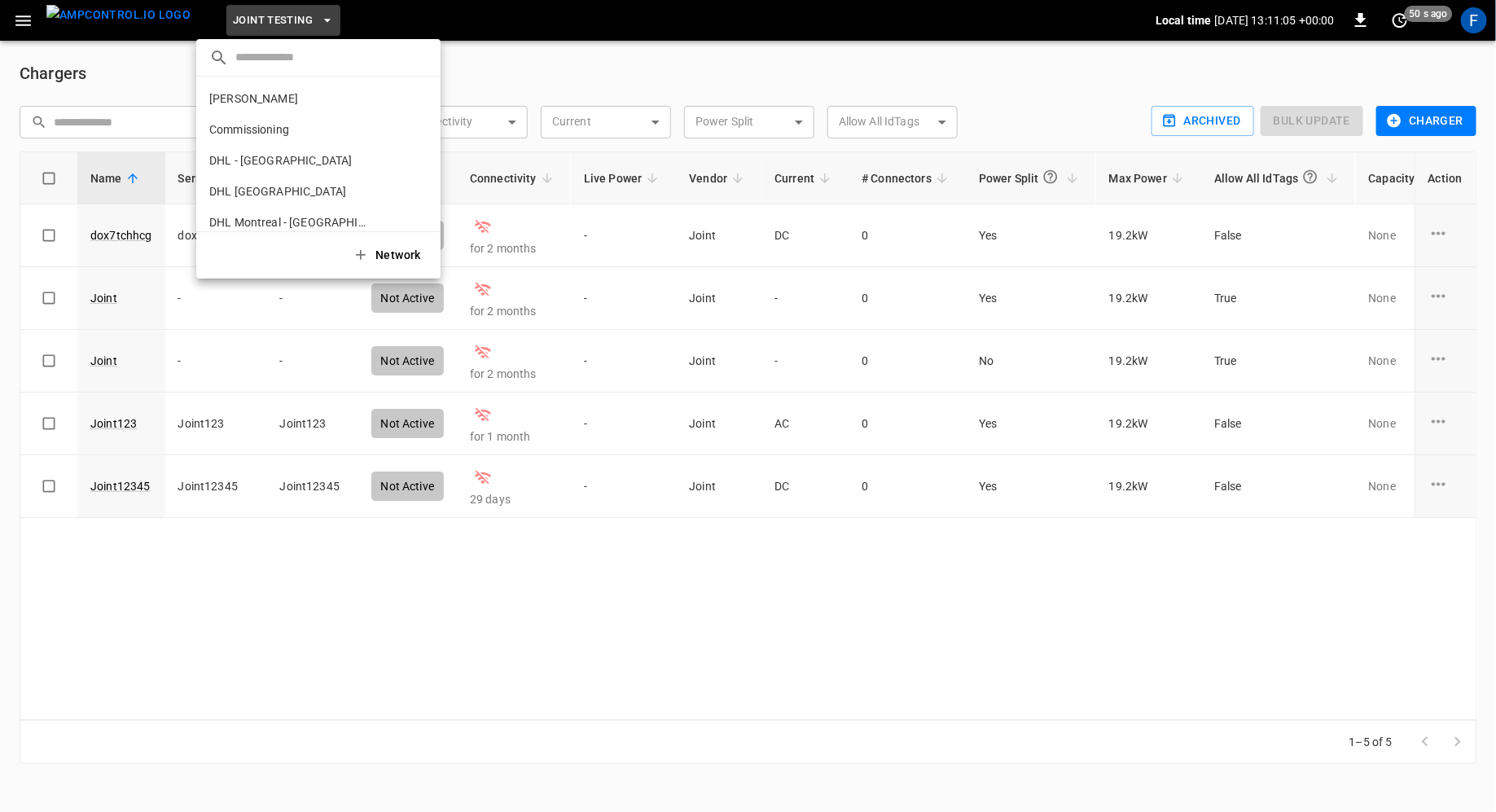
scroll to position [212, 0]
click at [260, 137] on p "[MEDICAL_DATA] Express - Vulcan Way Richmond" at bounding box center [290, 134] width 161 height 16
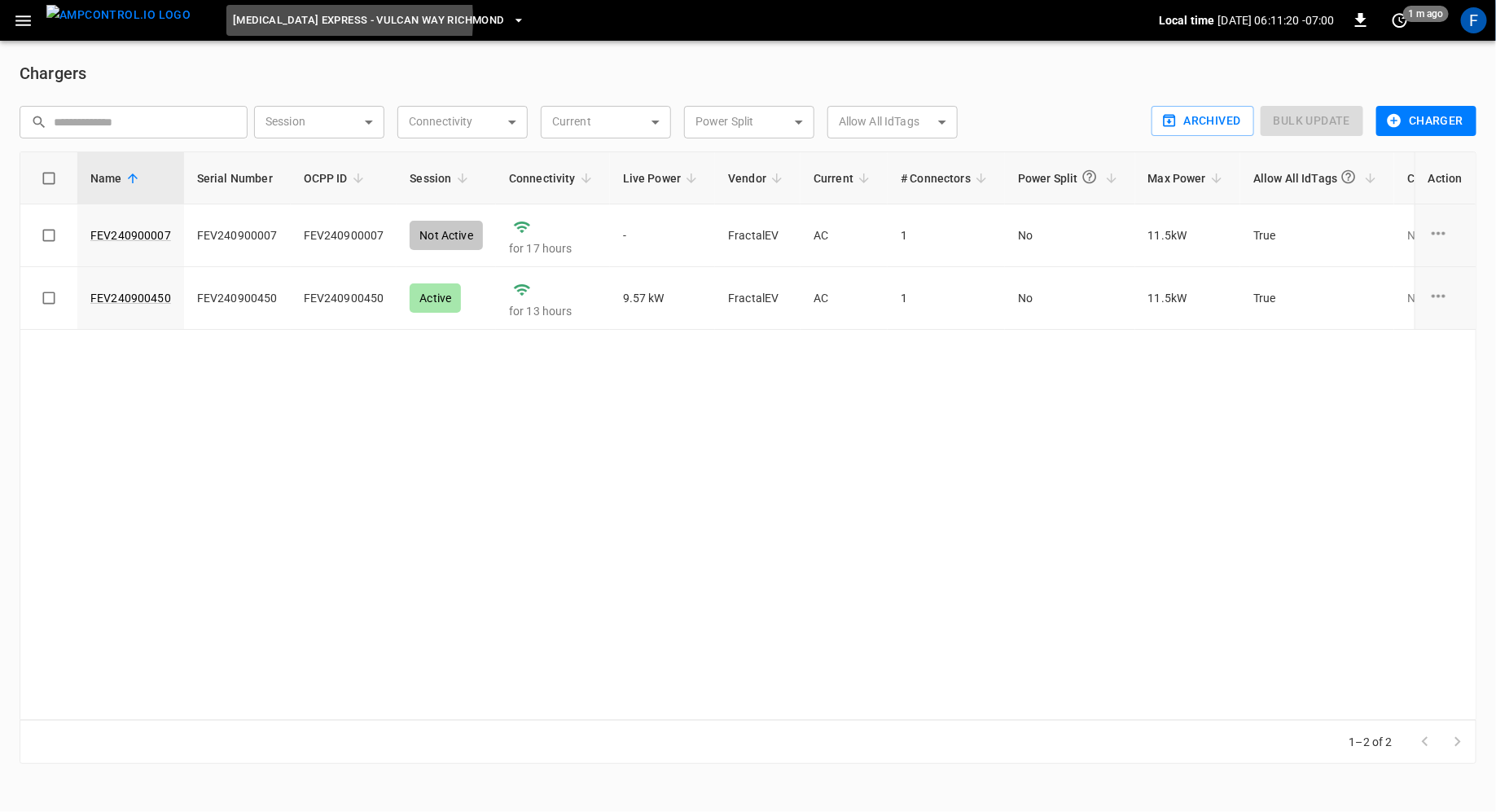
click at [244, 19] on span "[MEDICAL_DATA] Express - Vulcan Way Richmond" at bounding box center [368, 21] width 270 height 19
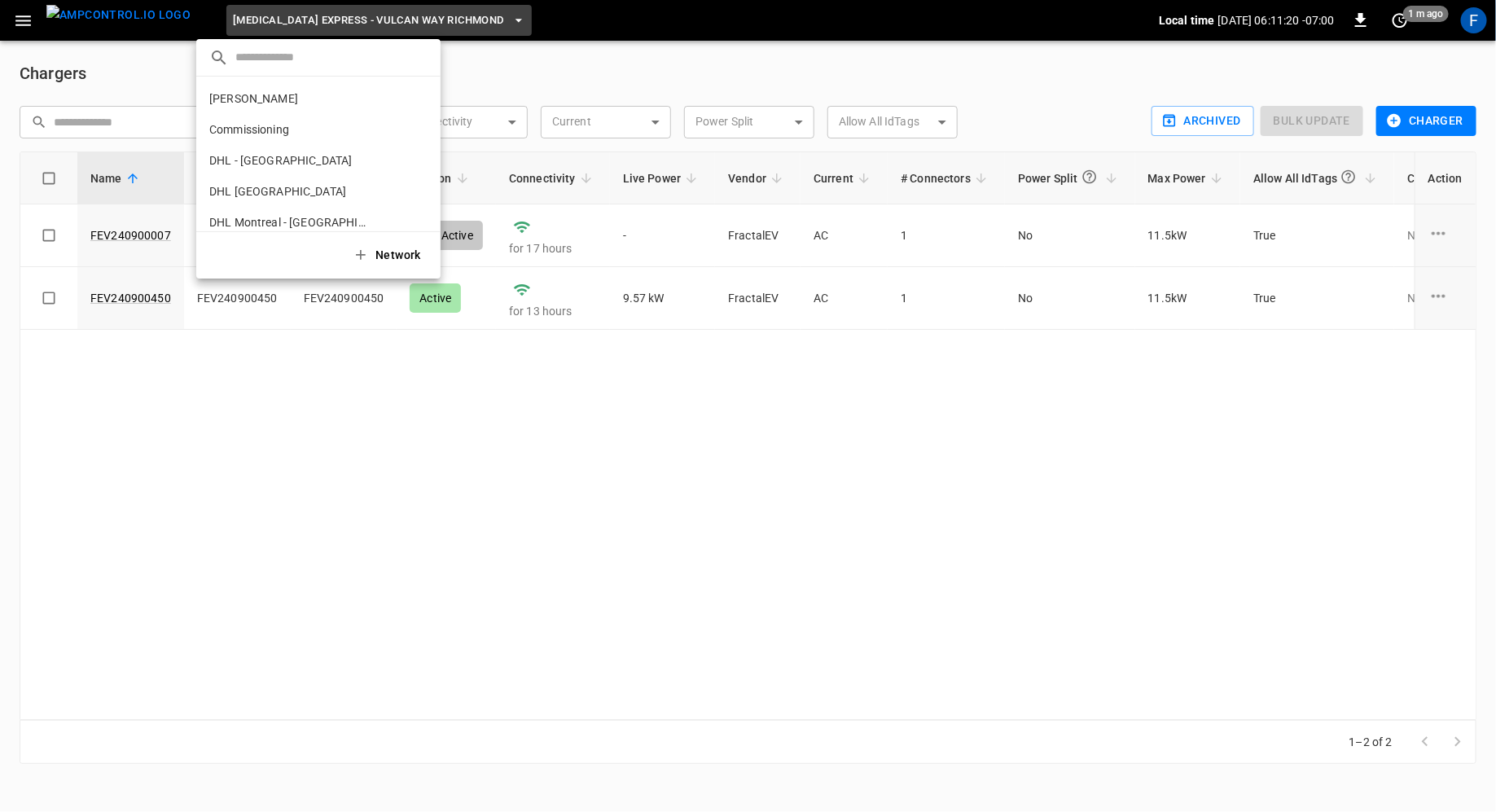
scroll to position [229, 0]
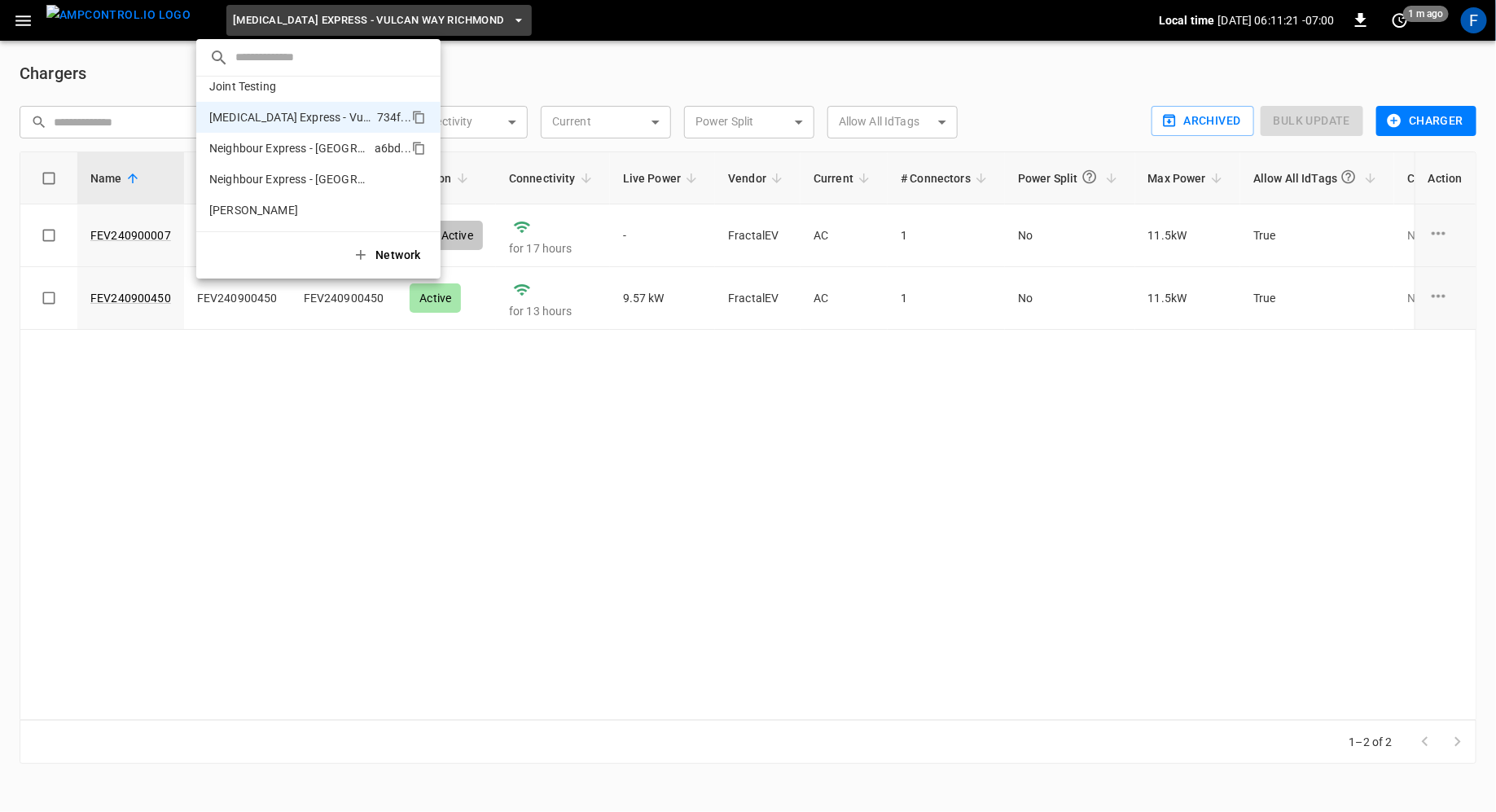
click at [239, 149] on p "Neighbour Express - [GEOGRAPHIC_DATA]" at bounding box center [289, 147] width 159 height 16
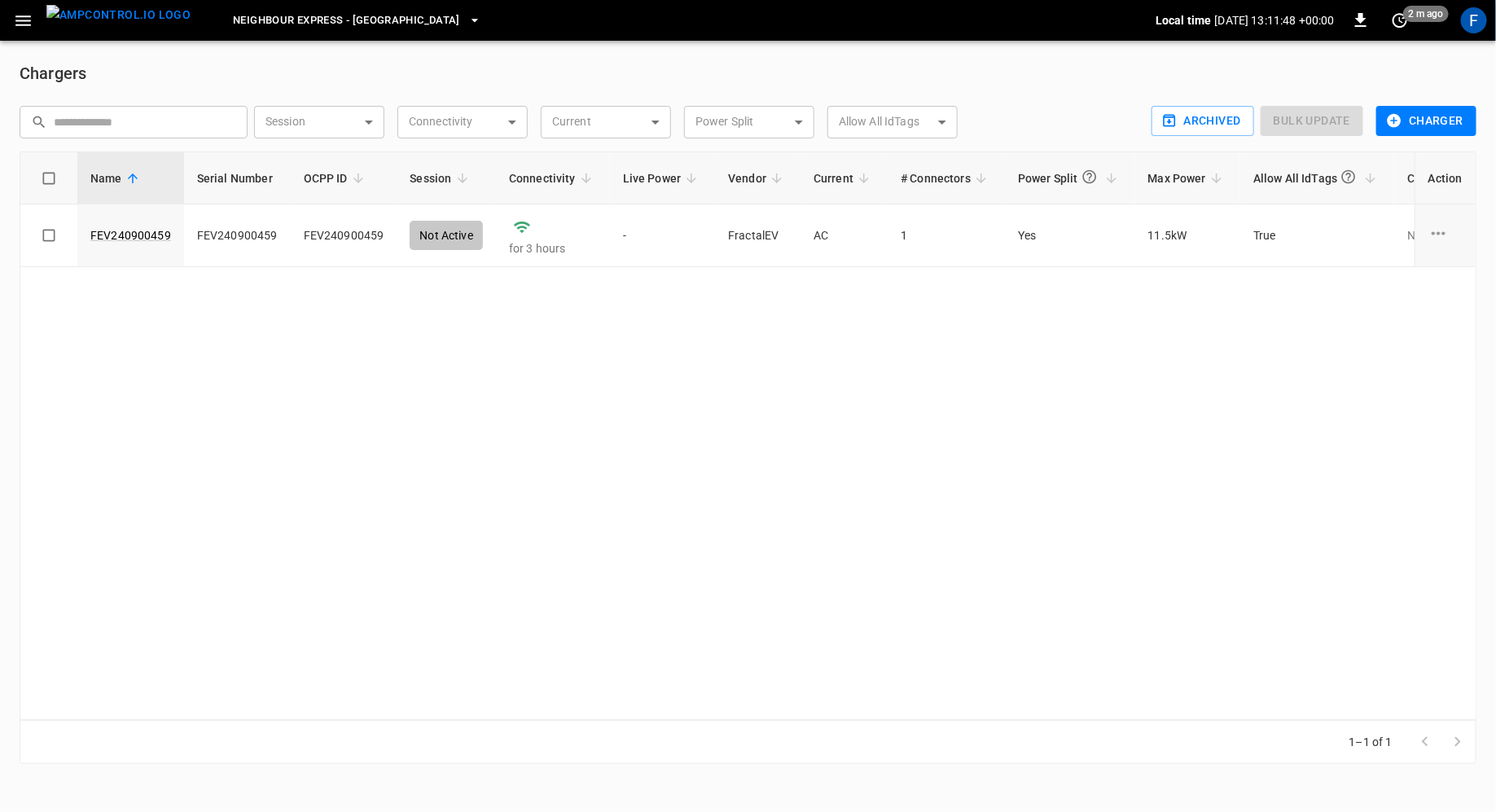
click at [335, 24] on span "Neighbour Express - [GEOGRAPHIC_DATA]" at bounding box center [346, 21] width 227 height 19
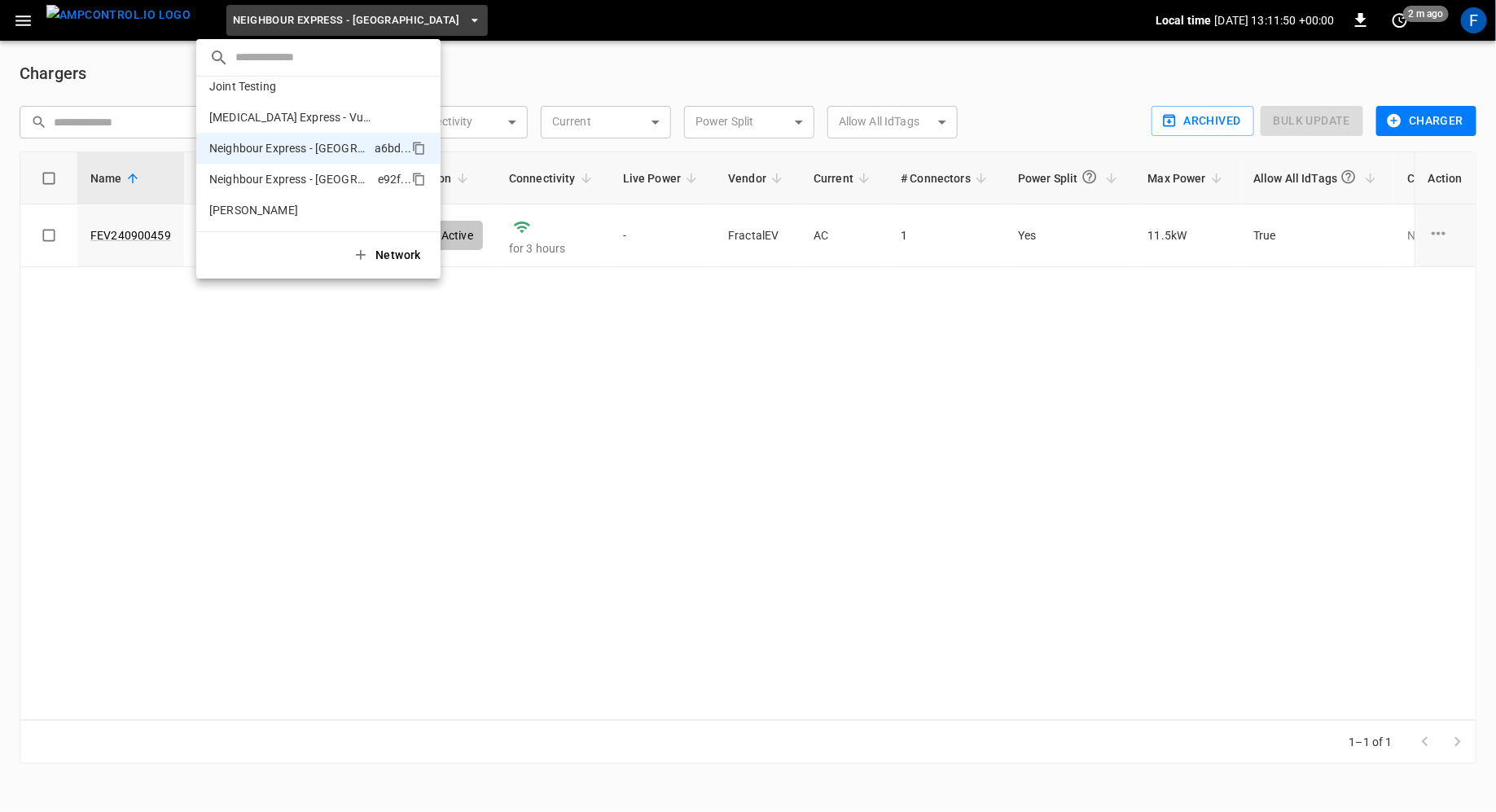
click at [315, 176] on p "Neighbour Express - [GEOGRAPHIC_DATA]" at bounding box center [290, 179] width 162 height 16
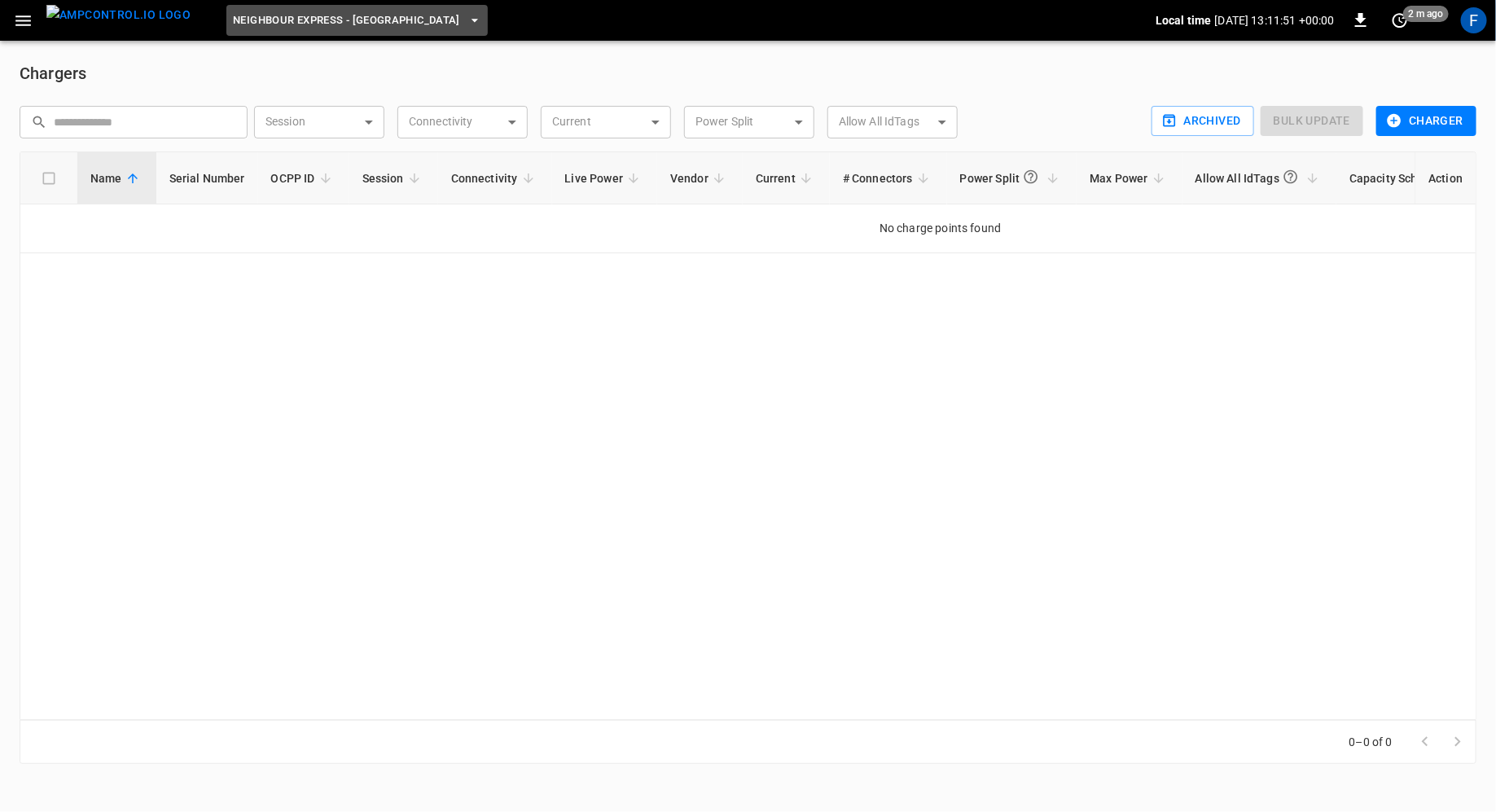
click at [331, 30] on button "Neighbour Express - [GEOGRAPHIC_DATA]" at bounding box center [356, 20] width 261 height 32
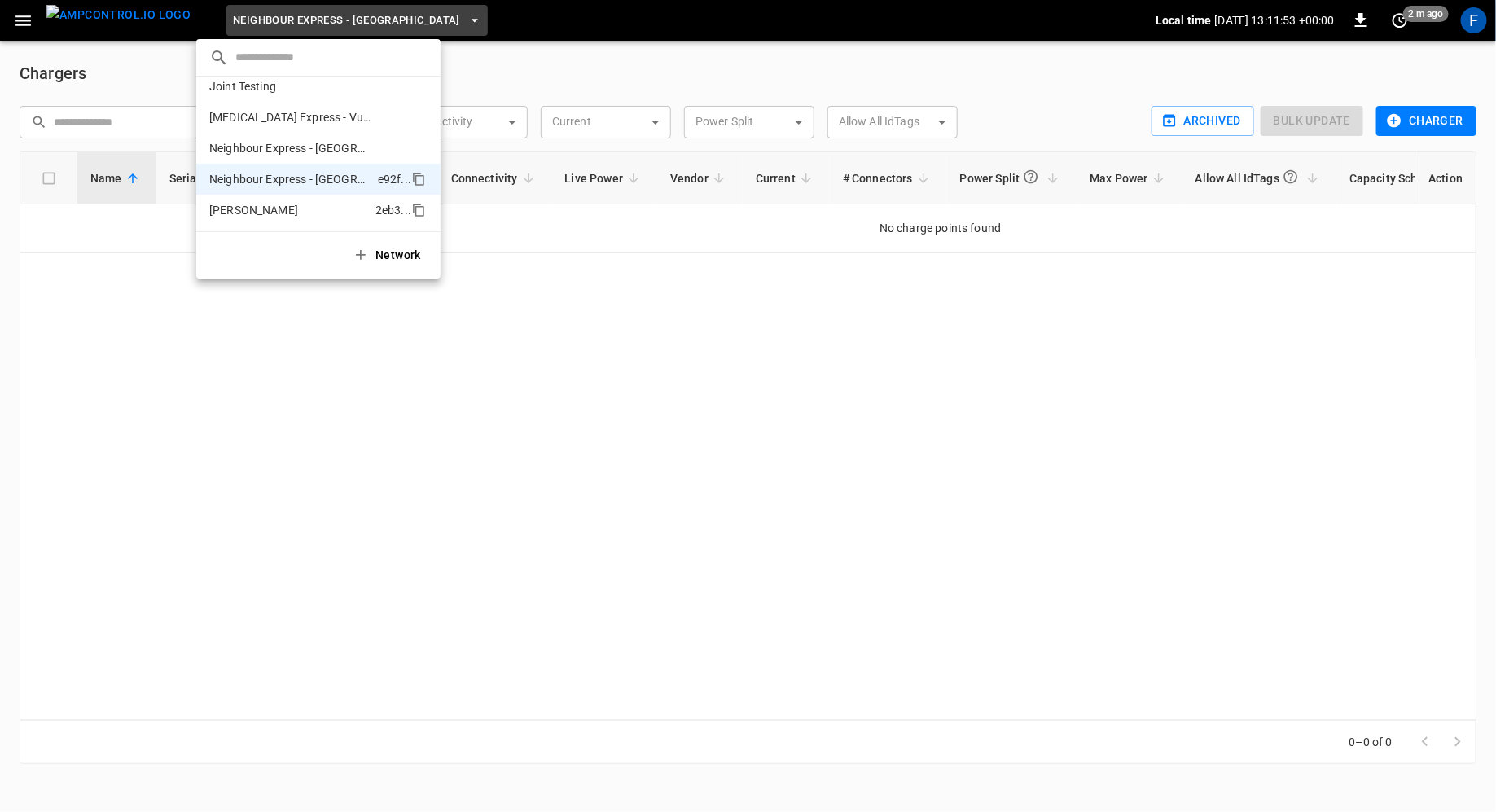
click at [259, 207] on li "[PERSON_NAME] 2eb3 ..." at bounding box center [318, 210] width 244 height 31
